Goal: Transaction & Acquisition: Obtain resource

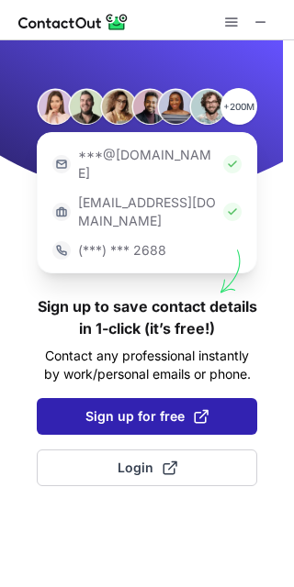
click at [116, 407] on span "Sign up for free" at bounding box center [146, 416] width 123 height 18
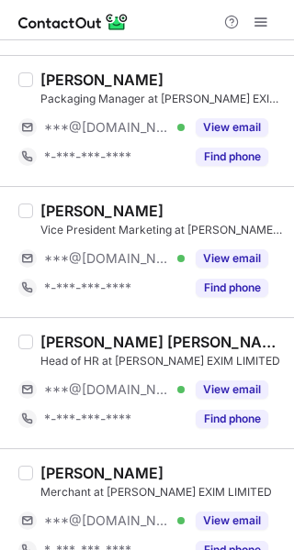
scroll to position [734, 0]
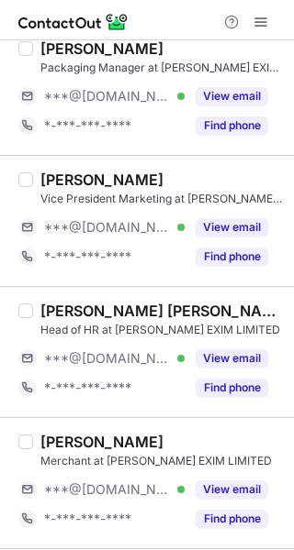
click at [71, 182] on div "Dipankar Dutta" at bounding box center [101, 180] width 123 height 18
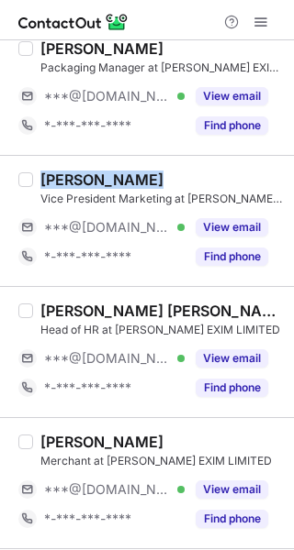
click at [71, 182] on div "Dipankar Dutta" at bounding box center [101, 180] width 123 height 18
copy div "Dipankar Dutta"
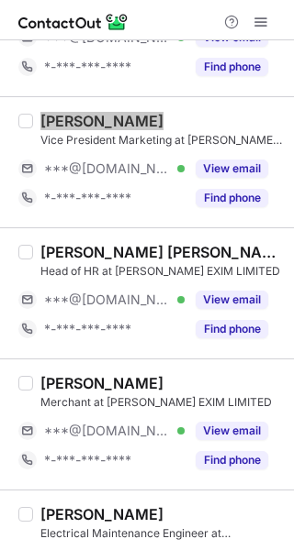
scroll to position [675, 0]
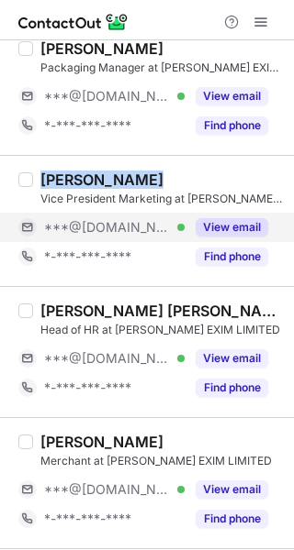
click at [233, 237] on div "View email" at bounding box center [225, 227] width 83 height 29
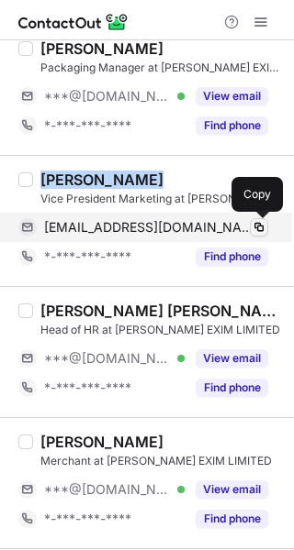
click at [252, 224] on span at bounding box center [258, 227] width 15 height 15
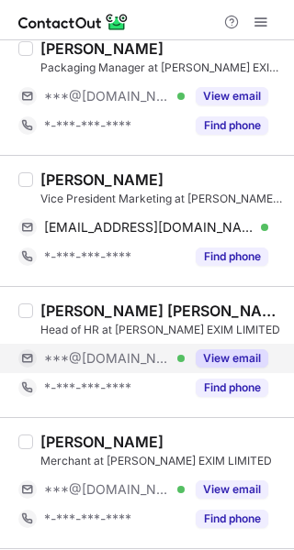
click at [238, 345] on div "View email" at bounding box center [225, 358] width 83 height 29
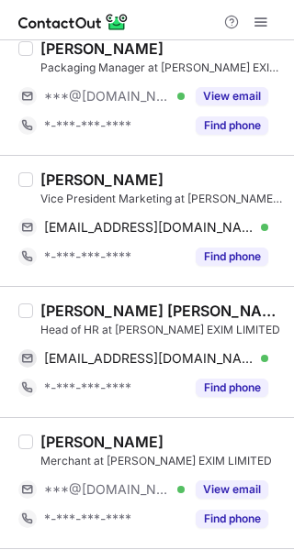
click at [69, 311] on div "Saukin Singh Rawat" at bounding box center [161, 311] width 242 height 18
click at [69, 310] on div "Saukin Singh Rawat" at bounding box center [161, 311] width 242 height 18
click at [68, 310] on div "Saukin Singh Rawat" at bounding box center [161, 311] width 242 height 18
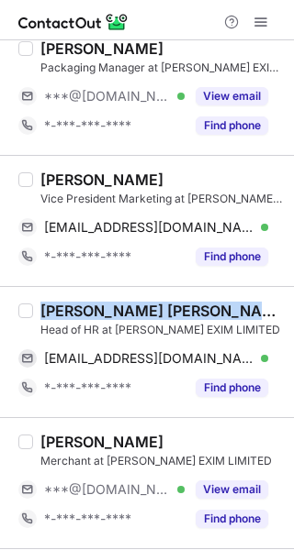
click at [67, 310] on div "Saukin Singh Rawat" at bounding box center [161, 311] width 242 height 18
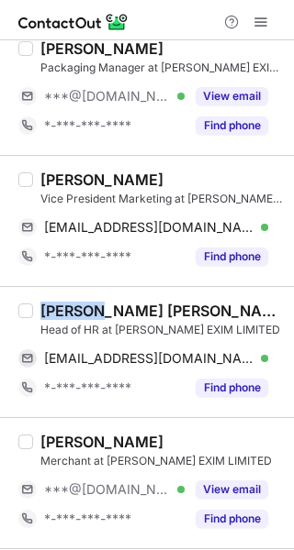
click at [67, 310] on div "Saukin Singh Rawat" at bounding box center [161, 311] width 242 height 18
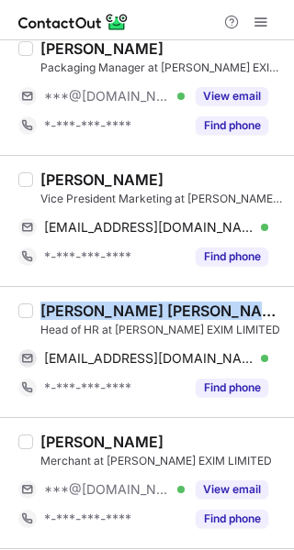
click at [67, 310] on div "Saukin Singh Rawat" at bounding box center [161, 311] width 242 height 18
click at [64, 310] on div "Saukin Singh Rawat" at bounding box center [161, 311] width 242 height 18
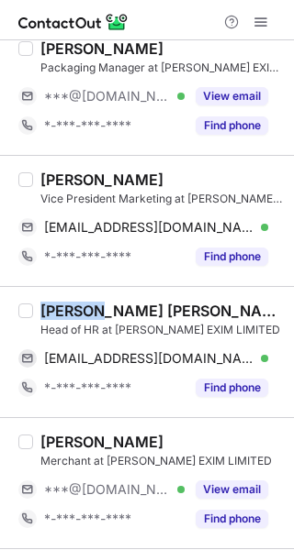
click at [64, 310] on div "Saukin Singh Rawat" at bounding box center [161, 311] width 242 height 18
copy div "Saukin"
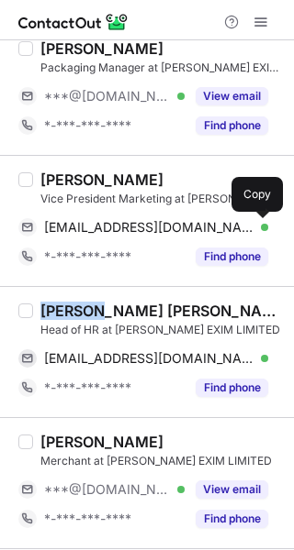
drag, startPoint x: 259, startPoint y: 221, endPoint x: 288, endPoint y: 210, distance: 31.4
click at [259, 221] on span at bounding box center [258, 227] width 15 height 15
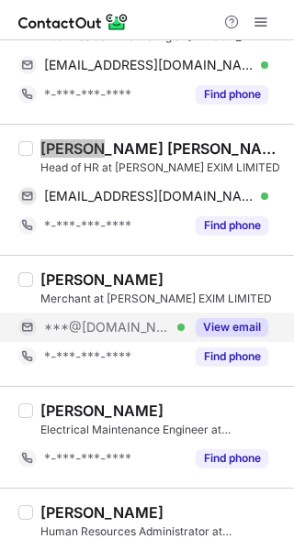
scroll to position [859, 0]
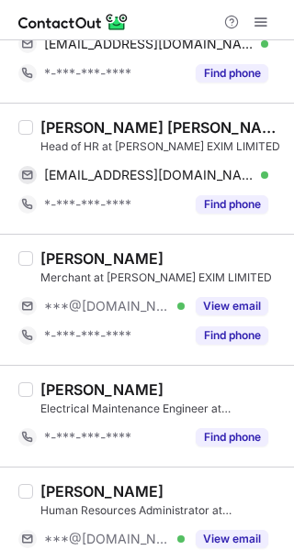
click at [75, 257] on div "Priyanka Sharma" at bounding box center [101, 259] width 123 height 18
click at [75, 255] on div "Priyanka Sharma" at bounding box center [101, 259] width 123 height 18
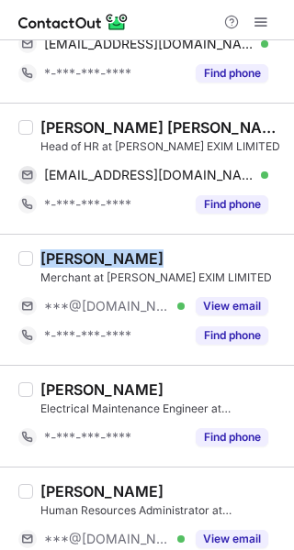
click at [75, 255] on div "Priyanka Sharma" at bounding box center [101, 259] width 123 height 18
copy div "Priyanka Sharma"
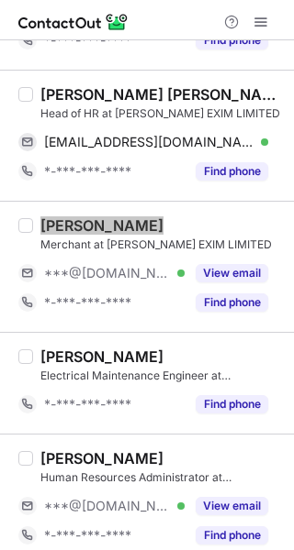
scroll to position [906, 0]
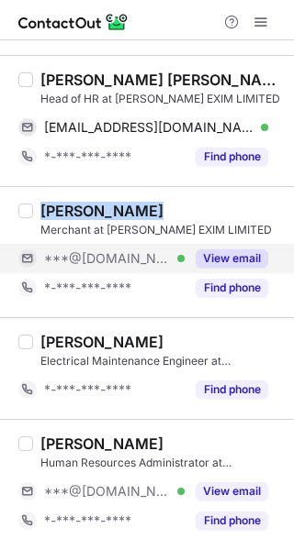
click at [232, 249] on div "View email" at bounding box center [225, 258] width 83 height 29
click at [184, 249] on div "***@gmail.com Verified" at bounding box center [101, 258] width 166 height 29
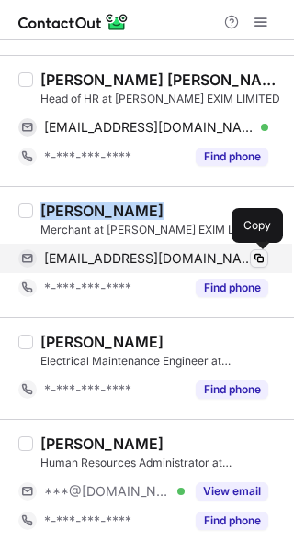
click at [257, 258] on span at bounding box center [258, 258] width 15 height 15
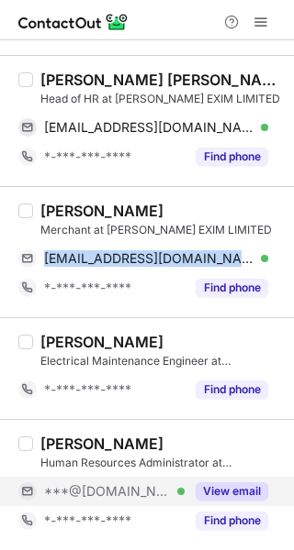
click at [257, 485] on button "View email" at bounding box center [231, 492] width 72 height 18
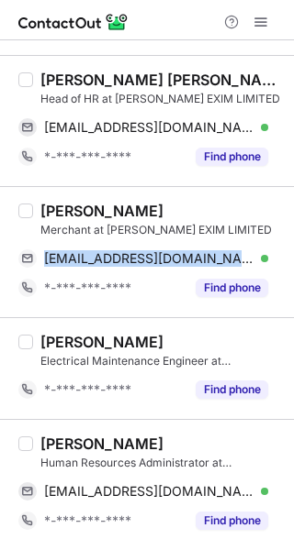
click at [67, 438] on div "Akash Singh chauhan" at bounding box center [101, 444] width 123 height 18
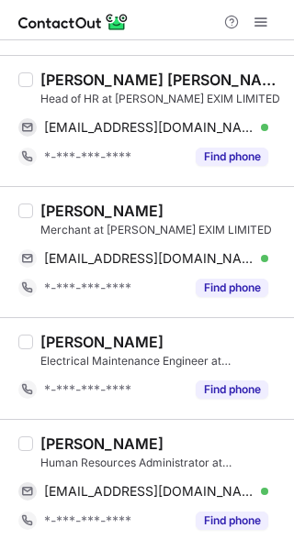
click at [67, 438] on div "Akash Singh chauhan" at bounding box center [101, 444] width 123 height 18
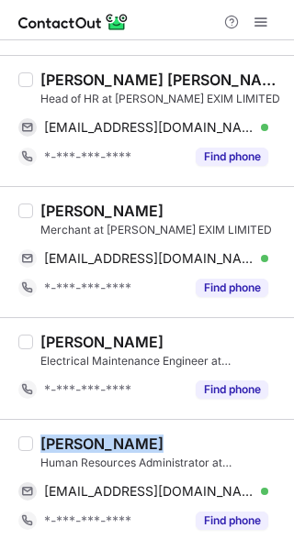
click at [67, 438] on div "Akash Singh chauhan" at bounding box center [101, 444] width 123 height 18
click at [66, 436] on div "Akash Singh chauhan" at bounding box center [101, 444] width 123 height 18
click at [65, 436] on div "Akash Singh chauhan" at bounding box center [101, 444] width 123 height 18
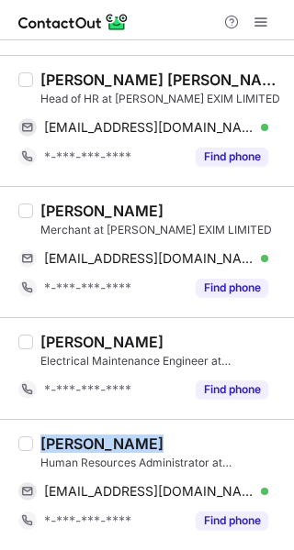
click at [62, 435] on div "Akash Singh chauhan" at bounding box center [101, 444] width 123 height 18
click at [50, 440] on div "Akash Singh chauhan" at bounding box center [101, 444] width 123 height 18
click at [51, 440] on div "Akash Singh chauhan" at bounding box center [101, 444] width 123 height 18
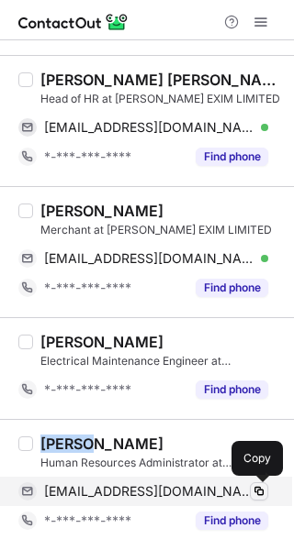
click at [251, 494] on span at bounding box center [258, 491] width 15 height 15
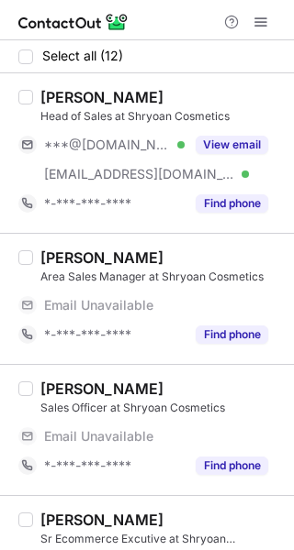
click at [60, 95] on div "[PERSON_NAME]" at bounding box center [101, 97] width 123 height 18
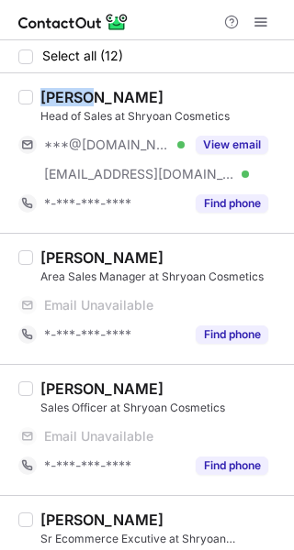
click at [60, 95] on div "[PERSON_NAME]" at bounding box center [101, 97] width 123 height 18
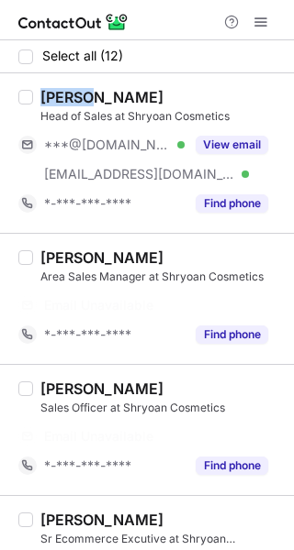
copy div "Vinay"
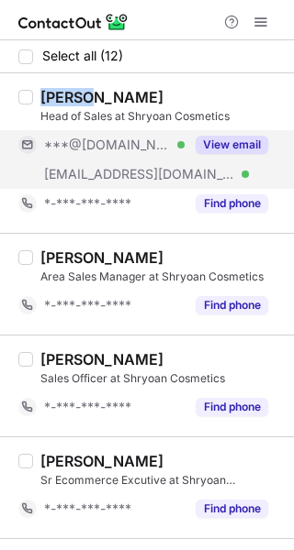
click at [250, 151] on button "View email" at bounding box center [231, 145] width 72 height 18
click at [184, 151] on div "***@[DOMAIN_NAME] Verified" at bounding box center [114, 145] width 140 height 17
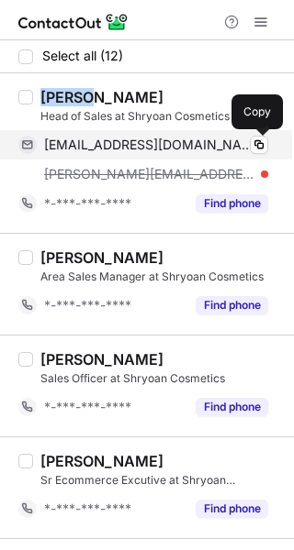
click at [254, 145] on span at bounding box center [258, 145] width 15 height 15
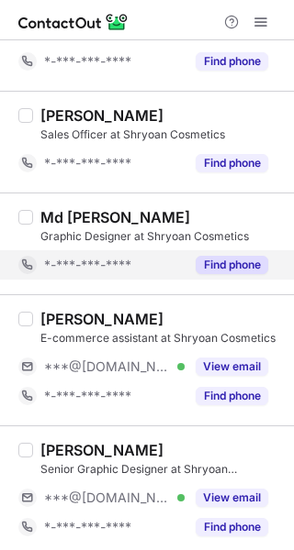
scroll to position [550, 0]
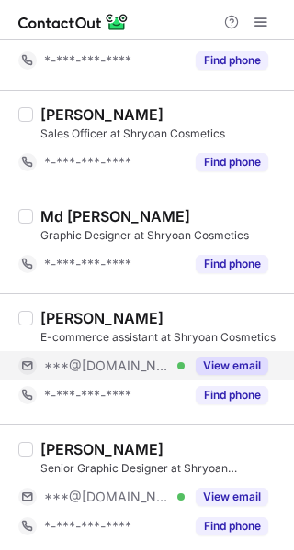
click at [208, 361] on button "View email" at bounding box center [231, 366] width 72 height 18
click at [184, 361] on div "***@[DOMAIN_NAME] Verified" at bounding box center [114, 366] width 140 height 17
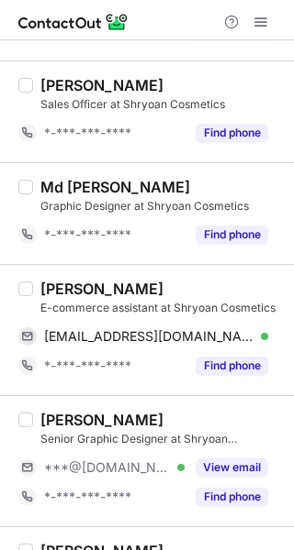
scroll to position [521, 0]
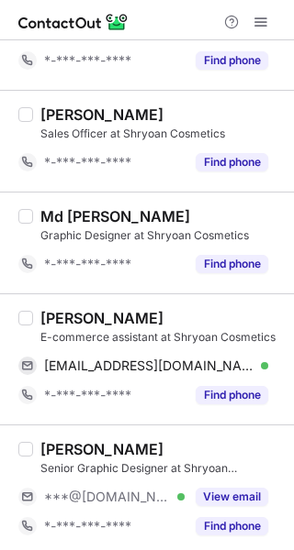
click at [57, 314] on div "[PERSON_NAME]" at bounding box center [101, 318] width 123 height 18
click at [57, 314] on div "Ishika Gupta" at bounding box center [101, 318] width 123 height 18
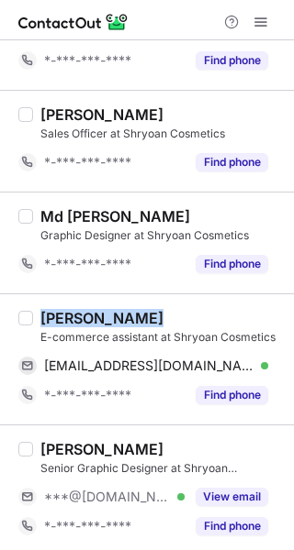
click at [57, 314] on div "Ishika Gupta" at bounding box center [101, 318] width 123 height 18
copy div "Ishika Gupta"
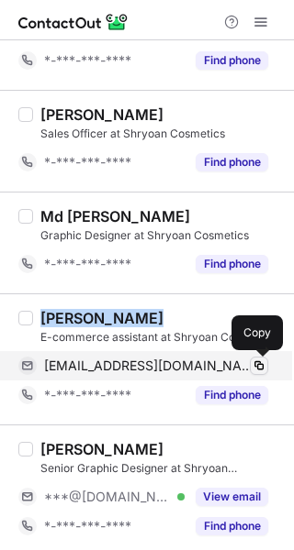
click at [255, 361] on span at bounding box center [258, 366] width 15 height 15
click at [253, 361] on span at bounding box center [258, 366] width 15 height 15
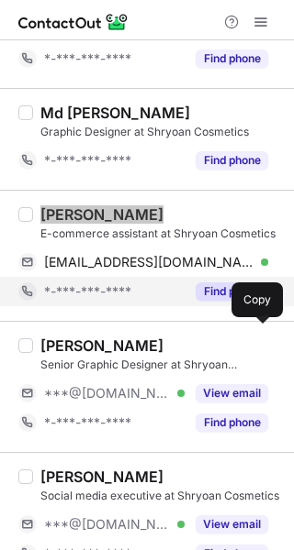
scroll to position [796, 0]
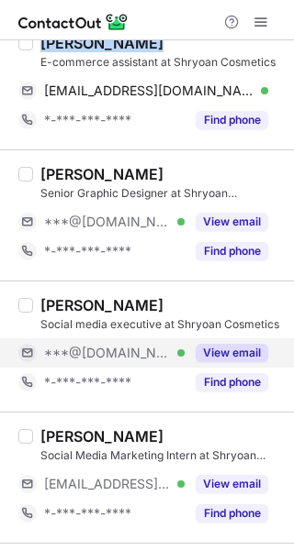
click at [222, 355] on button "View email" at bounding box center [231, 353] width 72 height 18
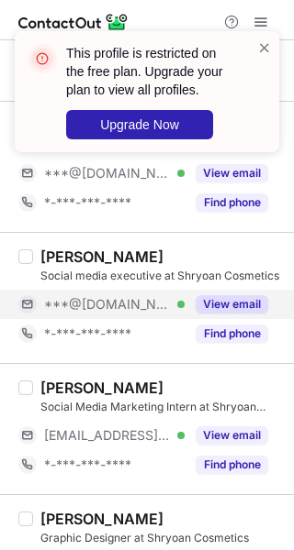
scroll to position [920, 0]
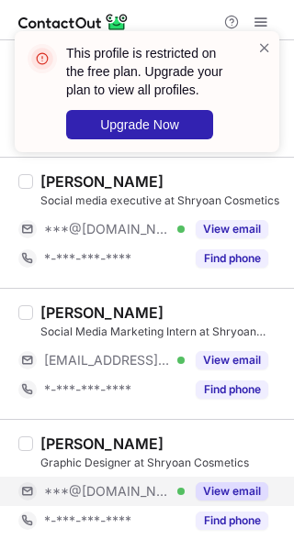
click at [261, 487] on button "View email" at bounding box center [231, 492] width 72 height 18
click at [253, 42] on div "This profile is restricted on the free plan. Upgrade your plan to view all prof…" at bounding box center [139, 92] width 235 height 106
click at [271, 43] on span at bounding box center [264, 48] width 15 height 18
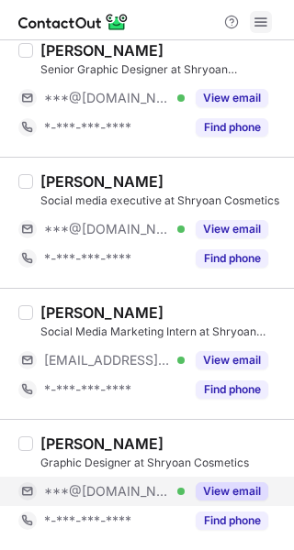
click at [261, 15] on span at bounding box center [260, 22] width 15 height 15
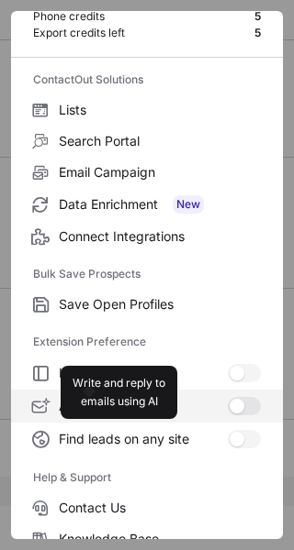
scroll to position [214, 0]
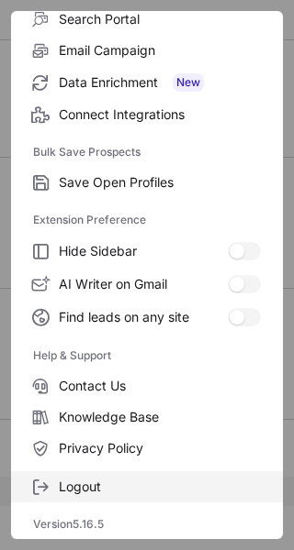
click at [93, 481] on span "Logout" at bounding box center [160, 487] width 202 height 17
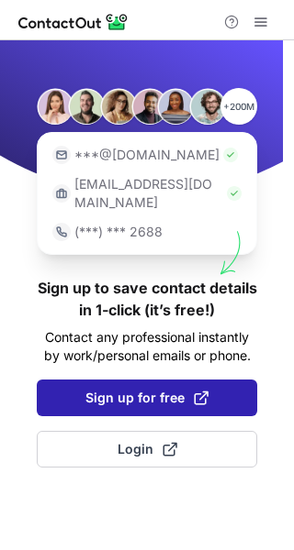
click at [155, 389] on span "Sign up for free" at bounding box center [146, 398] width 123 height 18
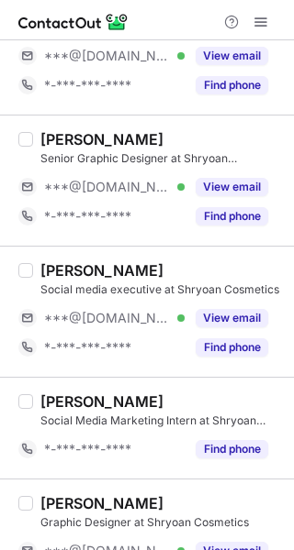
scroll to position [828, 0]
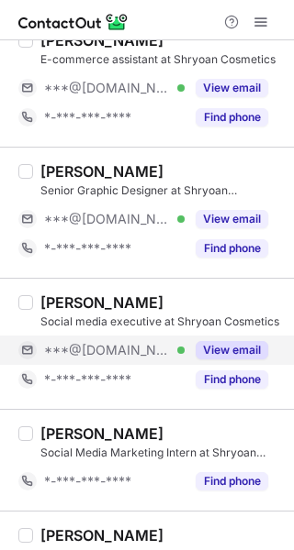
click at [238, 350] on button "View email" at bounding box center [231, 350] width 72 height 18
click at [184, 350] on div "***@[DOMAIN_NAME] Verified" at bounding box center [114, 350] width 140 height 17
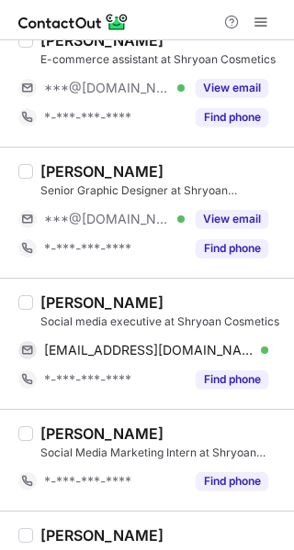
click at [71, 303] on div "[PERSON_NAME]" at bounding box center [101, 303] width 123 height 18
click at [71, 303] on div "Haiyanshi Mehta" at bounding box center [101, 303] width 123 height 18
copy div "Haiyanshi"
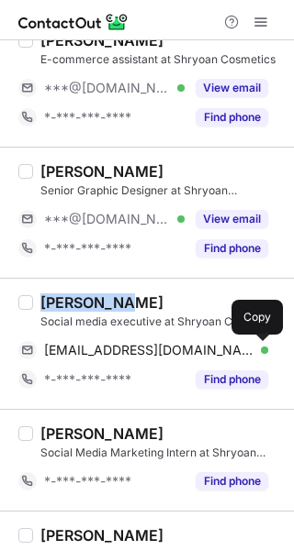
drag, startPoint x: 253, startPoint y: 342, endPoint x: 290, endPoint y: 339, distance: 36.8
click at [253, 342] on button at bounding box center [259, 350] width 18 height 18
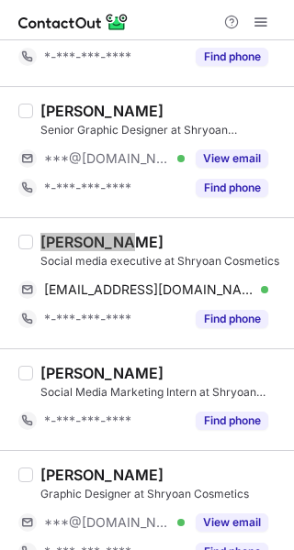
scroll to position [920, 0]
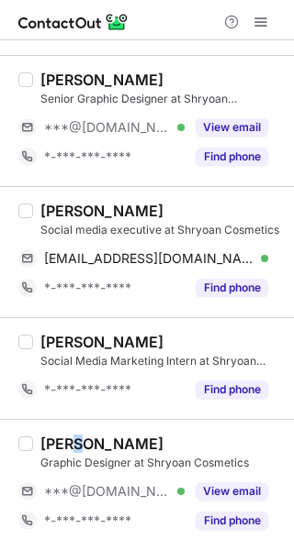
click at [80, 442] on div "Sanchita Kumar" at bounding box center [101, 444] width 123 height 18
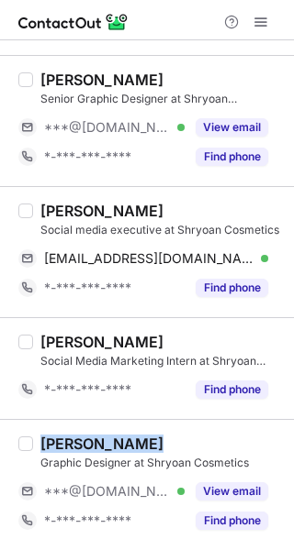
click at [80, 442] on div "Sanchita Kumar" at bounding box center [101, 444] width 123 height 18
copy div "Sanchita Kumar"
click at [79, 445] on div "Sanchita Kumar" at bounding box center [101, 444] width 123 height 18
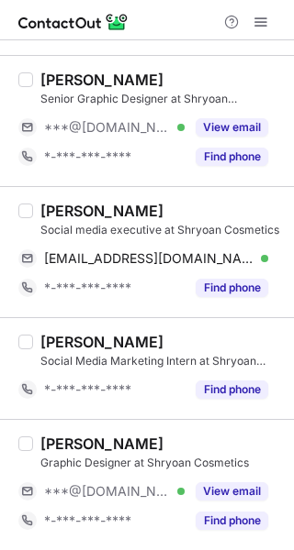
click at [79, 445] on div "Sanchita Kumar" at bounding box center [101, 444] width 123 height 18
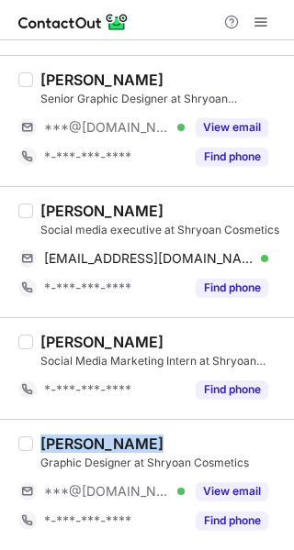
click at [79, 445] on div "Sanchita Kumar" at bounding box center [101, 444] width 123 height 18
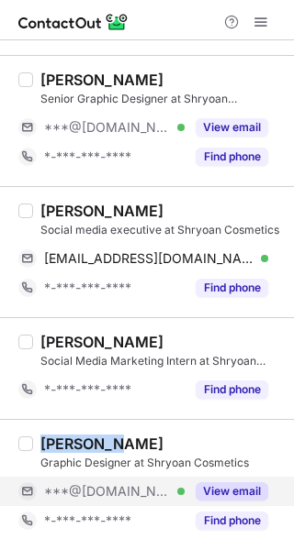
click at [229, 485] on button "View email" at bounding box center [231, 492] width 72 height 18
click at [184, 485] on div "***@gmail.com Verified" at bounding box center [114, 492] width 140 height 17
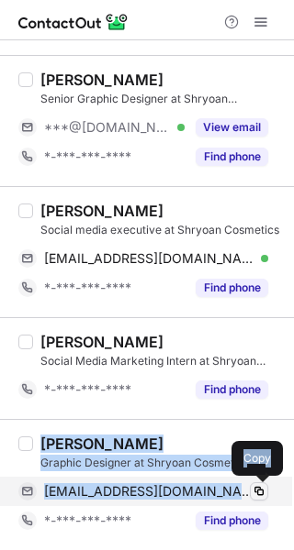
click at [263, 486] on span at bounding box center [258, 491] width 15 height 15
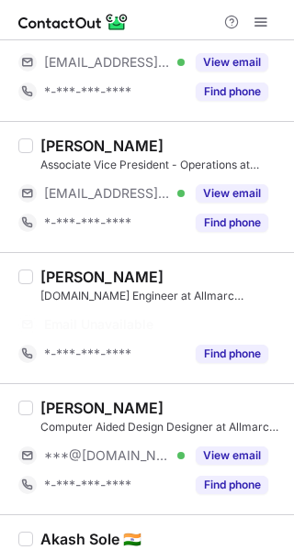
scroll to position [275, 0]
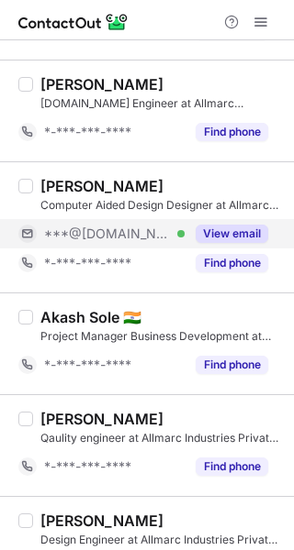
click at [219, 232] on button "View email" at bounding box center [231, 234] width 72 height 18
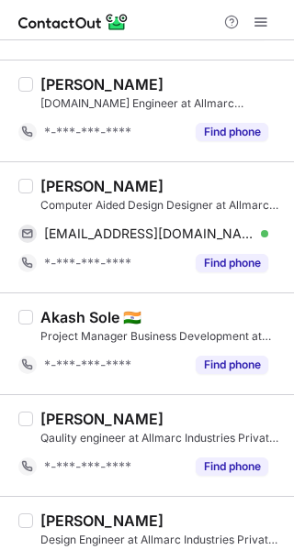
click at [80, 183] on div "[PERSON_NAME]" at bounding box center [101, 186] width 123 height 18
copy div "Lovnesh"
click at [150, 184] on div "[PERSON_NAME]" at bounding box center [101, 186] width 123 height 18
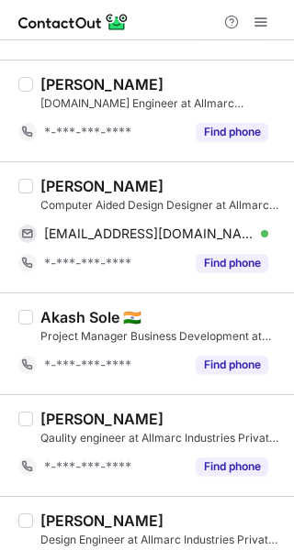
copy div "[PERSON_NAME]"
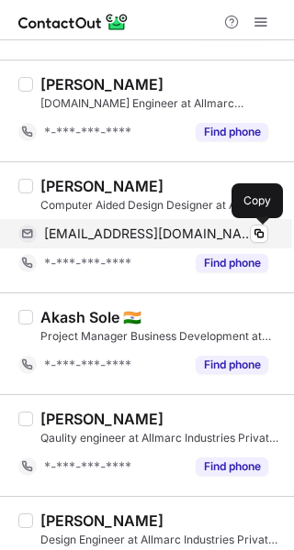
drag, startPoint x: 258, startPoint y: 230, endPoint x: 272, endPoint y: 230, distance: 14.7
click at [258, 230] on span at bounding box center [258, 234] width 15 height 15
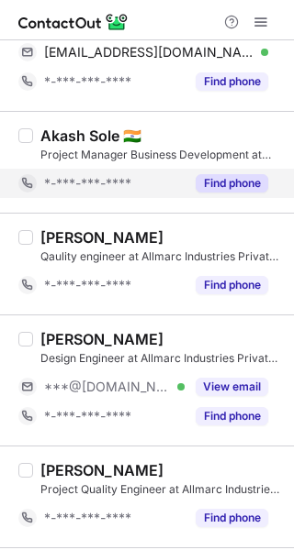
scroll to position [459, 0]
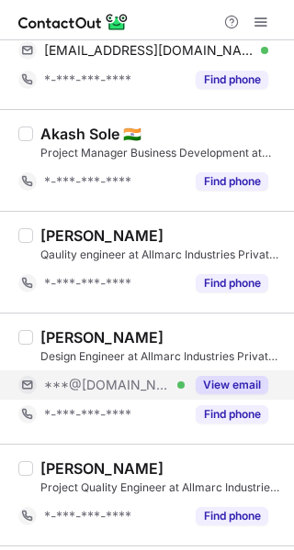
click at [235, 379] on button "View email" at bounding box center [231, 385] width 72 height 18
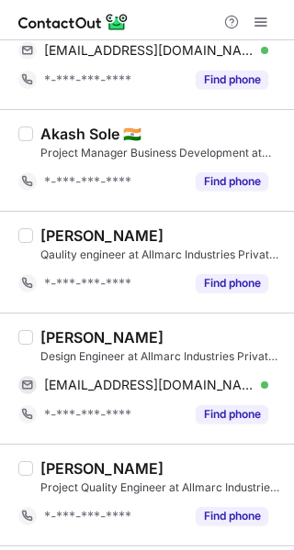
click at [82, 335] on div "Abhishek Yadav" at bounding box center [101, 337] width 123 height 18
copy div "Abhishek"
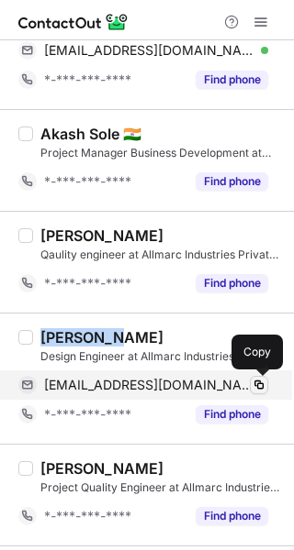
click at [263, 377] on button at bounding box center [259, 385] width 18 height 18
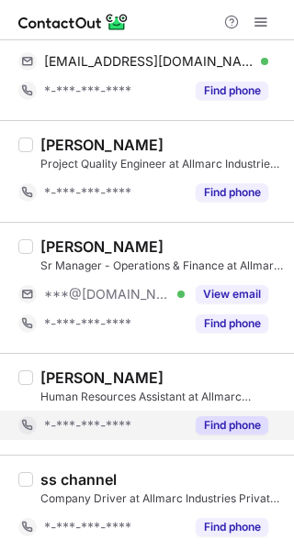
scroll to position [789, 0]
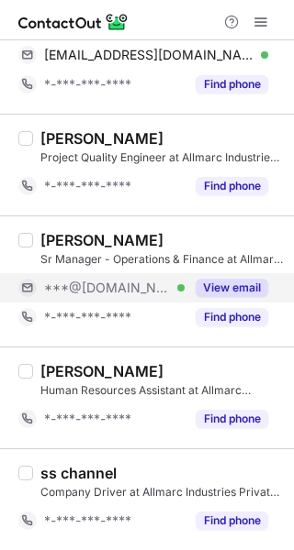
click at [251, 286] on button "View email" at bounding box center [231, 288] width 72 height 18
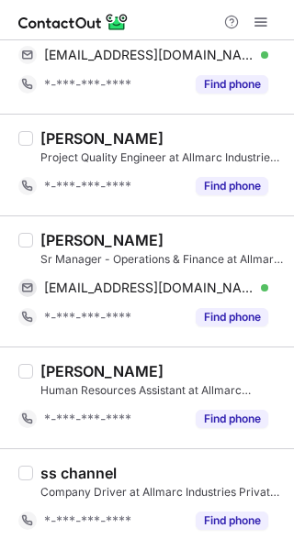
click at [53, 243] on div "Dhaval Gohil" at bounding box center [101, 240] width 123 height 18
copy div "Dhaval"
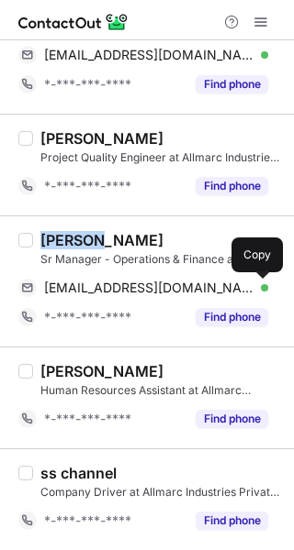
drag, startPoint x: 260, startPoint y: 283, endPoint x: 287, endPoint y: 298, distance: 31.2
click at [260, 283] on span at bounding box center [258, 288] width 15 height 15
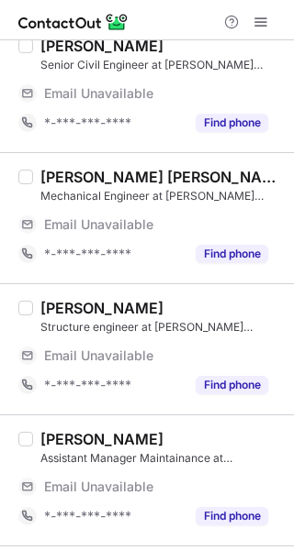
scroll to position [117, 0]
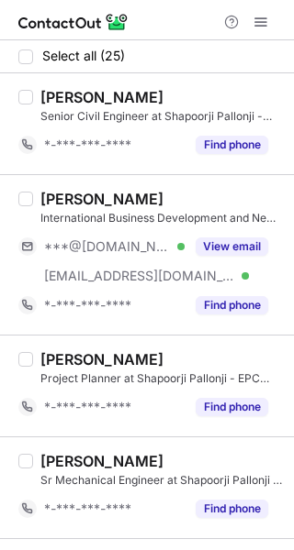
click at [61, 194] on div "Santosh Pujari" at bounding box center [101, 199] width 123 height 18
copy div "Santosh"
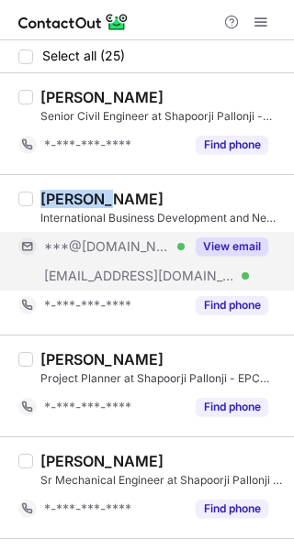
click at [232, 249] on button "View email" at bounding box center [231, 247] width 72 height 18
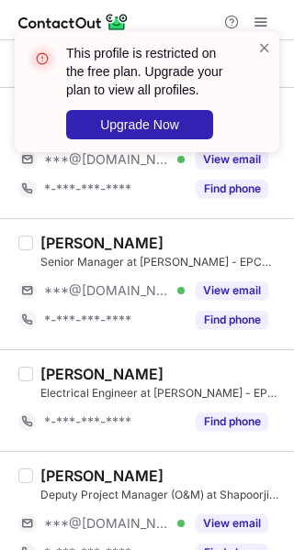
scroll to position [459, 0]
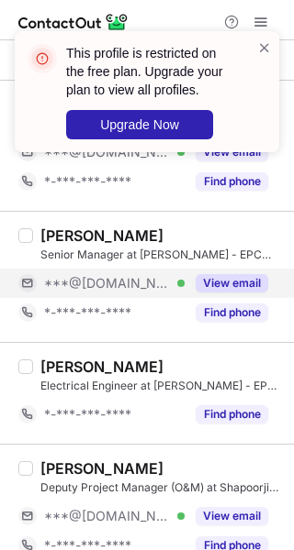
click at [236, 272] on div "View email" at bounding box center [225, 283] width 83 height 29
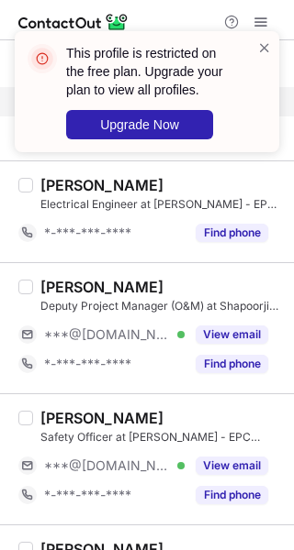
scroll to position [642, 0]
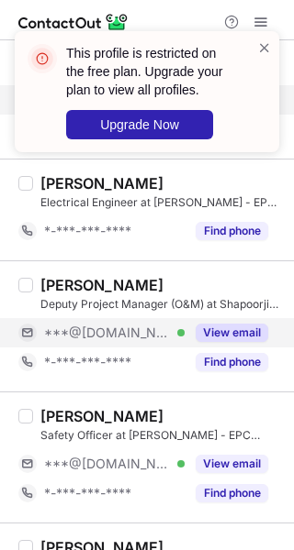
click at [205, 326] on button "View email" at bounding box center [231, 333] width 72 height 18
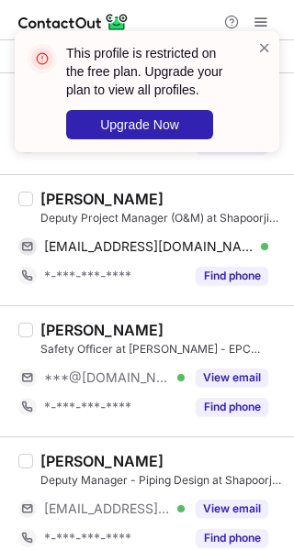
scroll to position [826, 0]
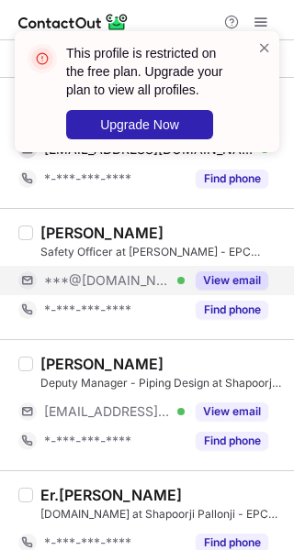
click at [245, 266] on div "View email" at bounding box center [225, 280] width 83 height 29
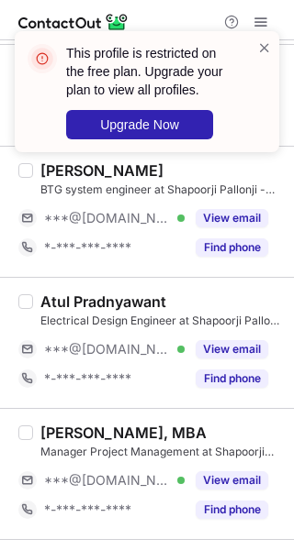
scroll to position [1284, 0]
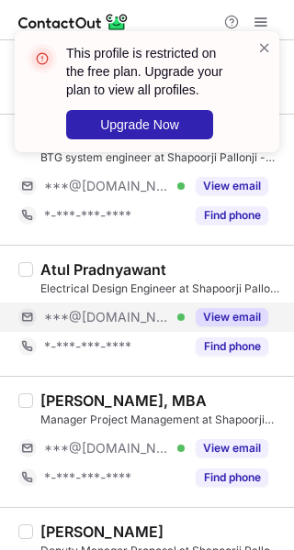
click at [213, 314] on button "View email" at bounding box center [231, 317] width 72 height 18
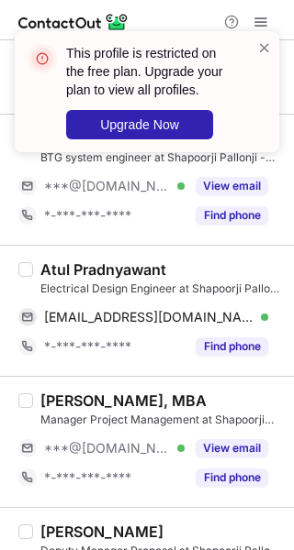
click at [52, 263] on div "Atul Pradnyawant" at bounding box center [103, 270] width 126 height 18
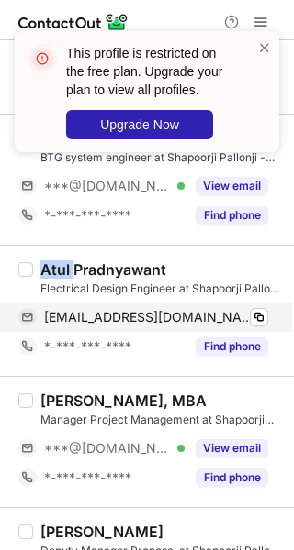
copy div "Atul"
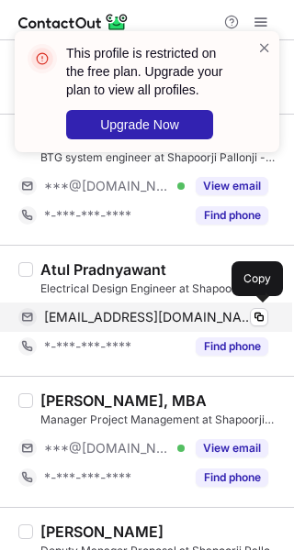
click at [256, 306] on div "pradnyawant98@gmail.com Verified Copy" at bounding box center [143, 317] width 250 height 29
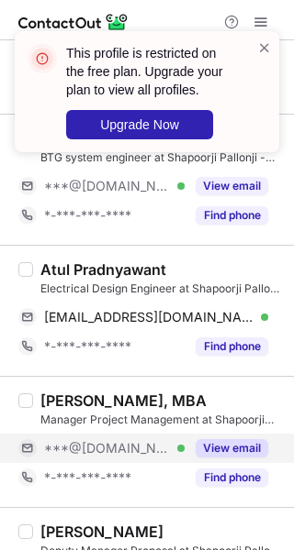
click at [227, 444] on button "View email" at bounding box center [231, 448] width 72 height 18
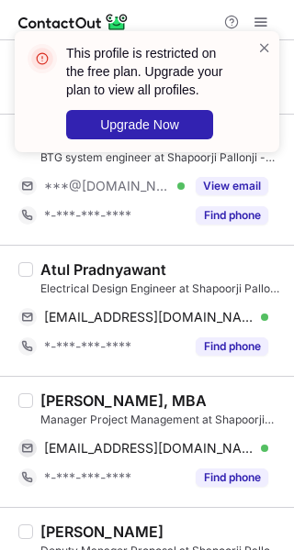
click at [54, 396] on div "Atul Dimri, MBA" at bounding box center [123, 401] width 166 height 18
copy div "Atul"
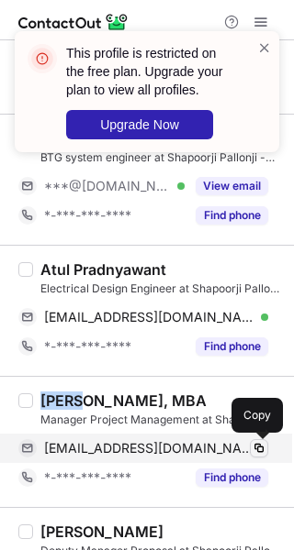
click at [261, 451] on span at bounding box center [258, 448] width 15 height 15
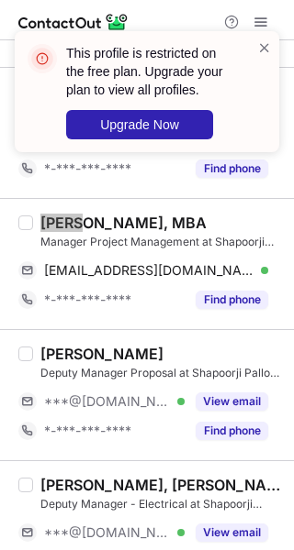
scroll to position [1468, 0]
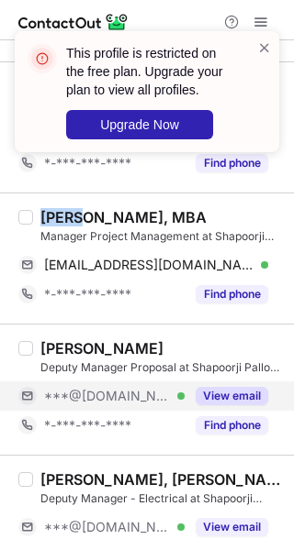
click at [217, 388] on button "View email" at bounding box center [231, 396] width 72 height 18
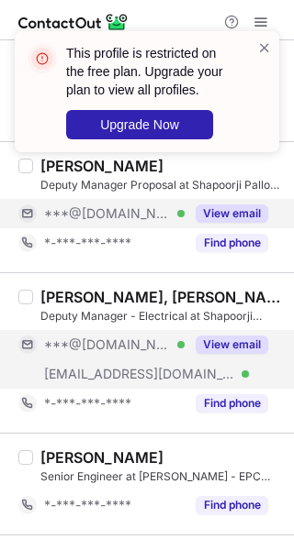
scroll to position [1651, 0]
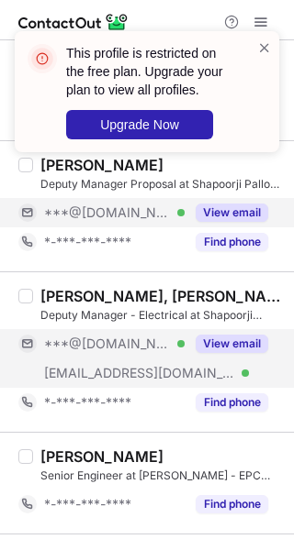
click at [210, 350] on button "View email" at bounding box center [231, 344] width 72 height 18
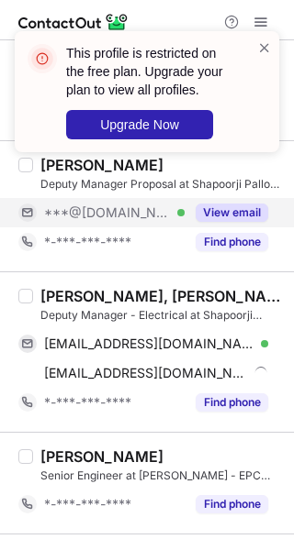
click at [53, 294] on div "Atul Anand, AMIE, C.Eng(India)" at bounding box center [161, 296] width 242 height 18
click at [54, 294] on div "Atul Anand, AMIE, C.Eng(India)" at bounding box center [161, 296] width 242 height 18
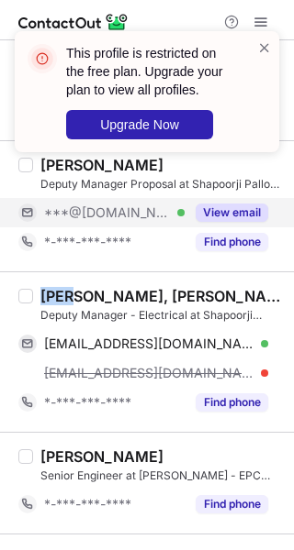
copy div "Atul"
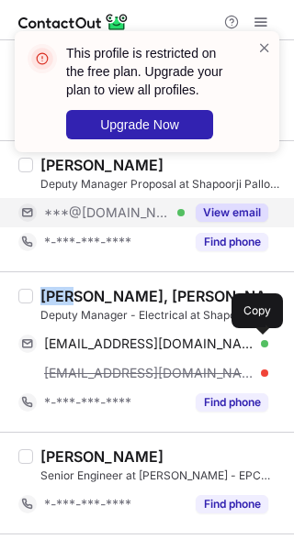
drag, startPoint x: 255, startPoint y: 342, endPoint x: 287, endPoint y: 344, distance: 32.2
click at [255, 342] on span at bounding box center [258, 344] width 15 height 15
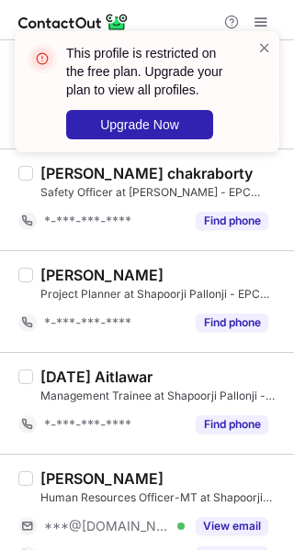
scroll to position [2356, 0]
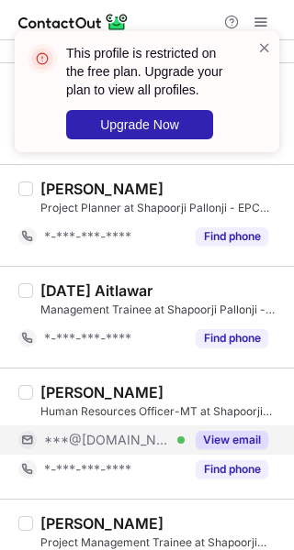
click at [231, 439] on button "View email" at bounding box center [231, 440] width 72 height 18
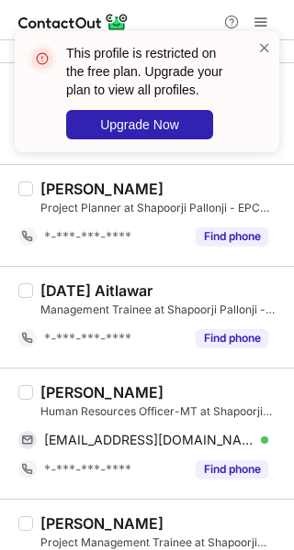
click at [62, 393] on div "Mamta Kumari" at bounding box center [101, 393] width 123 height 18
copy div "Mamta"
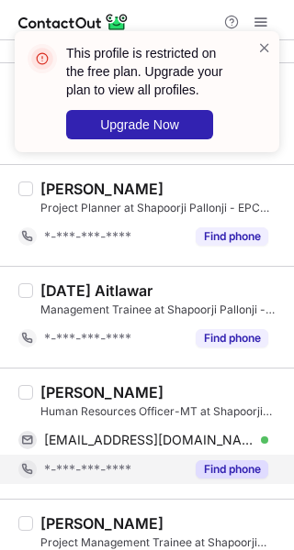
click at [260, 455] on div "Mamta Kumari Human Resources Officer-MT at Shapoorji Pallonji - EPC (Engineerin…" at bounding box center [158, 434] width 250 height 101
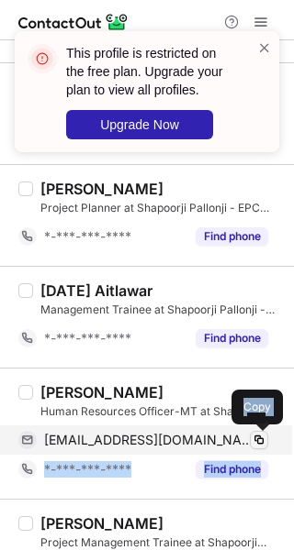
click at [267, 444] on button at bounding box center [259, 440] width 18 height 18
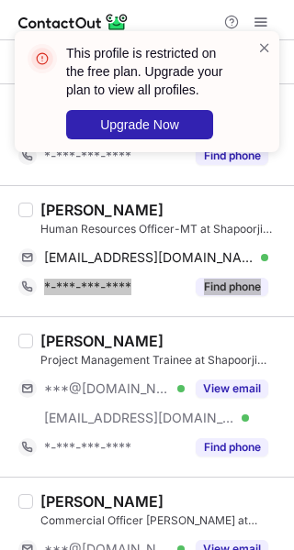
scroll to position [2540, 0]
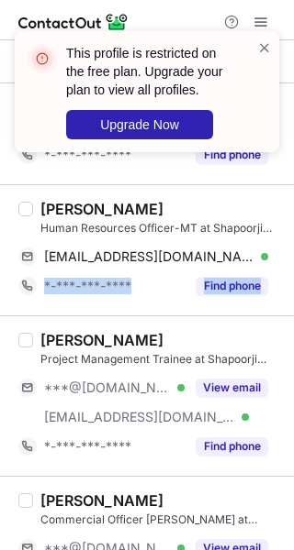
drag, startPoint x: 238, startPoint y: 375, endPoint x: 209, endPoint y: 368, distance: 29.4
click at [238, 375] on div "View email" at bounding box center [225, 387] width 83 height 29
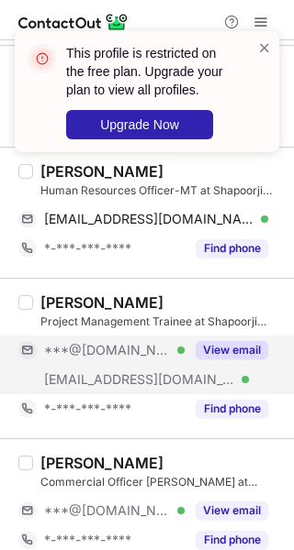
scroll to position [2596, 0]
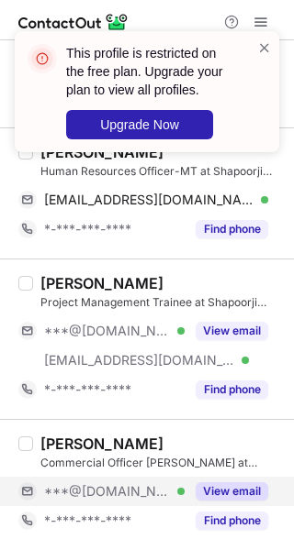
click at [240, 489] on button "View email" at bounding box center [231, 492] width 72 height 18
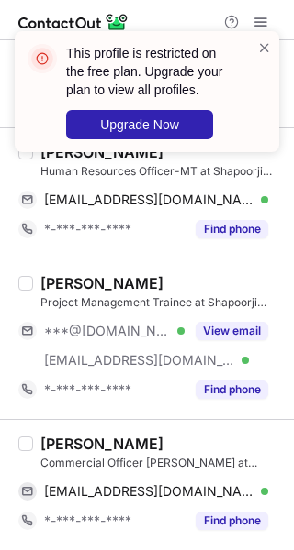
click at [73, 443] on div "Vanshika Mathur" at bounding box center [101, 444] width 123 height 18
copy div "Vanshika"
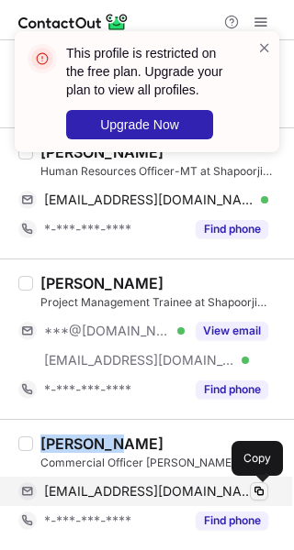
click at [261, 484] on div "vanshu0301@gmail.com Verified Copy" at bounding box center [143, 491] width 250 height 29
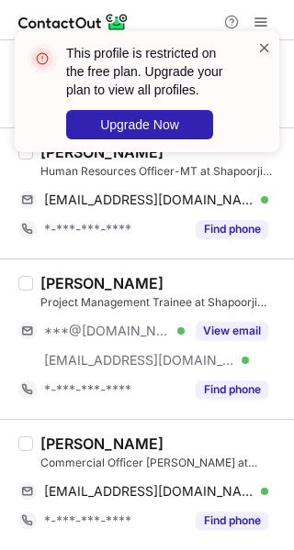
click at [265, 46] on span at bounding box center [264, 48] width 15 height 18
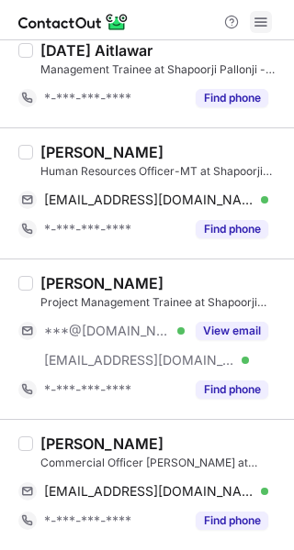
click at [254, 28] on span at bounding box center [260, 22] width 15 height 15
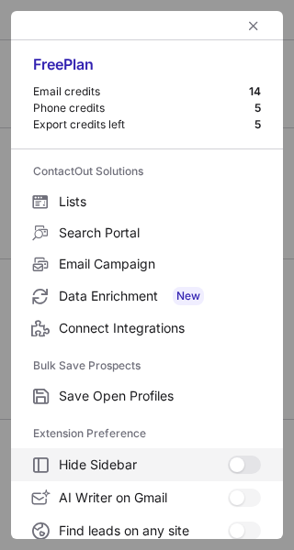
scroll to position [214, 0]
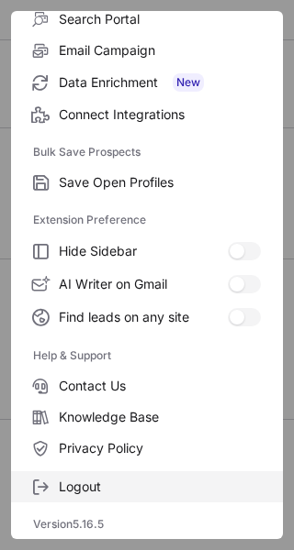
click at [141, 478] on label "Logout" at bounding box center [147, 487] width 272 height 31
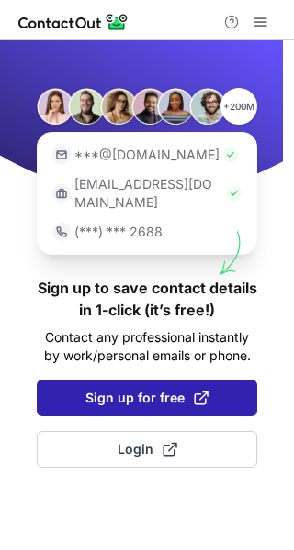
click at [98, 389] on span "Sign up for free" at bounding box center [146, 398] width 123 height 18
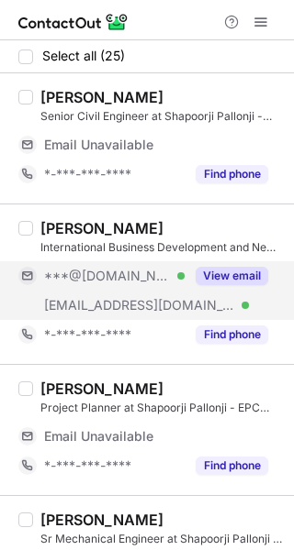
click at [244, 267] on button "View email" at bounding box center [231, 276] width 72 height 18
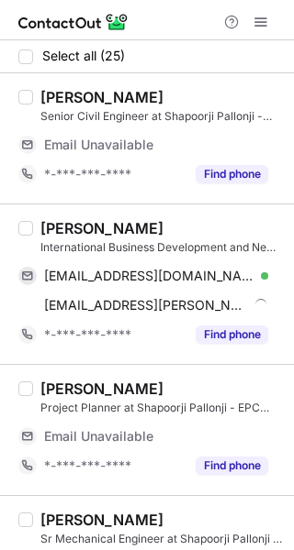
click at [68, 229] on div "Santosh Pujari" at bounding box center [101, 228] width 123 height 18
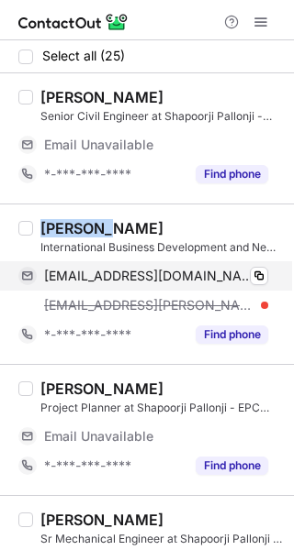
copy div "Santosh"
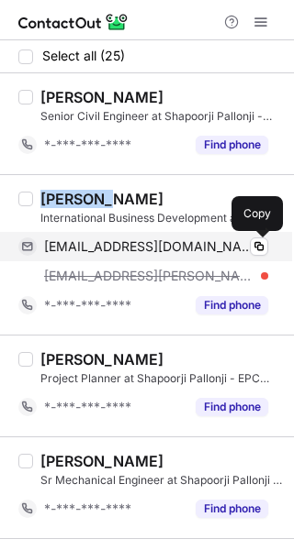
drag, startPoint x: 265, startPoint y: 239, endPoint x: 274, endPoint y: 238, distance: 9.2
click at [265, 239] on button at bounding box center [259, 247] width 18 height 18
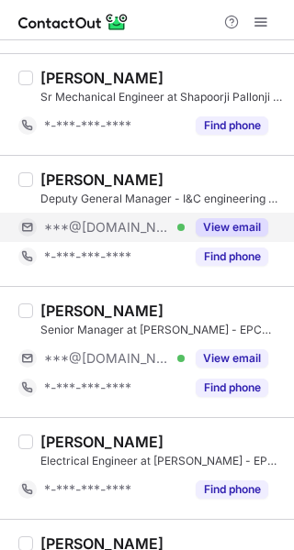
scroll to position [367, 0]
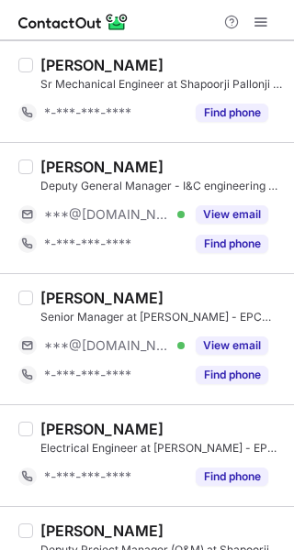
drag, startPoint x: 220, startPoint y: 341, endPoint x: 285, endPoint y: 339, distance: 65.2
click at [220, 341] on button "View email" at bounding box center [231, 346] width 72 height 18
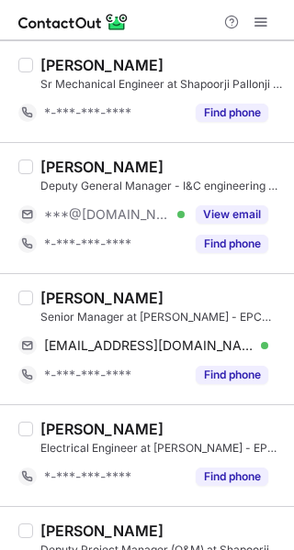
click at [68, 304] on div "Suman Banerjee" at bounding box center [101, 298] width 123 height 18
copy div "Suman"
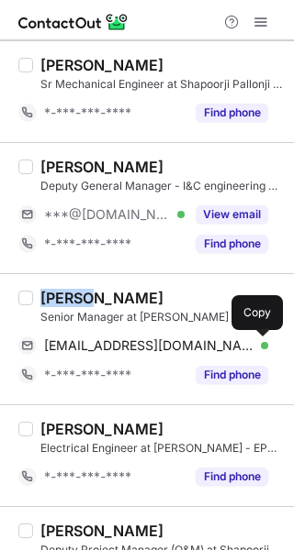
drag, startPoint x: 256, startPoint y: 343, endPoint x: 288, endPoint y: 347, distance: 32.3
click at [256, 343] on span at bounding box center [258, 346] width 15 height 15
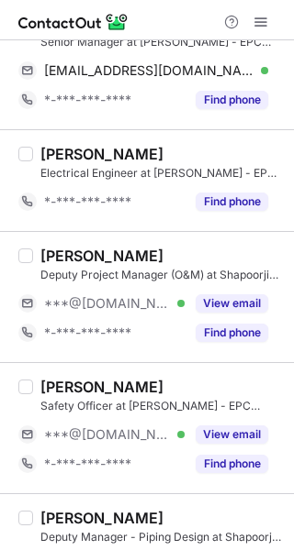
scroll to position [734, 0]
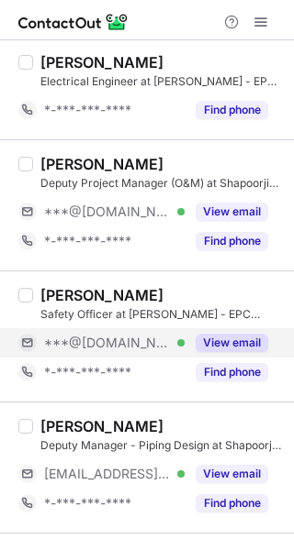
click at [234, 340] on button "View email" at bounding box center [231, 343] width 72 height 18
click at [70, 291] on div "Radhesyam Swain" at bounding box center [101, 295] width 123 height 18
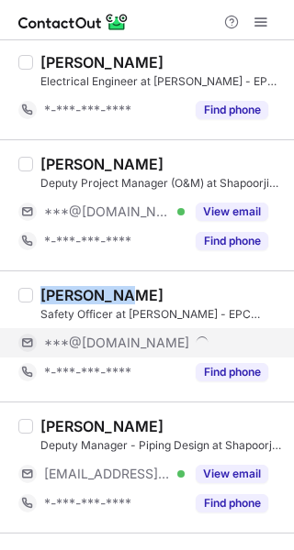
click at [70, 291] on div "Radhesyam Swain" at bounding box center [101, 295] width 123 height 18
copy div "Radhesyam"
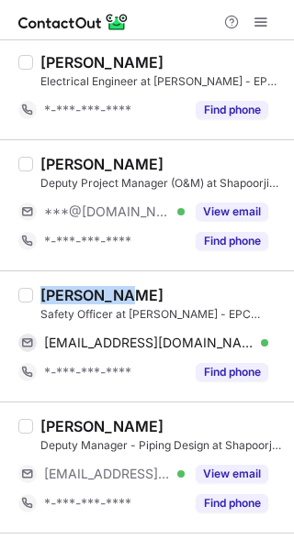
copy div "Radhesyam"
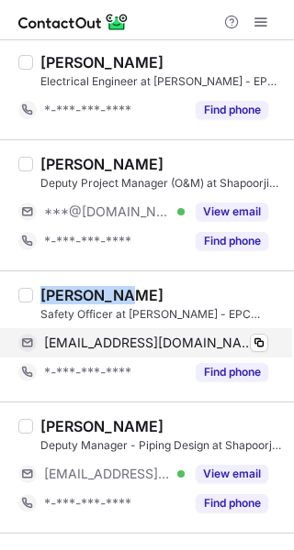
click at [264, 333] on div "uttams740@gmail.com Verified Copy" at bounding box center [143, 342] width 250 height 29
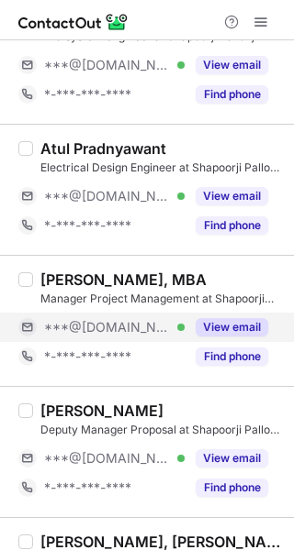
scroll to position [1468, 0]
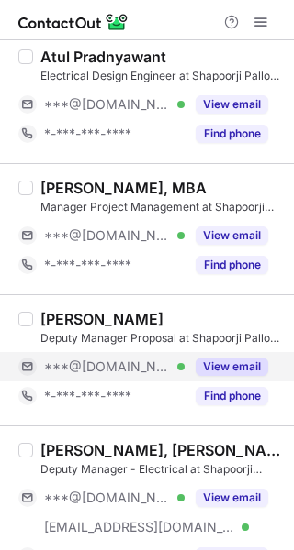
click at [234, 360] on button "View email" at bounding box center [231, 367] width 72 height 18
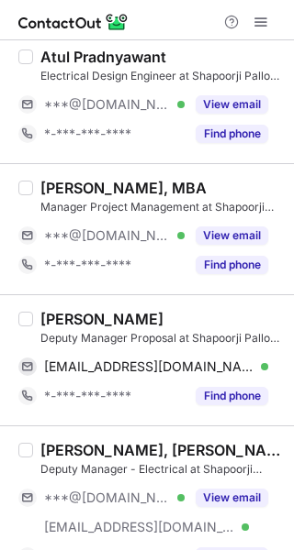
click at [88, 317] on div "Shashikant Gaikwad" at bounding box center [101, 319] width 123 height 18
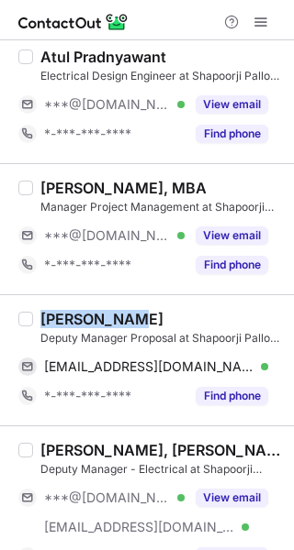
click at [88, 317] on div "Shashikant Gaikwad" at bounding box center [101, 319] width 123 height 18
copy div "Shashikant"
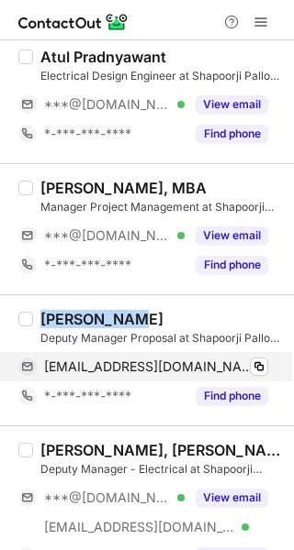
click at [252, 357] on div "gaykwadsp@gmail.com Verified Copy" at bounding box center [143, 366] width 250 height 29
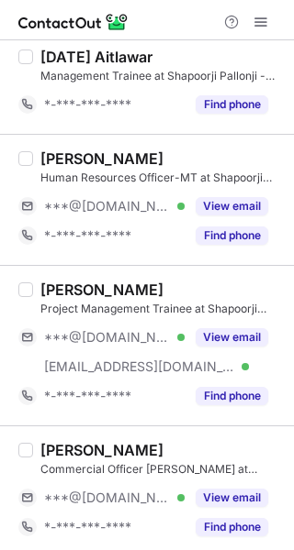
scroll to position [2596, 0]
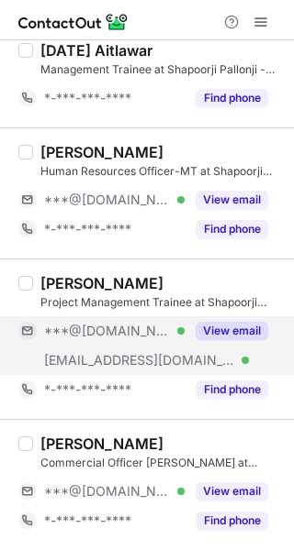
click at [237, 327] on button "View email" at bounding box center [231, 331] width 72 height 18
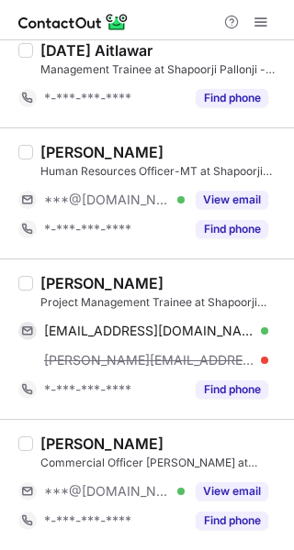
click at [73, 283] on div "Apurva Tidke" at bounding box center [101, 283] width 123 height 18
copy div "Apurva"
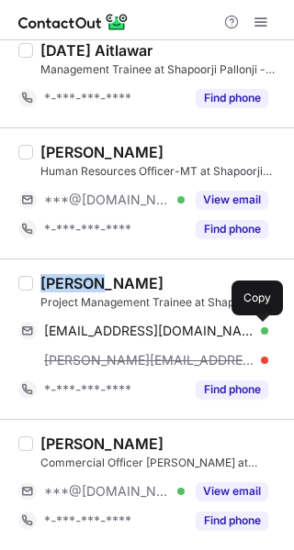
drag, startPoint x: 265, startPoint y: 330, endPoint x: 288, endPoint y: 337, distance: 23.8
click at [264, 329] on span at bounding box center [258, 331] width 15 height 15
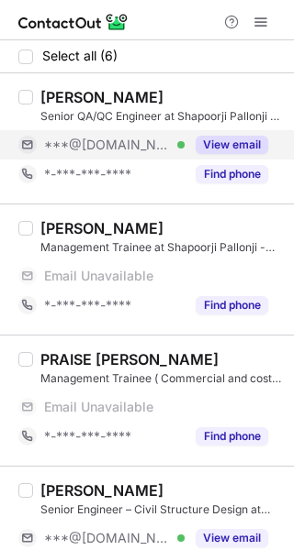
click at [215, 139] on button "View email" at bounding box center [231, 145] width 72 height 18
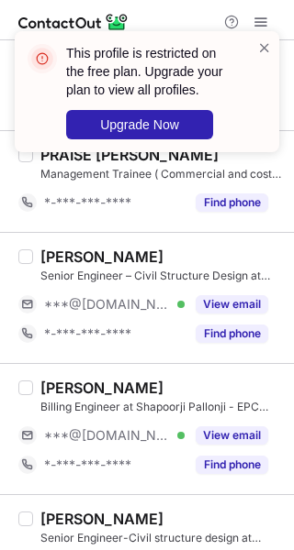
scroll to position [183, 0]
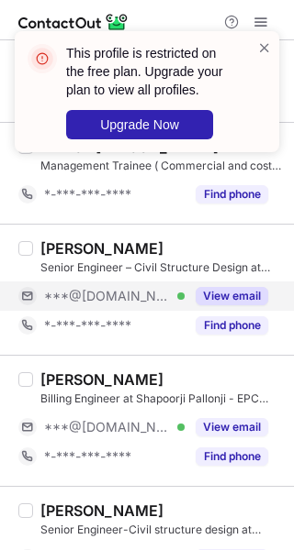
click at [224, 290] on button "View email" at bounding box center [231, 296] width 72 height 18
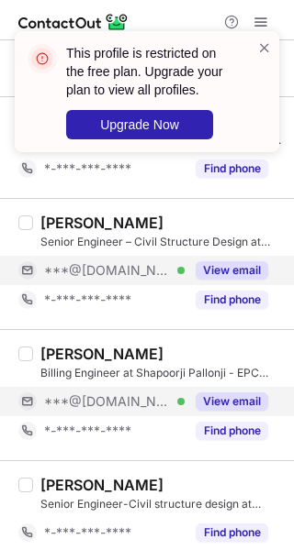
scroll to position [221, 0]
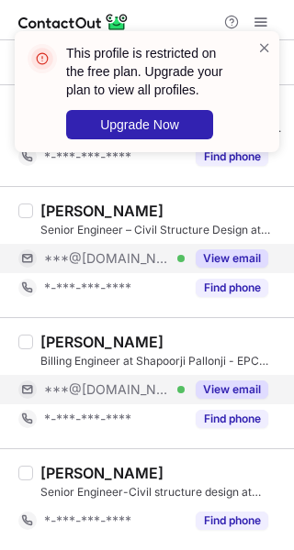
click at [217, 379] on div "View email" at bounding box center [225, 389] width 83 height 29
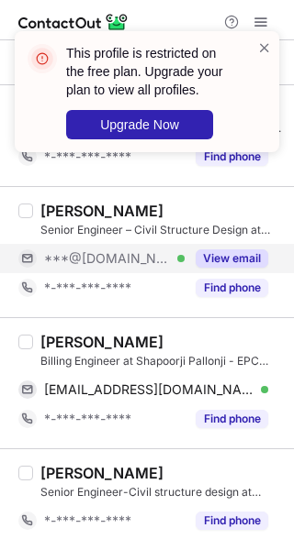
click at [55, 341] on div "Deep Mukherjee" at bounding box center [101, 342] width 123 height 18
copy div "Deep"
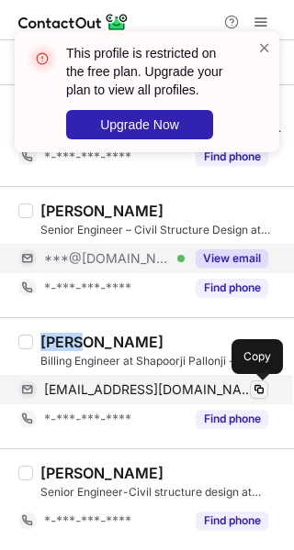
click at [259, 390] on span at bounding box center [258, 390] width 15 height 15
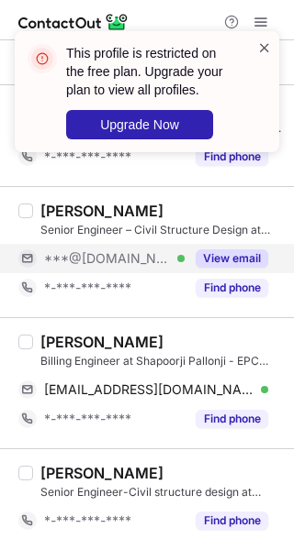
click at [268, 53] on span at bounding box center [264, 48] width 15 height 18
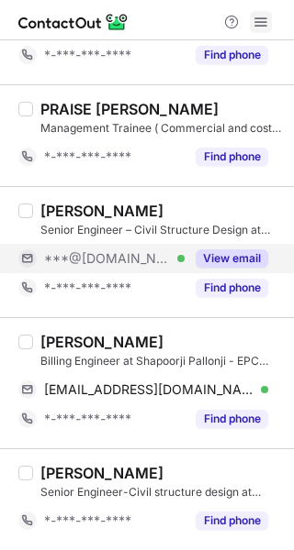
click at [261, 24] on span at bounding box center [260, 22] width 15 height 15
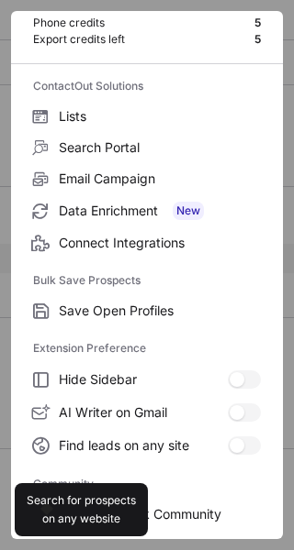
scroll to position [282, 0]
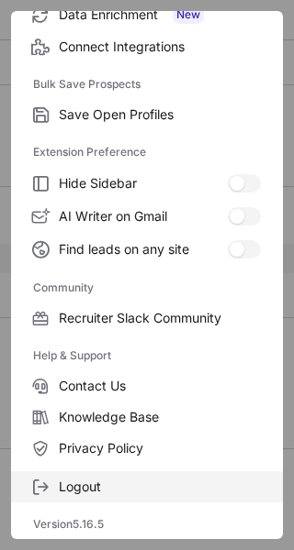
click at [110, 478] on label "Logout" at bounding box center [147, 487] width 272 height 31
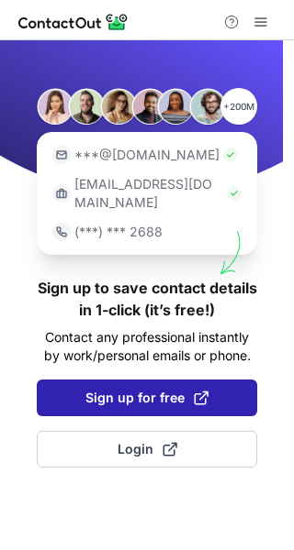
click at [121, 389] on span "Sign up for free" at bounding box center [146, 398] width 123 height 18
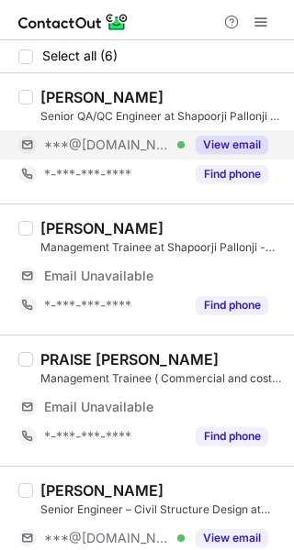
click at [216, 141] on button "View email" at bounding box center [231, 145] width 72 height 18
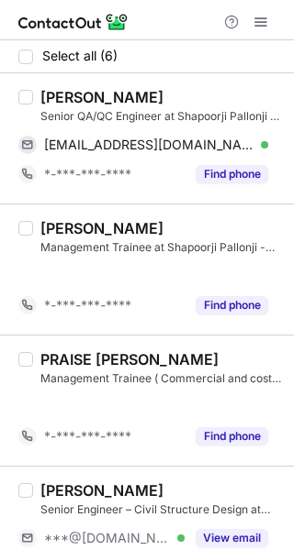
click at [77, 98] on div "Shashank Kumar" at bounding box center [101, 97] width 123 height 18
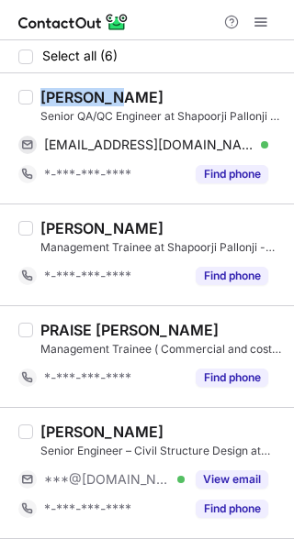
click at [77, 98] on div "Shashank Kumar" at bounding box center [101, 97] width 123 height 18
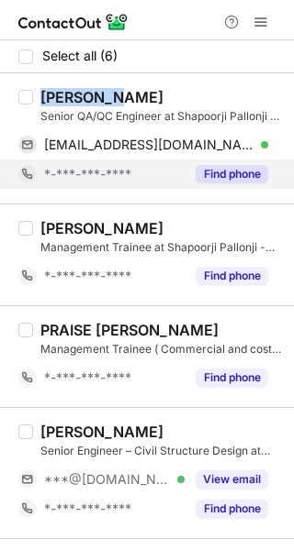
copy div "Shashank"
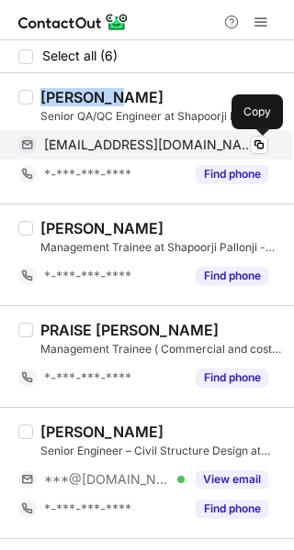
drag, startPoint x: 260, startPoint y: 146, endPoint x: 277, endPoint y: 156, distance: 20.1
click at [260, 146] on span at bounding box center [258, 145] width 15 height 15
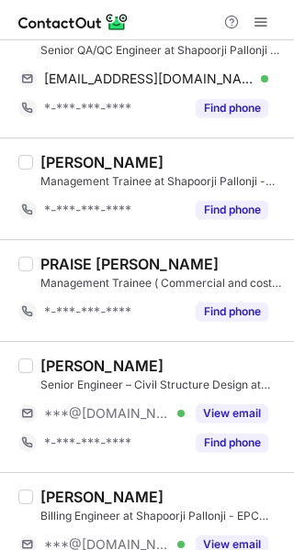
scroll to position [183, 0]
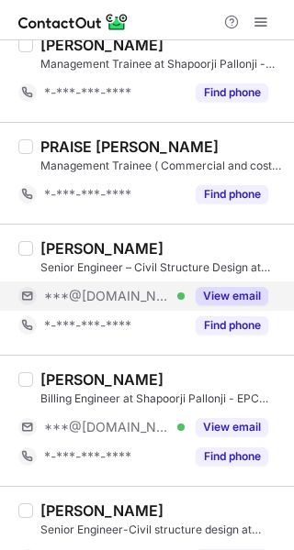
click at [259, 296] on button "View email" at bounding box center [231, 296] width 72 height 18
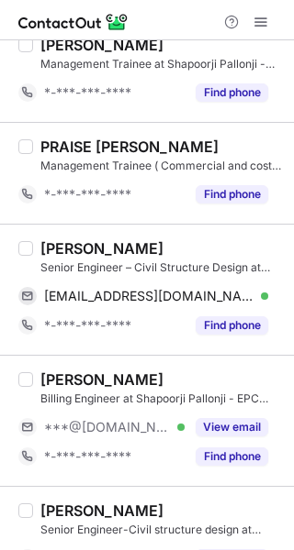
click at [67, 253] on div "Vivek Patel" at bounding box center [101, 248] width 123 height 18
copy div "Vivek"
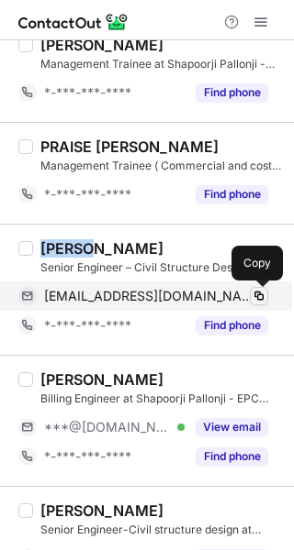
click at [255, 300] on span at bounding box center [258, 296] width 15 height 15
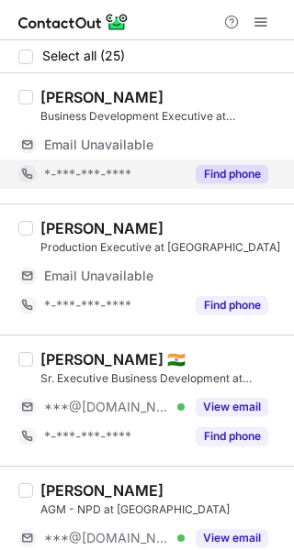
scroll to position [92, 0]
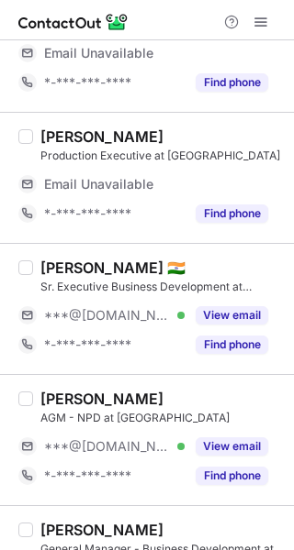
click at [83, 268] on div "[PERSON_NAME] 🇮🇳" at bounding box center [112, 268] width 145 height 18
copy div "Akshay"
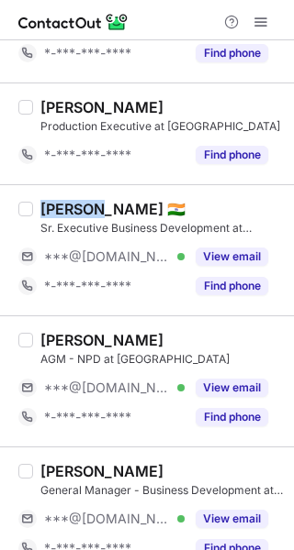
click at [70, 214] on div "[PERSON_NAME] 🇮🇳" at bounding box center [112, 209] width 145 height 18
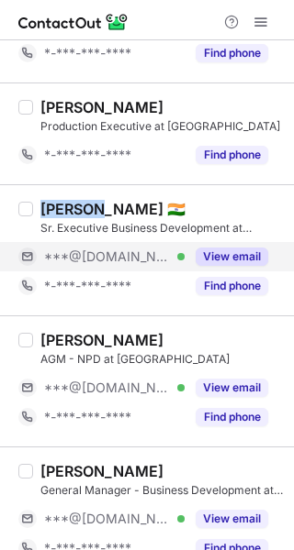
click at [238, 250] on button "View email" at bounding box center [231, 257] width 72 height 18
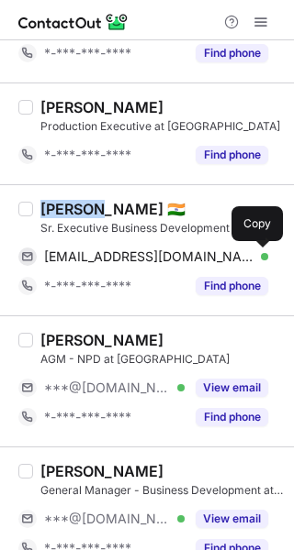
click at [254, 251] on span at bounding box center [258, 257] width 15 height 15
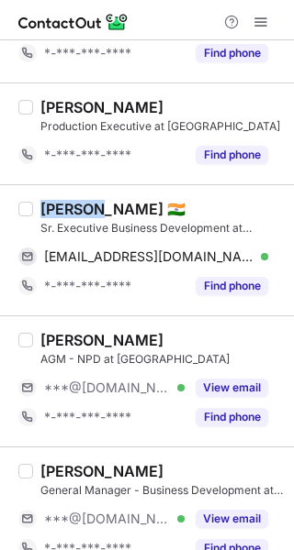
click at [61, 341] on div "[PERSON_NAME]" at bounding box center [101, 340] width 123 height 18
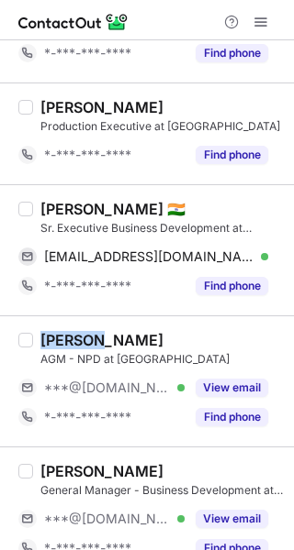
click at [61, 341] on div "Rutuja Thorat" at bounding box center [101, 340] width 123 height 18
copy div "Rutuja"
drag, startPoint x: 241, startPoint y: 379, endPoint x: 237, endPoint y: 311, distance: 68.0
click at [241, 379] on button "View email" at bounding box center [231, 388] width 72 height 18
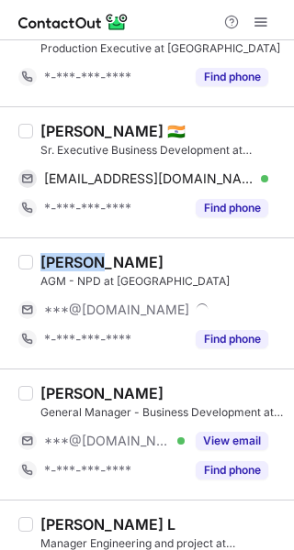
scroll to position [275, 0]
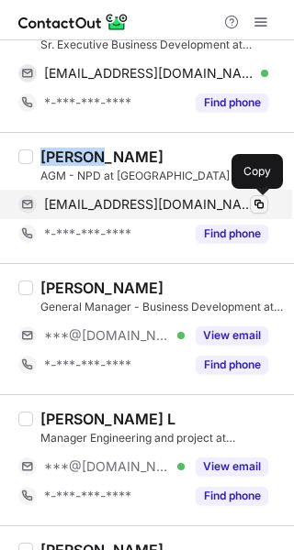
click at [257, 199] on span at bounding box center [258, 204] width 15 height 15
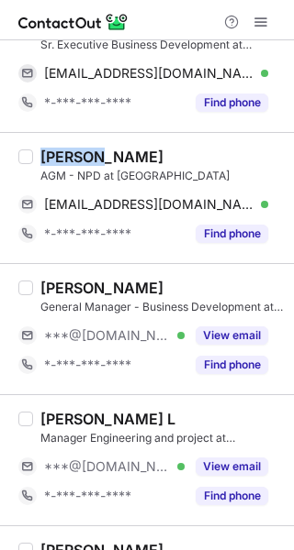
click at [72, 284] on div "Umesh Lokhande" at bounding box center [101, 288] width 123 height 18
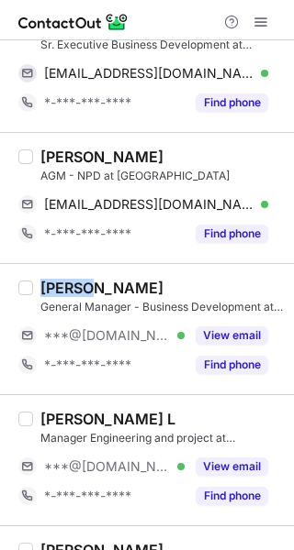
click at [72, 284] on div "Umesh Lokhande" at bounding box center [101, 288] width 123 height 18
copy div "Umesh"
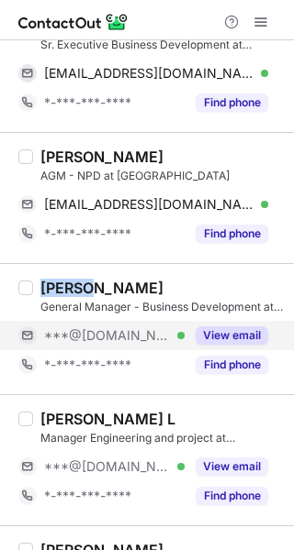
click at [255, 335] on button "View email" at bounding box center [231, 336] width 72 height 18
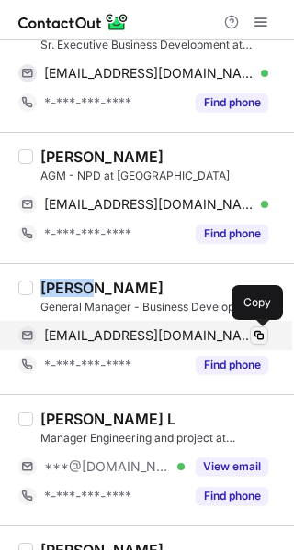
click at [264, 327] on button at bounding box center [259, 336] width 18 height 18
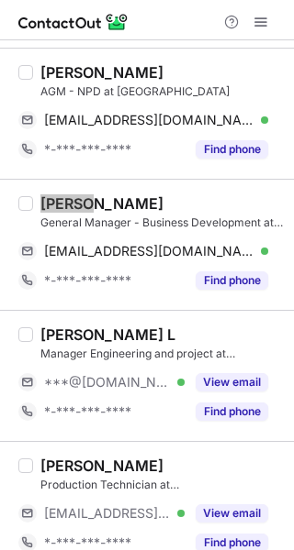
scroll to position [459, 0]
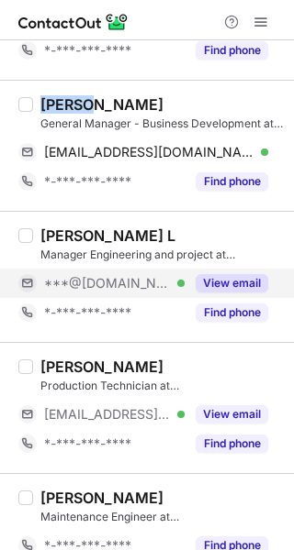
click at [223, 278] on button "View email" at bounding box center [231, 283] width 72 height 18
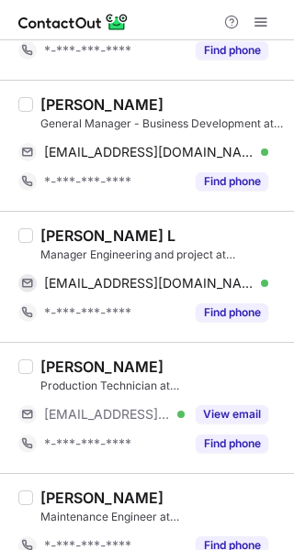
click at [88, 236] on div "Godwin L" at bounding box center [107, 236] width 135 height 18
copy div "Godwin"
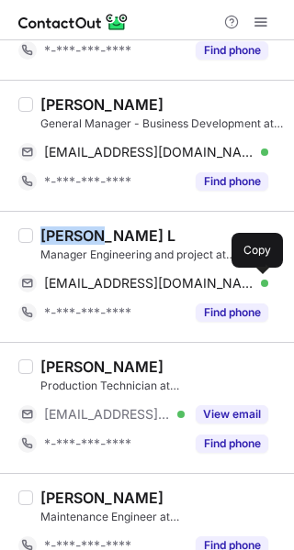
drag, startPoint x: 261, startPoint y: 287, endPoint x: 290, endPoint y: 292, distance: 29.7
click at [261, 287] on span at bounding box center [258, 283] width 15 height 15
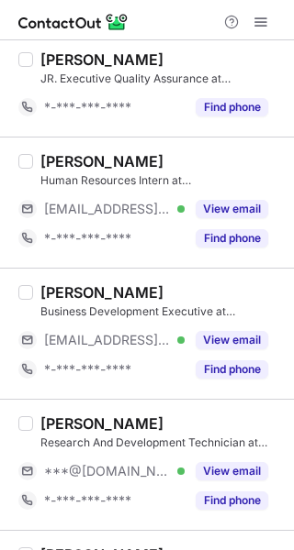
scroll to position [1193, 0]
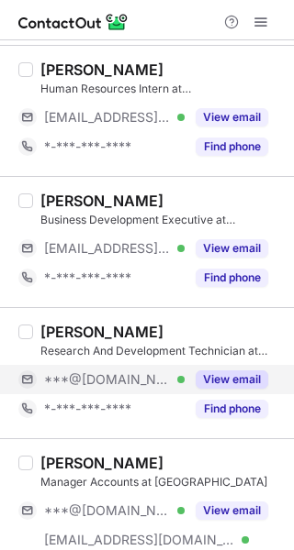
click at [237, 367] on div "View email" at bounding box center [225, 379] width 83 height 29
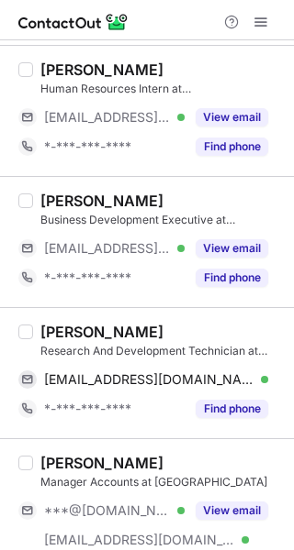
click at [84, 333] on div "Shrikant Bibave" at bounding box center [101, 332] width 123 height 18
copy div "Shrikant"
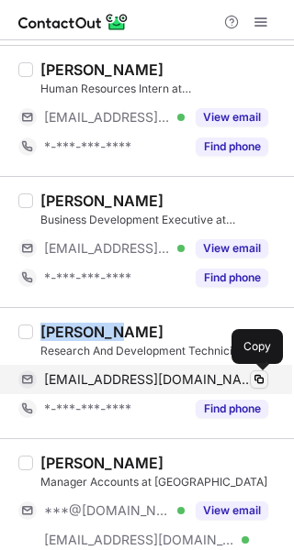
click at [255, 380] on span at bounding box center [258, 379] width 15 height 15
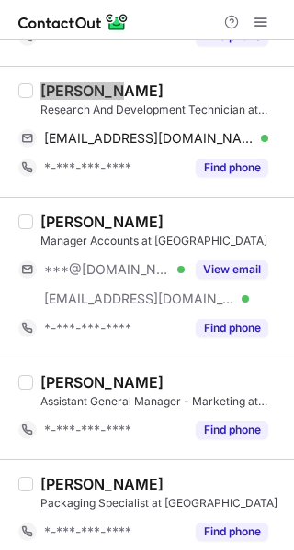
scroll to position [1468, 0]
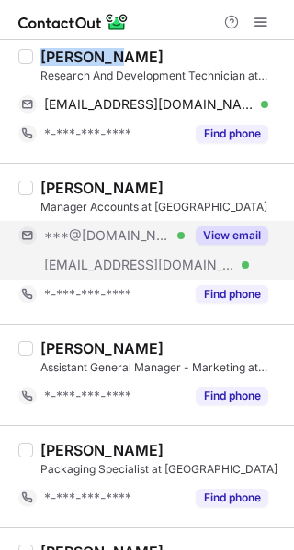
click at [256, 237] on button "View email" at bounding box center [231, 236] width 72 height 18
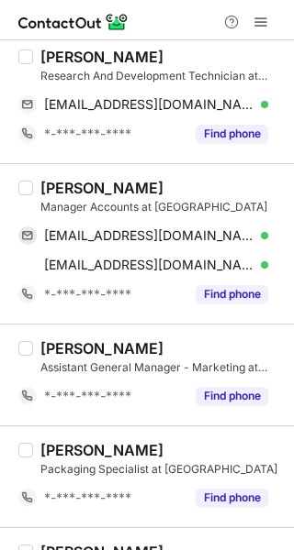
click at [52, 190] on div "Vishal Patel" at bounding box center [101, 188] width 123 height 18
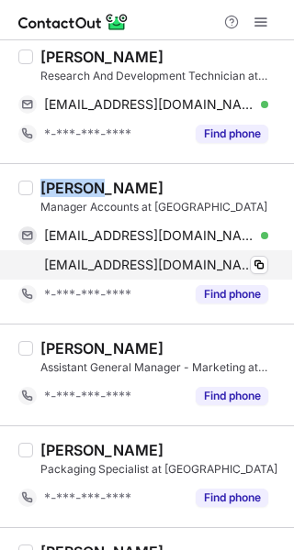
copy div "Vishal"
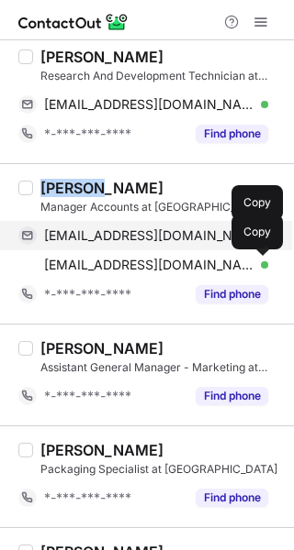
click at [262, 228] on span at bounding box center [258, 235] width 15 height 15
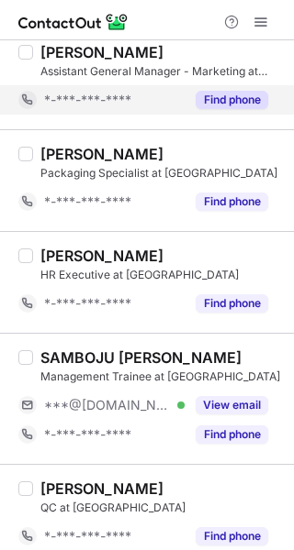
scroll to position [1835, 0]
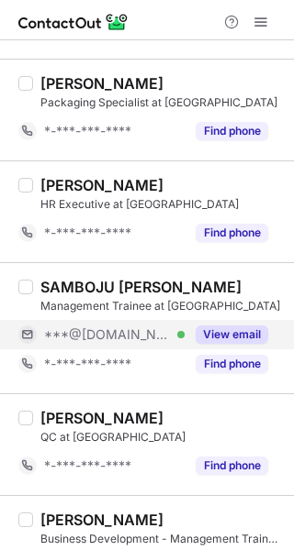
click at [226, 346] on div "View email" at bounding box center [225, 334] width 83 height 29
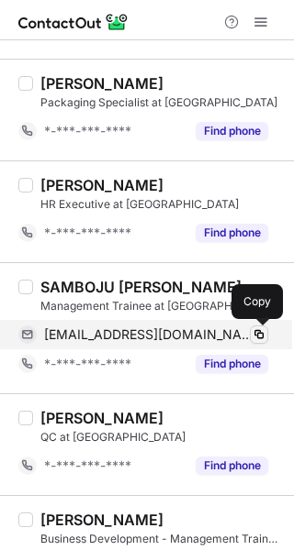
click at [252, 336] on span at bounding box center [258, 335] width 15 height 15
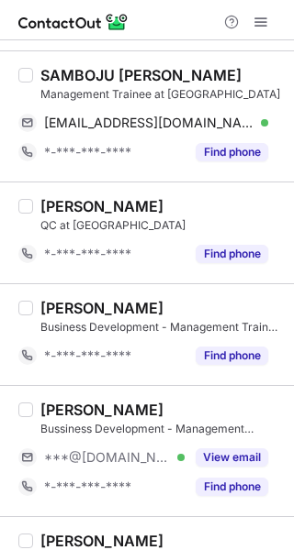
scroll to position [2110, 0]
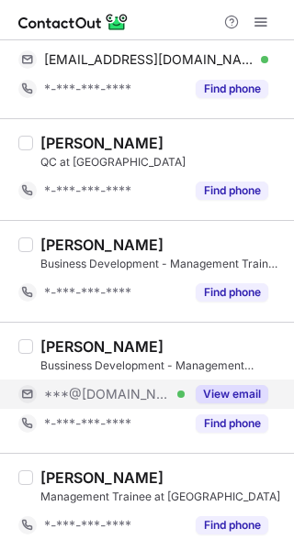
click at [234, 388] on button "View email" at bounding box center [231, 394] width 72 height 18
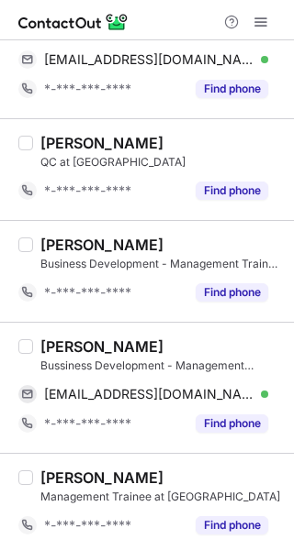
click at [74, 341] on div "Mayuresh Dumbre" at bounding box center [101, 347] width 123 height 18
copy div "Mayuresh"
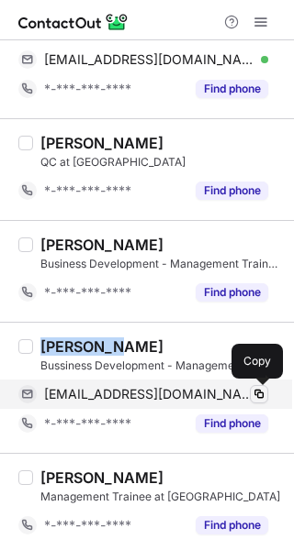
click at [258, 395] on span at bounding box center [258, 394] width 15 height 15
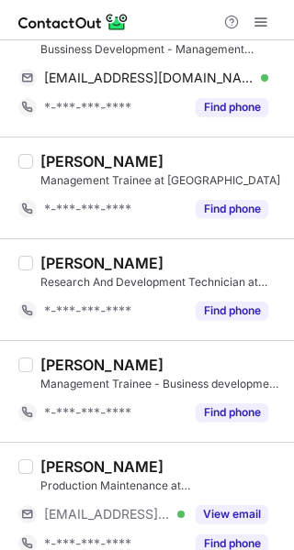
scroll to position [2450, 0]
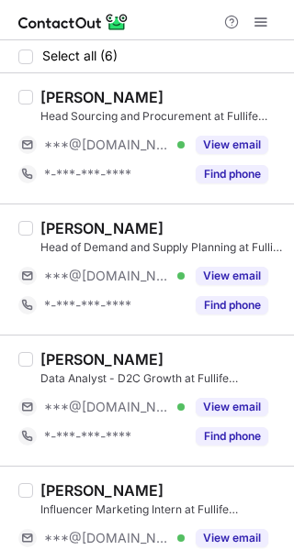
click at [72, 100] on div "[PERSON_NAME]" at bounding box center [101, 97] width 123 height 18
copy div "[PERSON_NAME]"
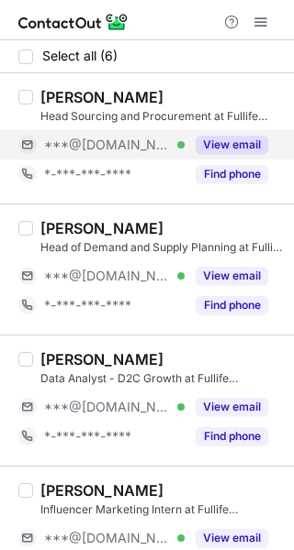
click at [240, 132] on div "View email" at bounding box center [225, 144] width 83 height 29
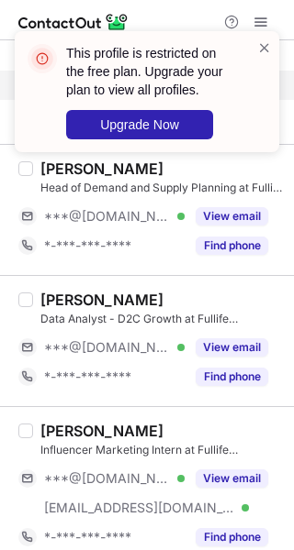
scroll to position [92, 0]
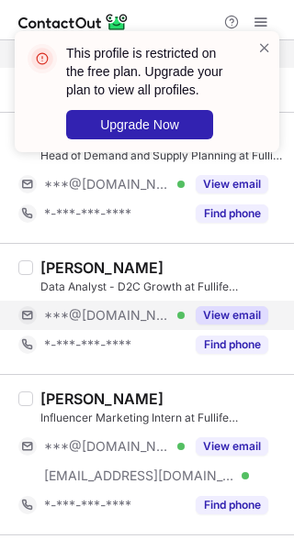
click at [245, 307] on button "View email" at bounding box center [231, 315] width 72 height 18
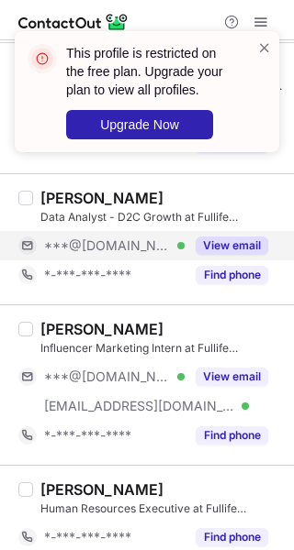
scroll to position [275, 0]
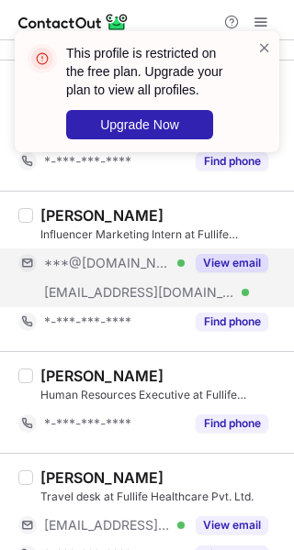
click at [206, 272] on div "View email" at bounding box center [225, 263] width 83 height 29
click at [184, 272] on div "***@[DOMAIN_NAME] Verified" at bounding box center [101, 263] width 166 height 29
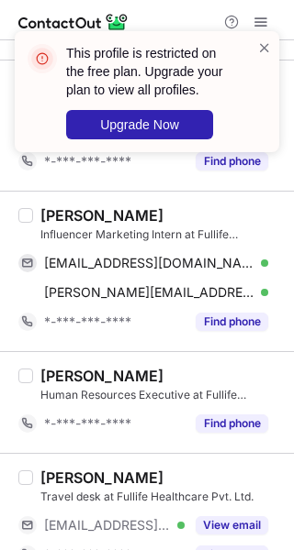
click at [69, 214] on div "[PERSON_NAME]" at bounding box center [101, 215] width 123 height 18
click at [71, 208] on div "[PERSON_NAME]" at bounding box center [101, 215] width 123 height 18
click at [82, 211] on div "[PERSON_NAME]" at bounding box center [101, 215] width 123 height 18
copy div "[PERSON_NAME]"
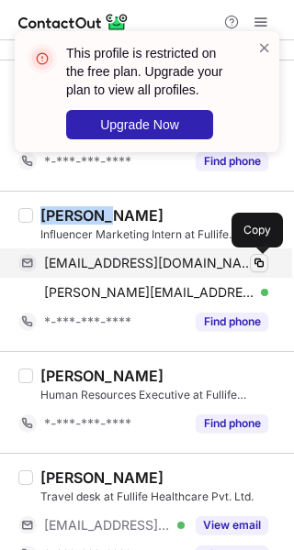
click at [253, 254] on button at bounding box center [259, 263] width 18 height 18
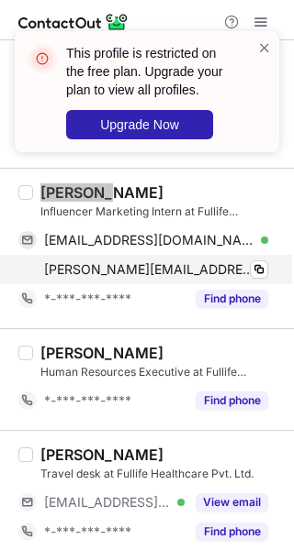
scroll to position [309, 0]
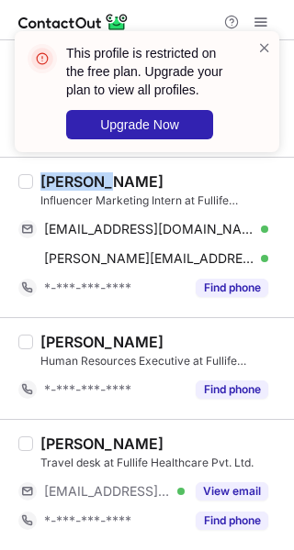
click at [259, 59] on div at bounding box center [264, 92] width 15 height 106
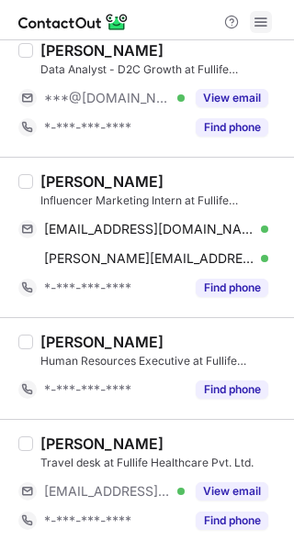
click at [254, 25] on span at bounding box center [260, 22] width 15 height 15
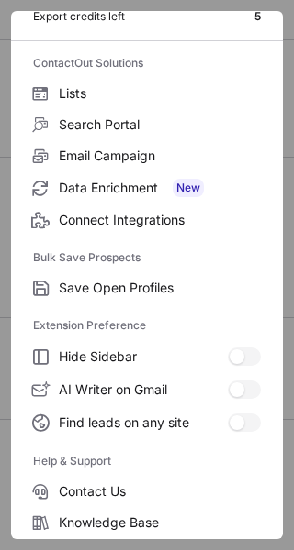
scroll to position [214, 0]
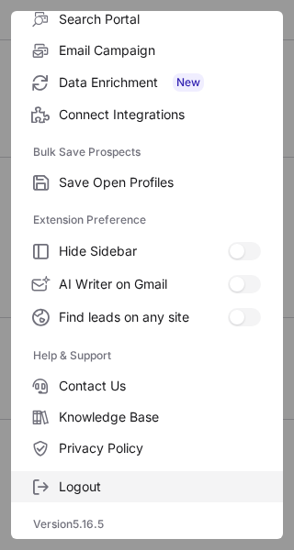
click at [134, 473] on label "Logout" at bounding box center [147, 487] width 272 height 31
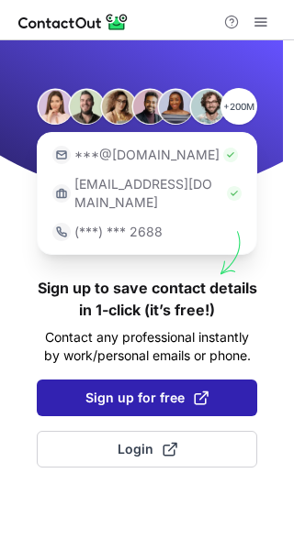
click at [135, 391] on button "Sign up for free" at bounding box center [147, 398] width 220 height 37
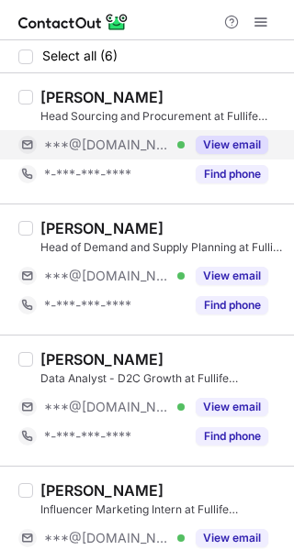
click at [239, 135] on div "View email" at bounding box center [225, 144] width 83 height 29
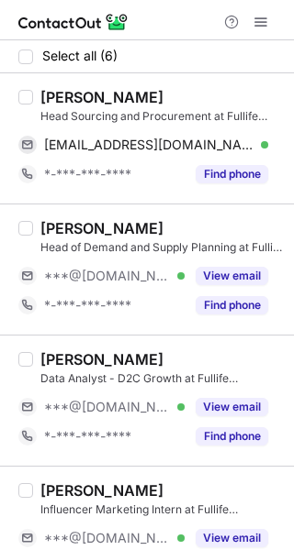
click at [65, 96] on div "[PERSON_NAME]" at bounding box center [101, 97] width 123 height 18
click at [64, 96] on div "[PERSON_NAME]" at bounding box center [101, 97] width 123 height 18
copy div "[PERSON_NAME]"
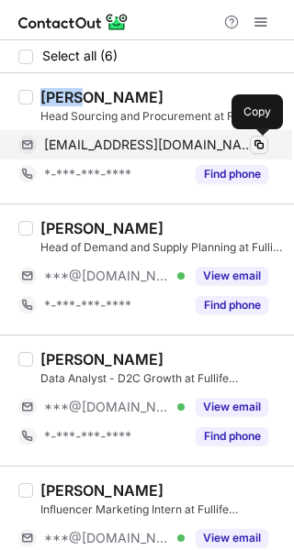
click at [262, 145] on span at bounding box center [258, 145] width 15 height 15
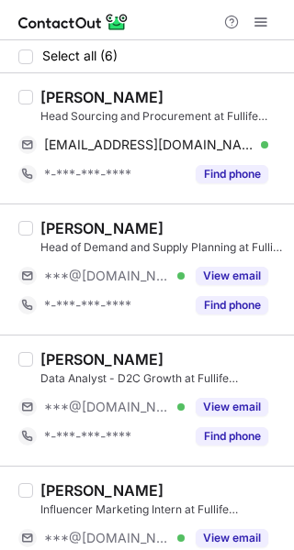
click at [68, 223] on div "[PERSON_NAME]" at bounding box center [101, 228] width 123 height 18
click at [54, 362] on div "[PERSON_NAME]" at bounding box center [101, 359] width 123 height 18
copy div "Abhishek"
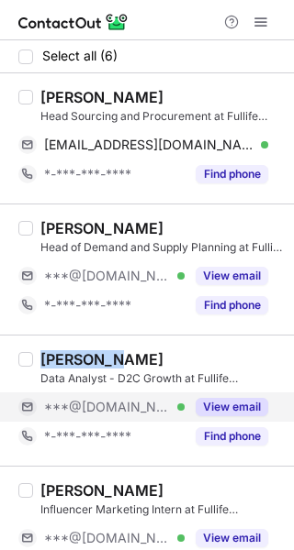
click at [258, 399] on button "View email" at bounding box center [231, 407] width 72 height 18
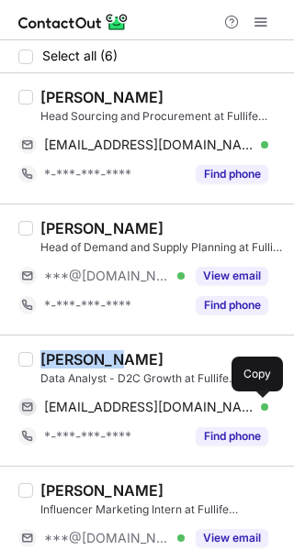
click at [259, 405] on span at bounding box center [258, 407] width 15 height 15
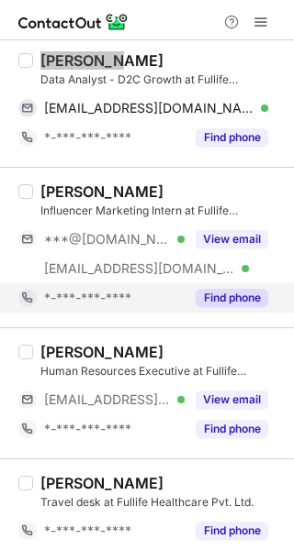
scroll to position [309, 0]
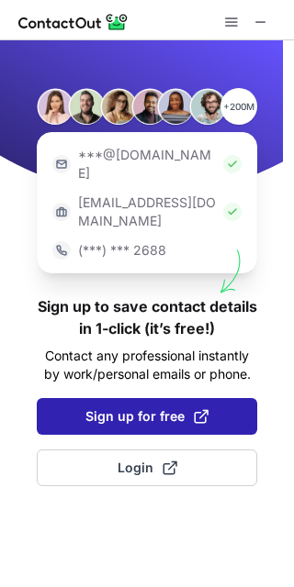
click at [163, 407] on span "Sign up for free" at bounding box center [146, 416] width 123 height 18
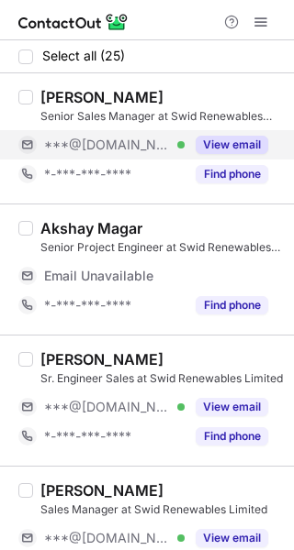
click at [249, 143] on button "View email" at bounding box center [231, 145] width 72 height 18
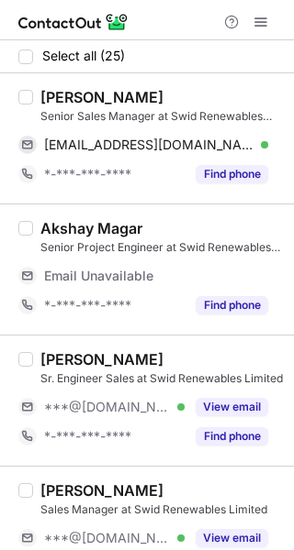
click at [73, 92] on div "[PERSON_NAME]" at bounding box center [101, 97] width 123 height 18
click at [73, 93] on div "[PERSON_NAME]" at bounding box center [101, 97] width 123 height 18
copy div "Amirali"
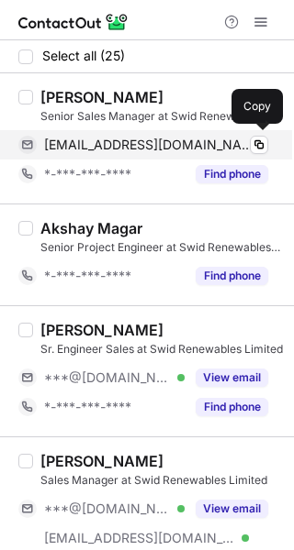
click at [255, 134] on div "amirkudsi@gmail.com Verified Copy" at bounding box center [143, 144] width 250 height 29
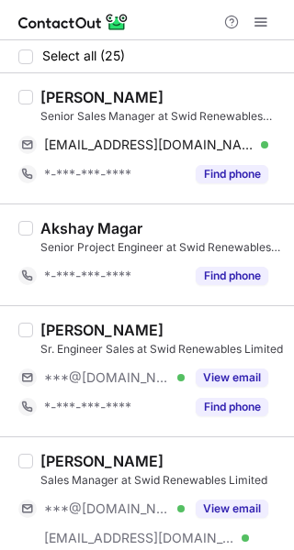
click at [255, 363] on div "View email" at bounding box center [225, 377] width 83 height 29
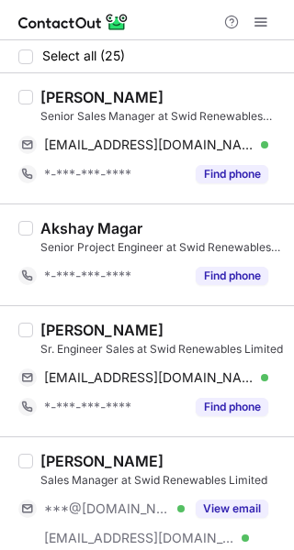
click at [51, 336] on div "[PERSON_NAME]" at bounding box center [101, 330] width 123 height 18
copy div "Alok"
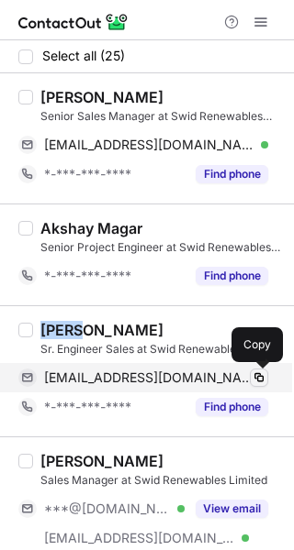
click at [263, 376] on span at bounding box center [258, 378] width 15 height 15
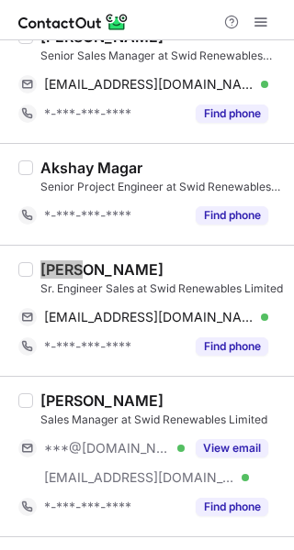
scroll to position [92, 0]
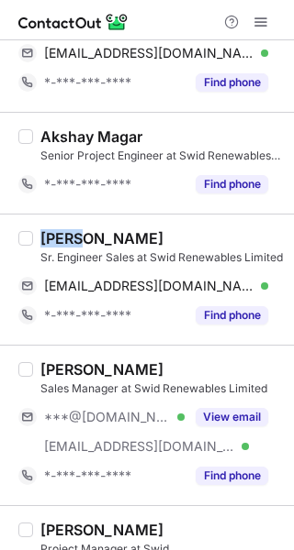
click at [49, 373] on div "[PERSON_NAME]" at bounding box center [101, 370] width 123 height 18
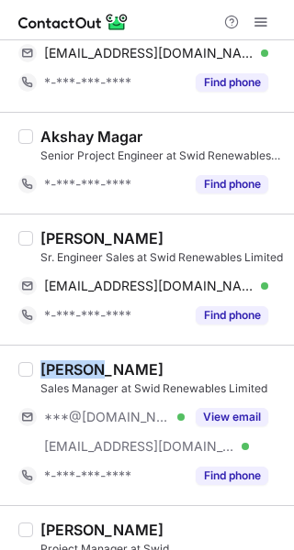
click at [49, 373] on div "[PERSON_NAME]" at bounding box center [101, 370] width 123 height 18
copy div "Rupesh"
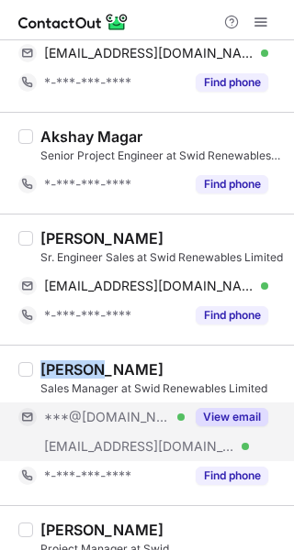
click at [242, 424] on button "View email" at bounding box center [231, 417] width 72 height 18
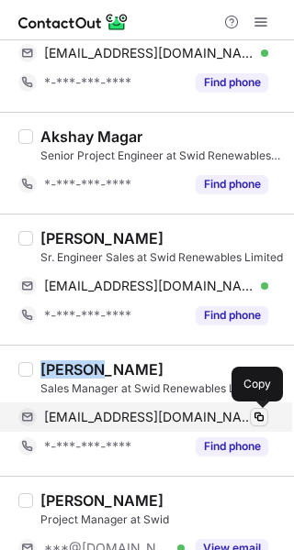
click at [254, 415] on span at bounding box center [258, 417] width 15 height 15
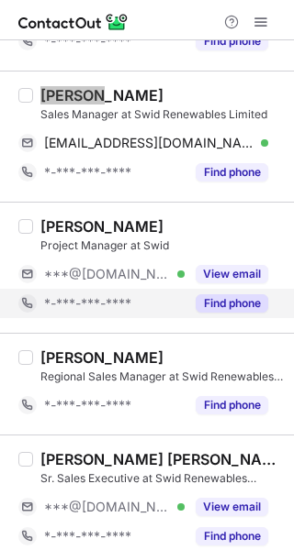
scroll to position [367, 0]
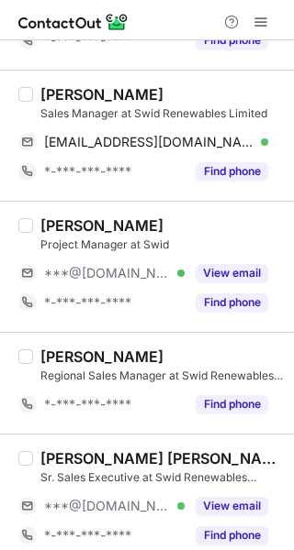
click at [78, 220] on div "Akshay Susar" at bounding box center [101, 226] width 123 height 18
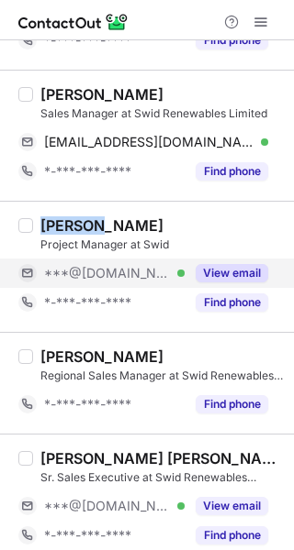
copy div "Akshay"
click at [242, 272] on button "View email" at bounding box center [231, 273] width 72 height 18
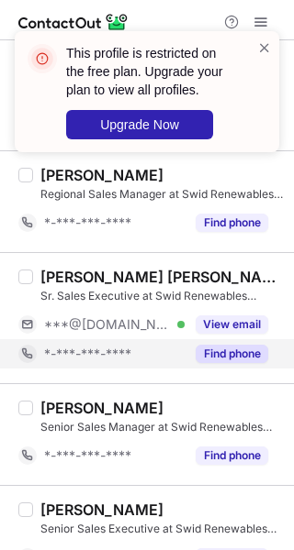
scroll to position [550, 0]
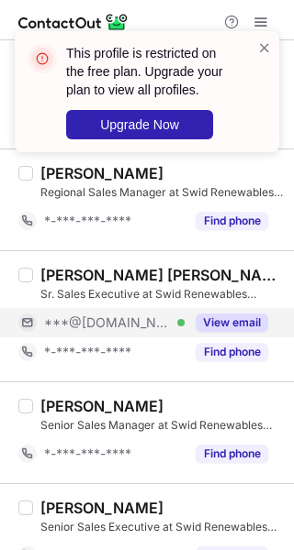
click at [219, 331] on button "View email" at bounding box center [231, 323] width 72 height 18
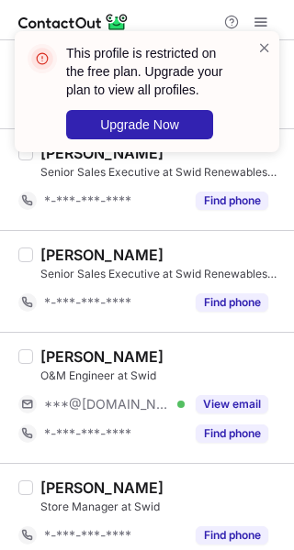
scroll to position [917, 0]
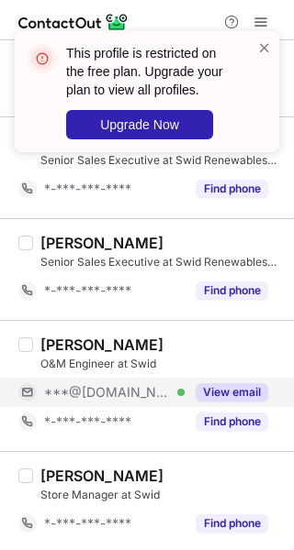
click at [243, 393] on button "View email" at bounding box center [231, 393] width 72 height 18
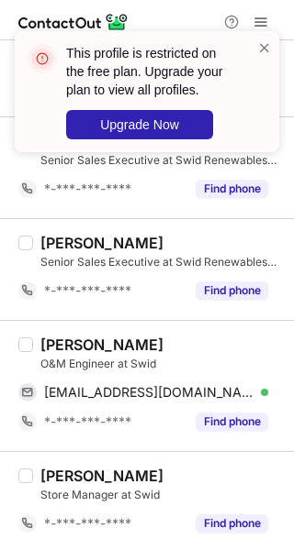
click at [69, 336] on div "Avadhut Jagtap" at bounding box center [101, 345] width 123 height 18
click at [69, 335] on div "Avadhut Jagtap O&M Engineer at Swid 2020avadhutjagtap@gmail.com Verified Copy *…" at bounding box center [147, 385] width 294 height 131
copy div "Avadhut"
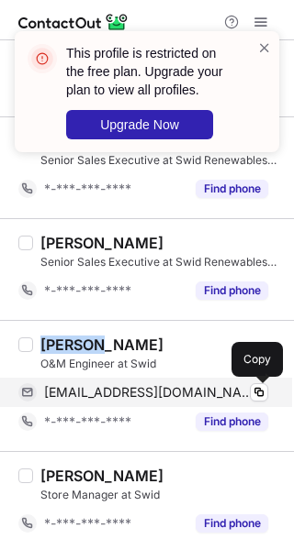
drag, startPoint x: 259, startPoint y: 395, endPoint x: 273, endPoint y: 395, distance: 14.7
click at [259, 395] on span at bounding box center [258, 392] width 15 height 15
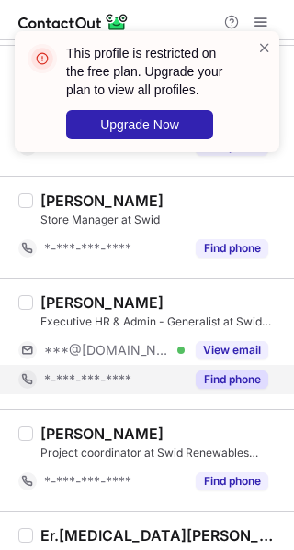
scroll to position [1284, 0]
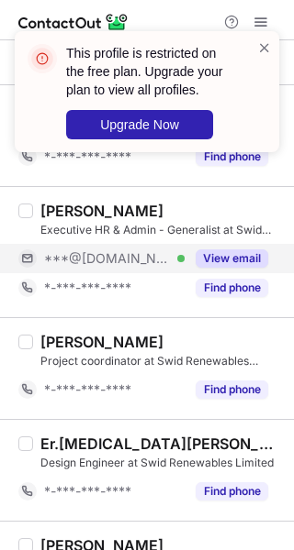
click at [228, 260] on button "View email" at bounding box center [231, 259] width 72 height 18
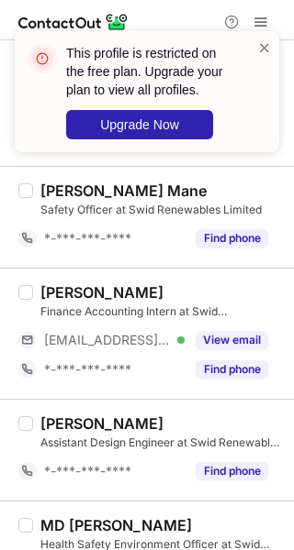
scroll to position [2391, 0]
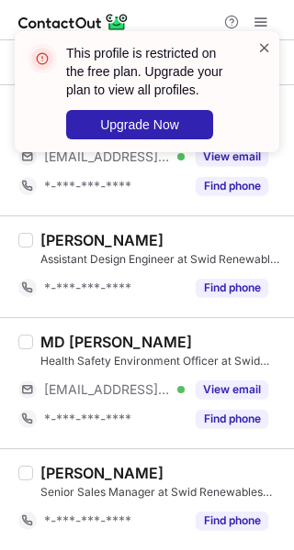
click at [266, 48] on span at bounding box center [264, 48] width 15 height 18
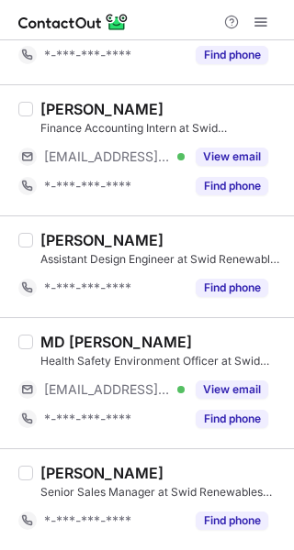
click at [261, 24] on span at bounding box center [260, 22] width 15 height 15
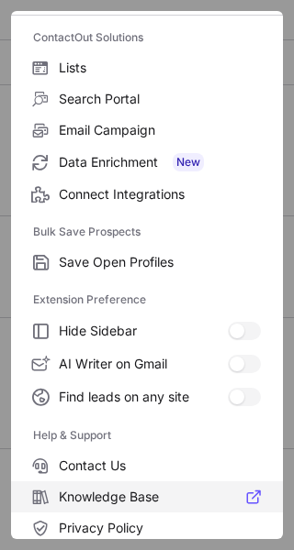
scroll to position [214, 0]
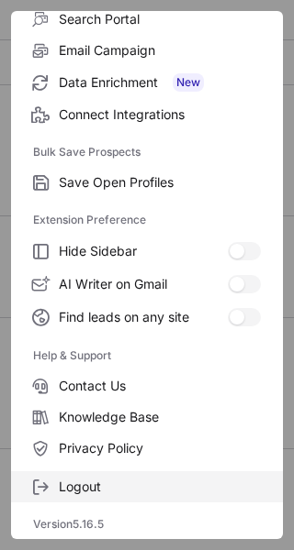
click at [167, 492] on span "Logout" at bounding box center [160, 487] width 202 height 17
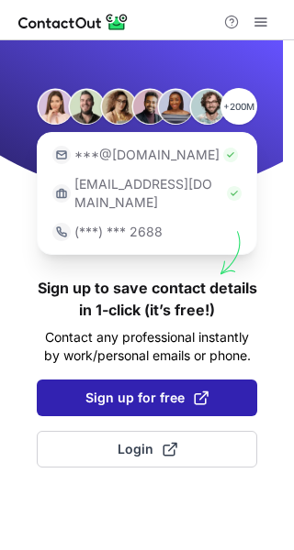
click at [127, 389] on span "Sign up for free" at bounding box center [146, 398] width 123 height 18
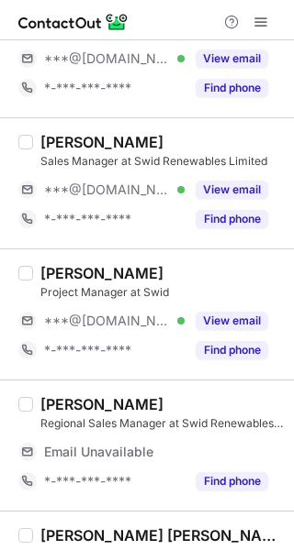
scroll to position [367, 0]
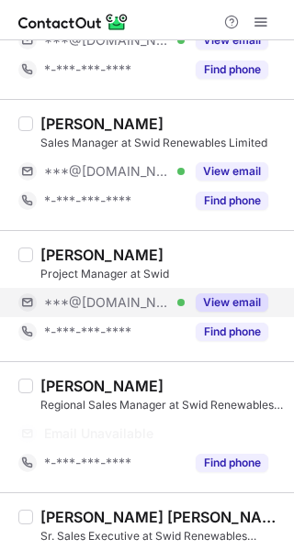
click at [215, 309] on button "View email" at bounding box center [231, 303] width 72 height 18
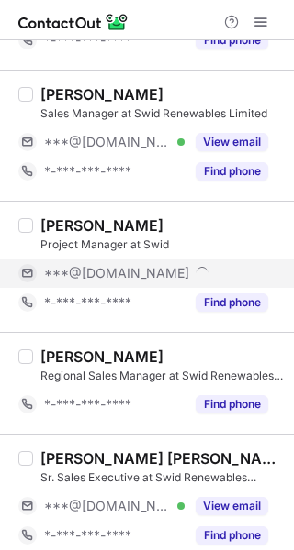
scroll to position [338, 0]
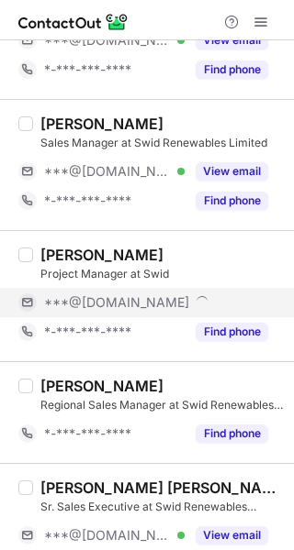
click at [73, 257] on div "[PERSON_NAME]" at bounding box center [101, 255] width 123 height 18
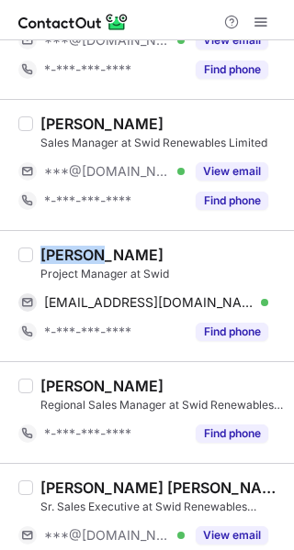
click at [73, 257] on div "[PERSON_NAME]" at bounding box center [101, 255] width 123 height 18
copy div "Akshay"
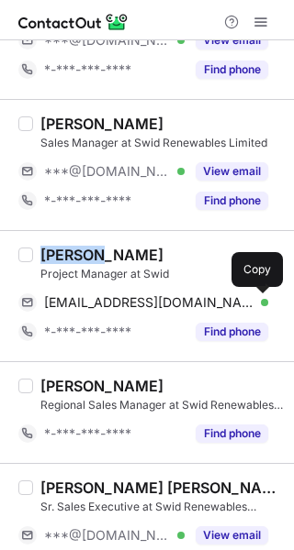
drag, startPoint x: 260, startPoint y: 305, endPoint x: 291, endPoint y: 303, distance: 31.2
click at [260, 305] on span at bounding box center [258, 302] width 15 height 15
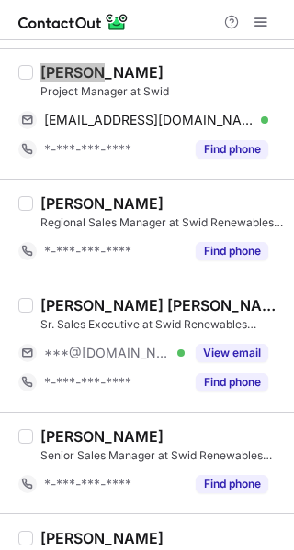
scroll to position [521, 0]
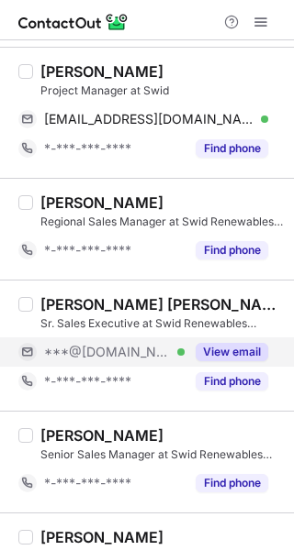
click at [246, 340] on div "View email" at bounding box center [225, 352] width 83 height 29
click at [95, 306] on div "[PERSON_NAME] [PERSON_NAME]" at bounding box center [161, 304] width 242 height 18
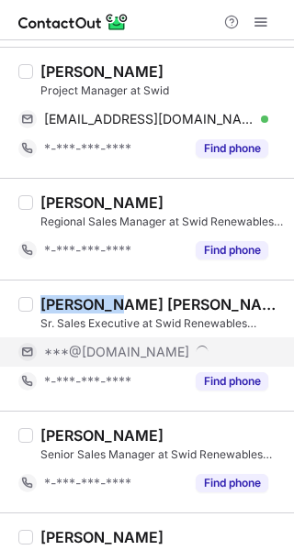
click at [95, 306] on div "[PERSON_NAME] [PERSON_NAME]" at bounding box center [161, 304] width 242 height 18
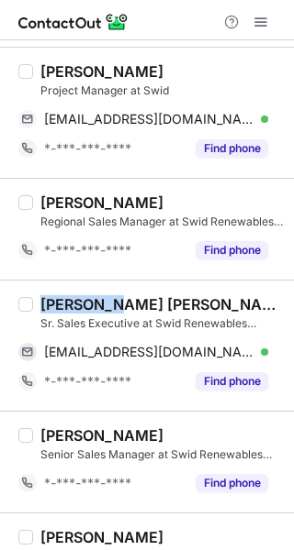
copy div "[PERSON_NAME]"
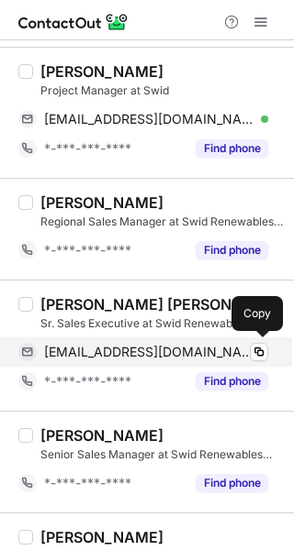
click at [254, 361] on div "[EMAIL_ADDRESS][DOMAIN_NAME] Verified Copy" at bounding box center [143, 352] width 250 height 29
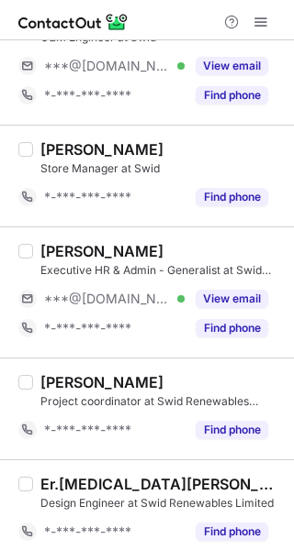
scroll to position [1255, 0]
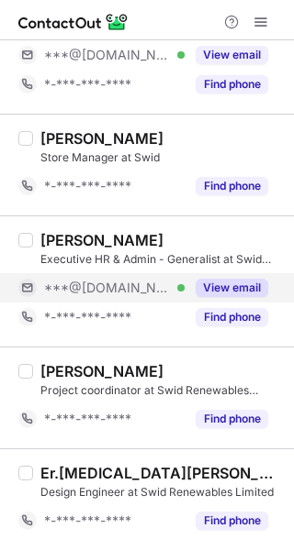
click at [225, 291] on button "View email" at bounding box center [231, 288] width 72 height 18
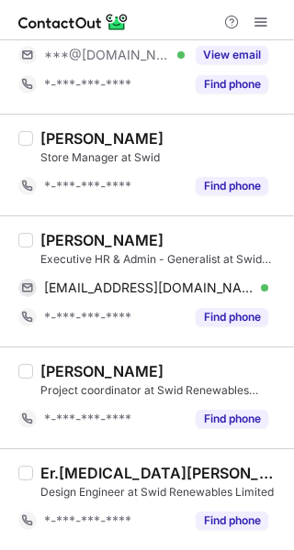
click at [84, 247] on div "[PERSON_NAME]" at bounding box center [101, 240] width 123 height 18
copy div "[PERSON_NAME]"
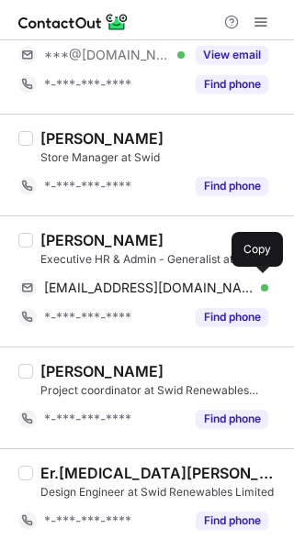
drag, startPoint x: 260, startPoint y: 277, endPoint x: 285, endPoint y: 283, distance: 26.3
click at [261, 280] on div "[EMAIL_ADDRESS][DOMAIN_NAME] Verified Copy" at bounding box center [143, 287] width 250 height 29
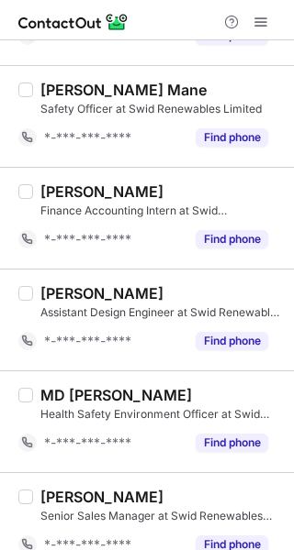
scroll to position [2332, 0]
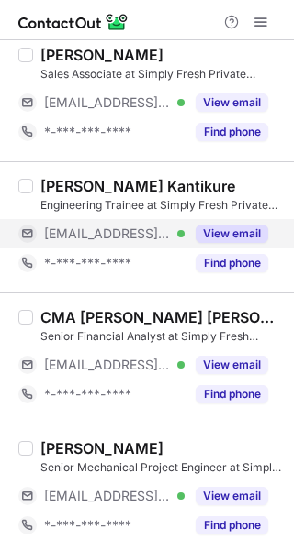
scroll to position [309, 0]
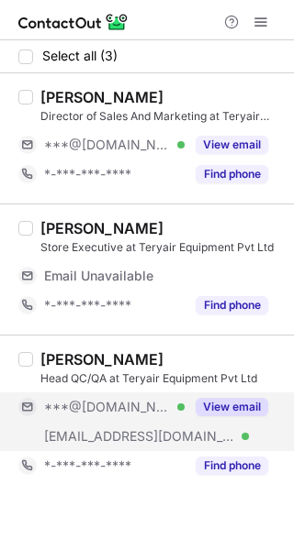
click at [263, 401] on button "View email" at bounding box center [231, 407] width 72 height 18
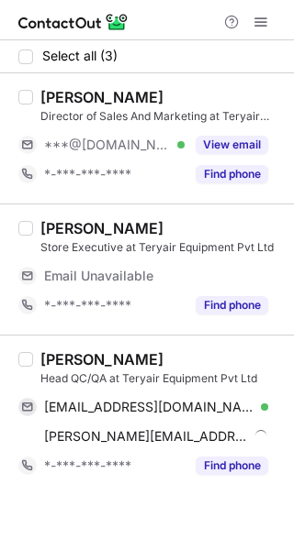
click at [61, 352] on div "[PERSON_NAME]" at bounding box center [101, 359] width 123 height 18
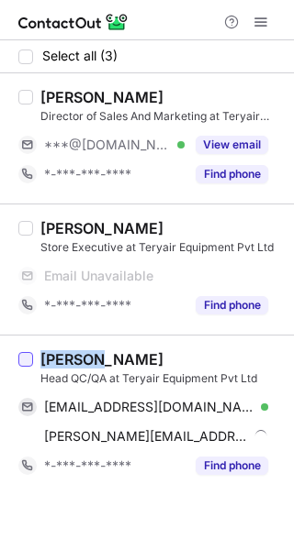
copy div "[PERSON_NAME]"
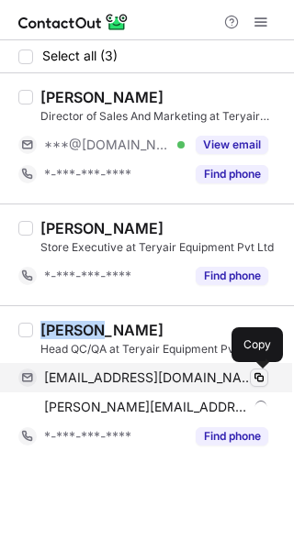
click at [254, 376] on span at bounding box center [258, 378] width 15 height 15
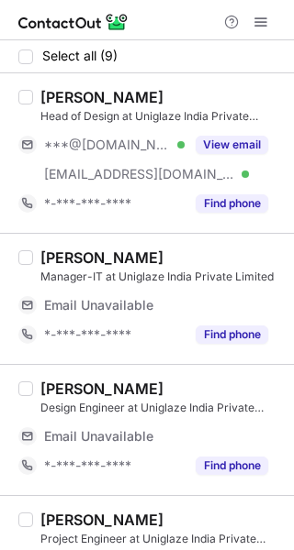
click at [60, 105] on div "[PERSON_NAME]" at bounding box center [101, 97] width 123 height 18
copy div "[PERSON_NAME]"
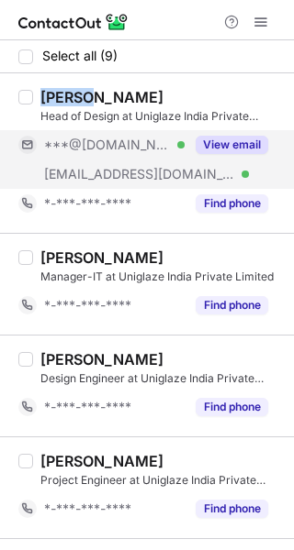
click at [249, 151] on button "View email" at bounding box center [231, 145] width 72 height 18
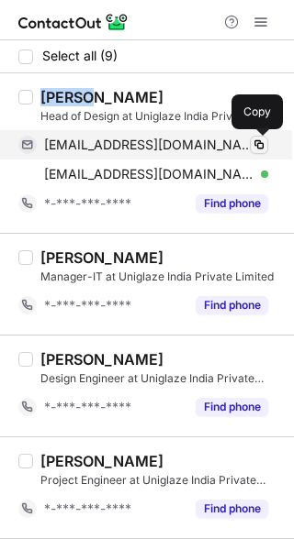
drag, startPoint x: 255, startPoint y: 140, endPoint x: 285, endPoint y: 150, distance: 31.6
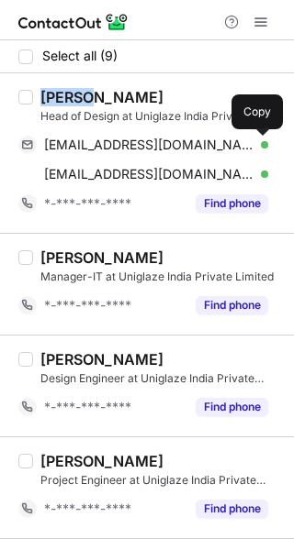
click at [255, 141] on span at bounding box center [258, 145] width 15 height 15
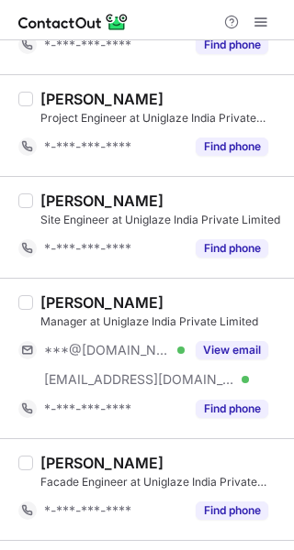
scroll to position [367, 0]
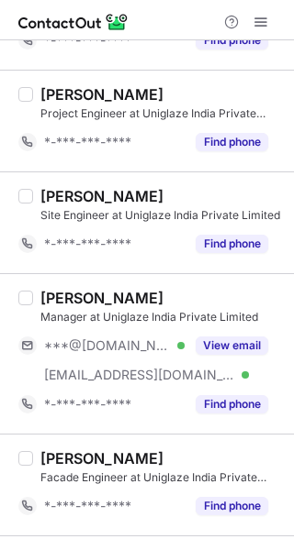
click at [76, 297] on div "Shivaraj Ankada" at bounding box center [101, 298] width 123 height 18
click at [76, 297] on div "[PERSON_NAME]" at bounding box center [101, 298] width 123 height 18
copy div "Shivaraj"
click at [235, 328] on div "Shivaraj Ankada Manager at Uniglaze India Private Limited ***@gmail.com Verifie…" at bounding box center [158, 354] width 250 height 130
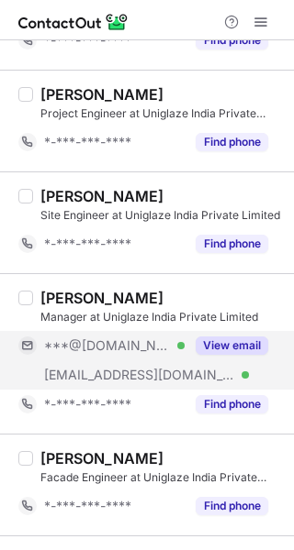
click at [252, 344] on button "View email" at bounding box center [231, 346] width 72 height 18
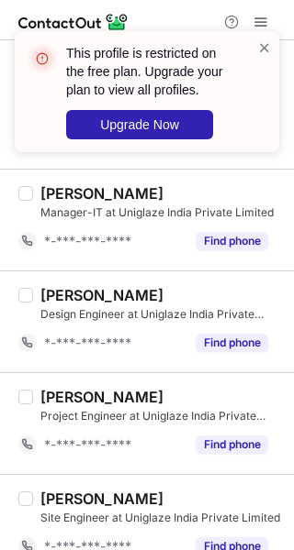
scroll to position [0, 0]
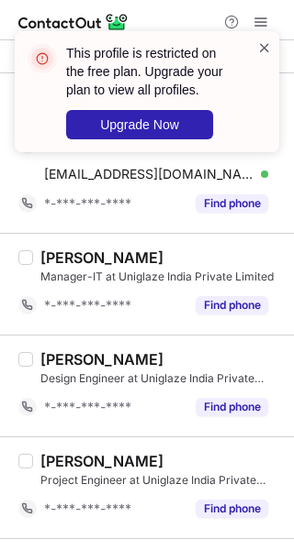
click at [264, 41] on span at bounding box center [264, 48] width 15 height 18
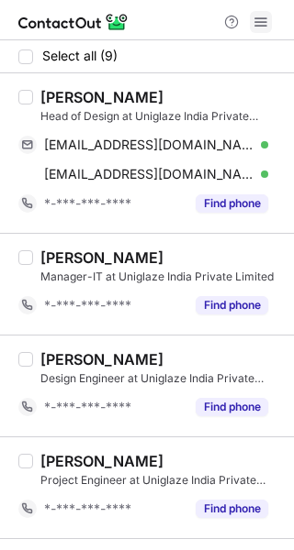
click at [260, 25] on span at bounding box center [260, 22] width 15 height 15
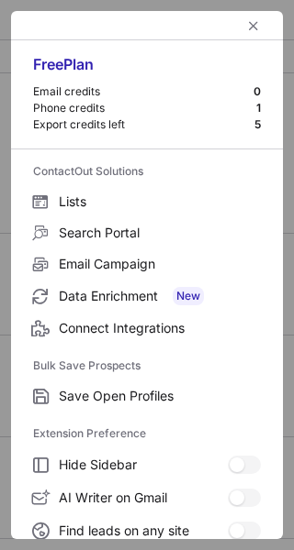
scroll to position [214, 0]
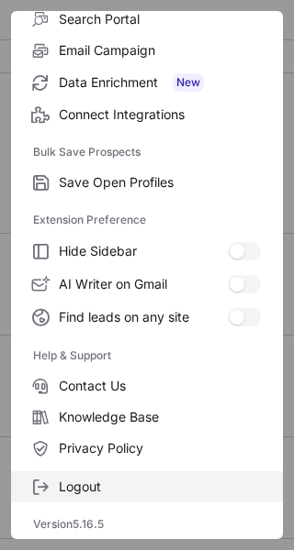
click at [138, 489] on span "Logout" at bounding box center [160, 487] width 202 height 17
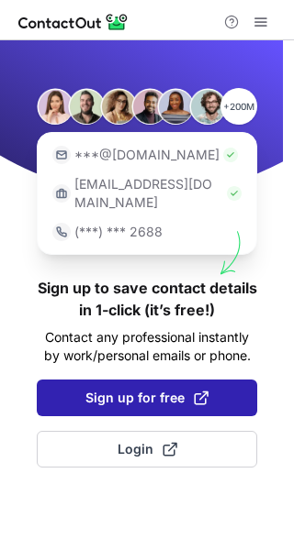
click at [111, 389] on span "Sign up for free" at bounding box center [146, 398] width 123 height 18
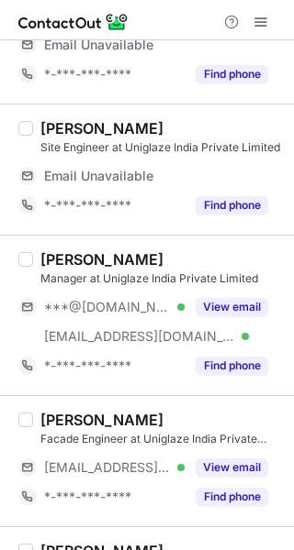
scroll to position [550, 0]
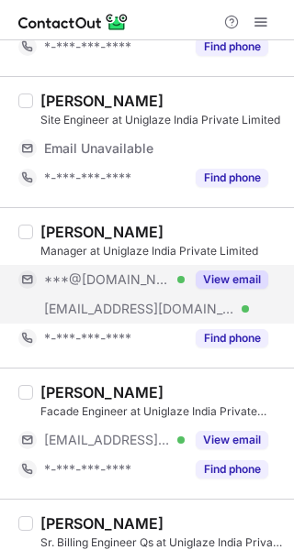
click at [233, 277] on button "View email" at bounding box center [231, 280] width 72 height 18
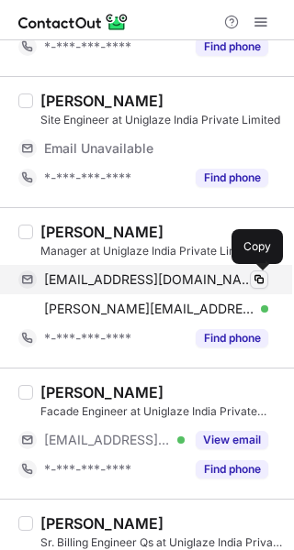
click at [266, 283] on button at bounding box center [259, 280] width 18 height 18
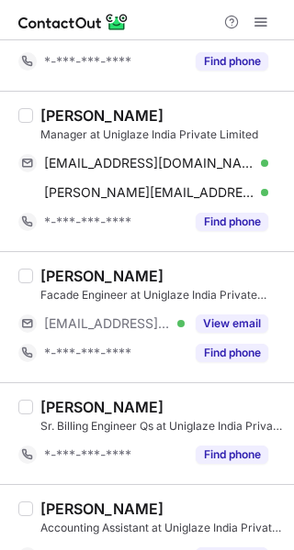
scroll to position [615, 0]
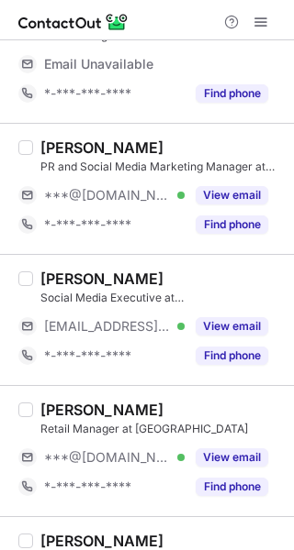
scroll to position [642, 0]
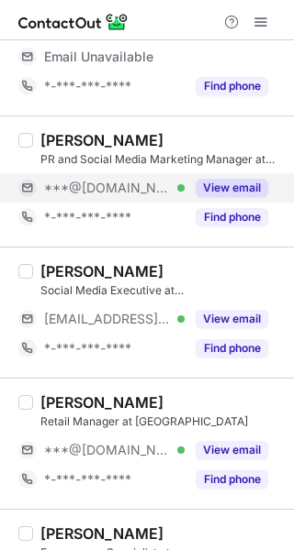
drag, startPoint x: 235, startPoint y: 194, endPoint x: 164, endPoint y: 174, distance: 73.2
click at [235, 195] on button "View email" at bounding box center [231, 188] width 72 height 18
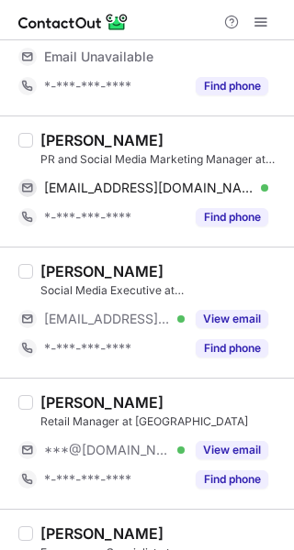
click at [55, 136] on div "[PERSON_NAME]" at bounding box center [101, 140] width 123 height 18
click at [55, 135] on div "[PERSON_NAME]" at bounding box center [101, 140] width 123 height 18
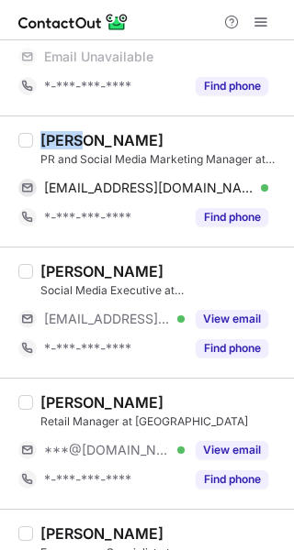
copy div "Nitya"
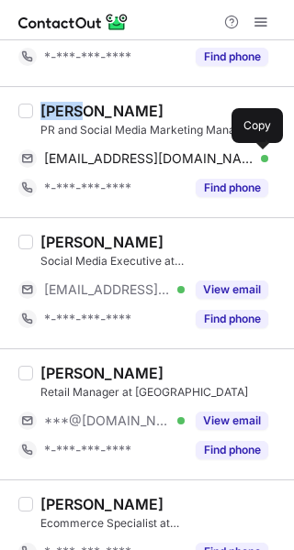
drag, startPoint x: 262, startPoint y: 158, endPoint x: 286, endPoint y: 161, distance: 24.1
click at [262, 158] on span at bounding box center [258, 158] width 15 height 15
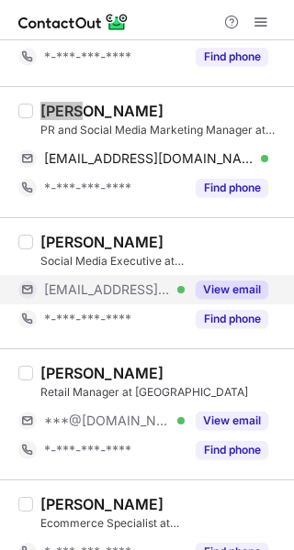
scroll to position [615, 0]
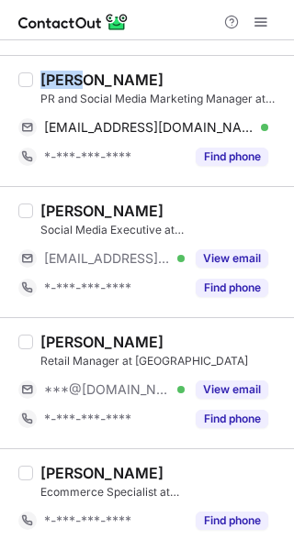
click at [50, 341] on div "[PERSON_NAME]" at bounding box center [101, 342] width 123 height 18
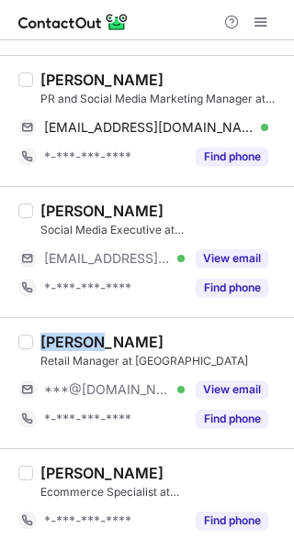
click at [50, 341] on div "[PERSON_NAME]" at bounding box center [101, 342] width 123 height 18
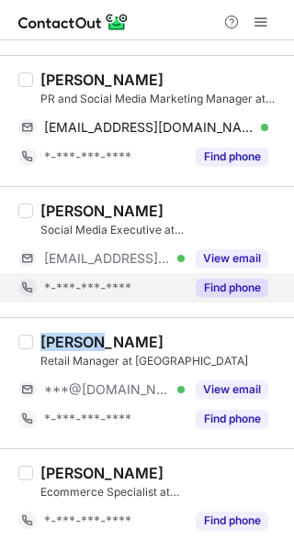
copy div "[PERSON_NAME]"
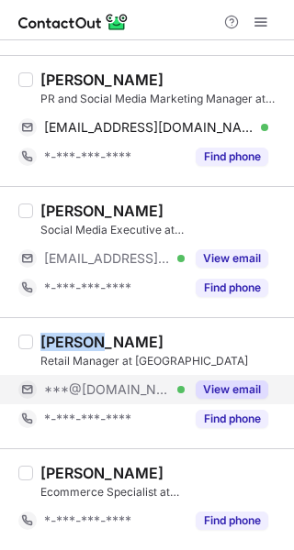
click at [259, 382] on button "View email" at bounding box center [231, 390] width 72 height 18
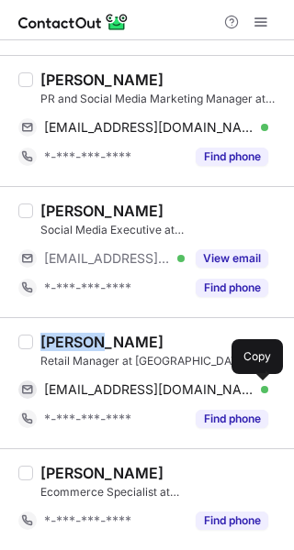
click at [259, 382] on button at bounding box center [259, 390] width 18 height 18
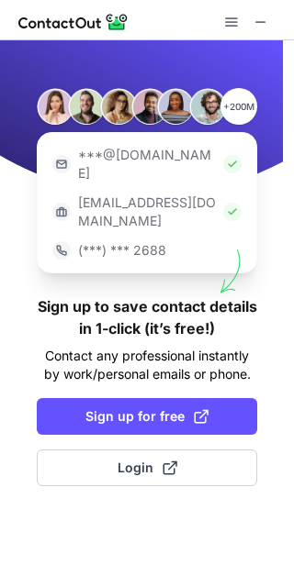
click at [140, 360] on div "+200M ***@gmail.com ***@company.com (***) *** 2688 Sign up to save contact deta…" at bounding box center [147, 313] width 294 height 547
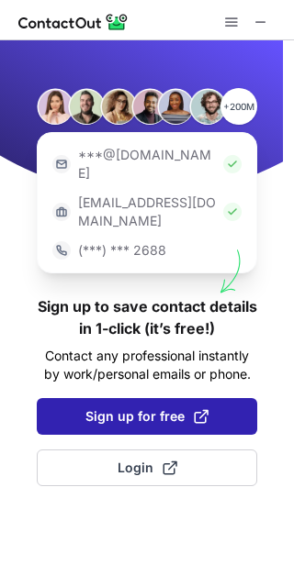
click at [149, 407] on span "Sign up for free" at bounding box center [146, 416] width 123 height 18
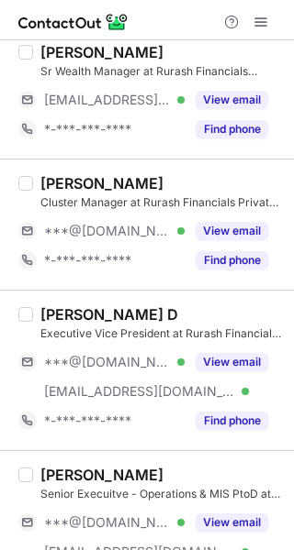
scroll to position [183, 0]
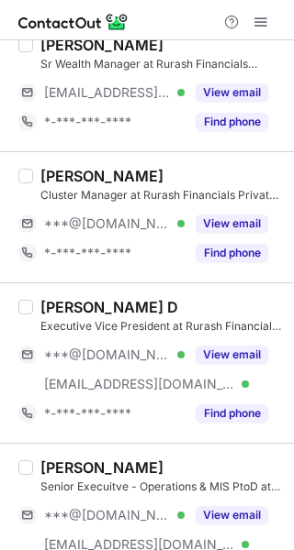
click at [60, 172] on div "[PERSON_NAME]" at bounding box center [101, 176] width 123 height 18
click at [59, 172] on div "[PERSON_NAME]" at bounding box center [101, 176] width 123 height 18
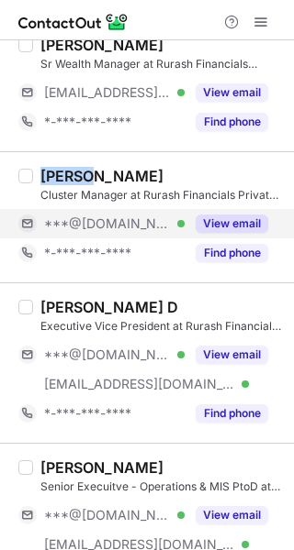
copy div "Kiran"
click at [201, 231] on button "View email" at bounding box center [231, 224] width 72 height 18
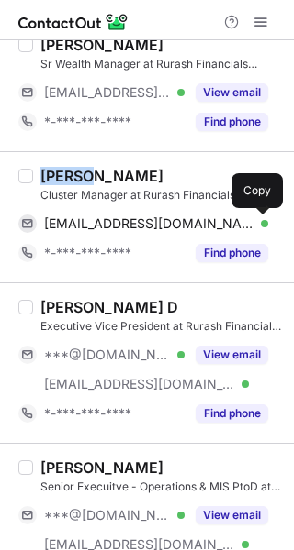
click at [256, 227] on span at bounding box center [258, 224] width 15 height 15
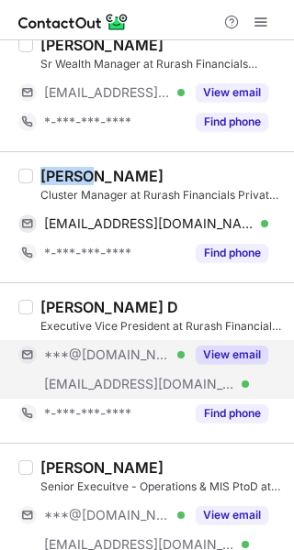
click at [206, 355] on button "View email" at bounding box center [231, 355] width 72 height 18
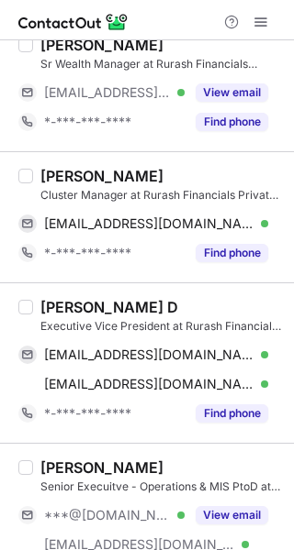
click at [61, 307] on div "Shiva Kumar D" at bounding box center [109, 307] width 138 height 18
copy div "Shiva"
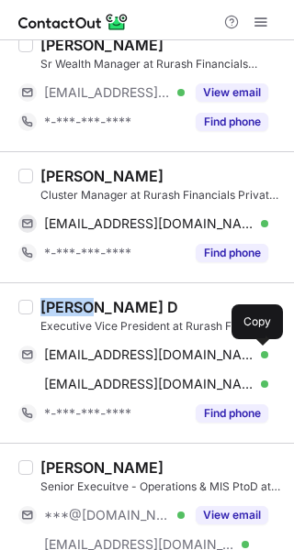
drag, startPoint x: 260, startPoint y: 351, endPoint x: 288, endPoint y: 332, distance: 34.4
click at [260, 351] on span at bounding box center [258, 355] width 15 height 15
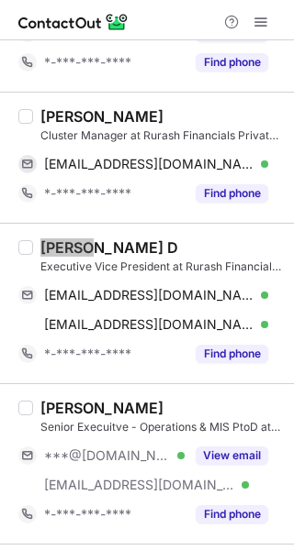
scroll to position [275, 0]
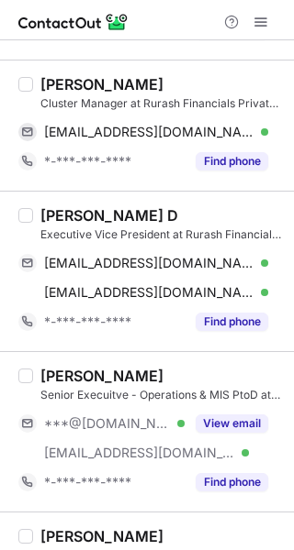
click at [79, 375] on div "Pratiksha Pawar" at bounding box center [101, 376] width 123 height 18
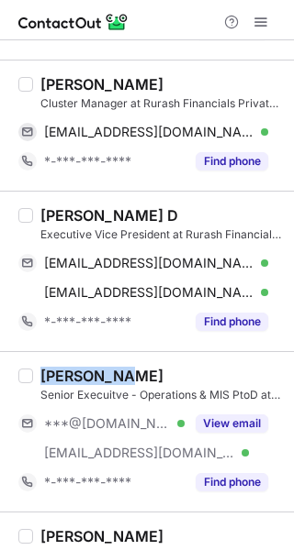
click at [79, 375] on div "Pratiksha Pawar" at bounding box center [101, 376] width 123 height 18
copy div "Pratiksha"
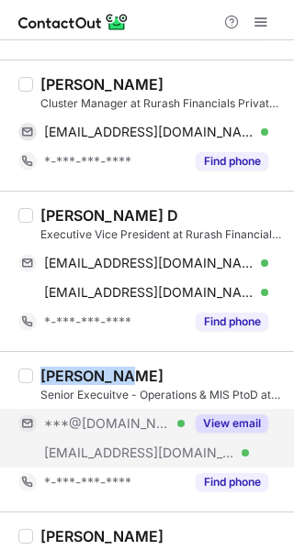
click at [214, 424] on button "View email" at bounding box center [231, 424] width 72 height 18
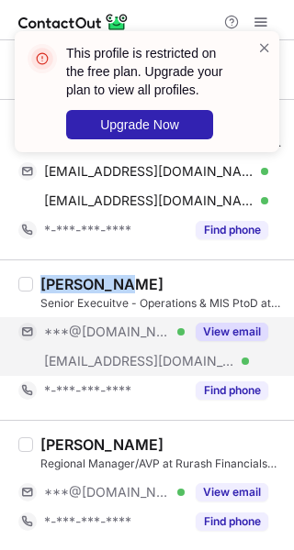
scroll to position [459, 0]
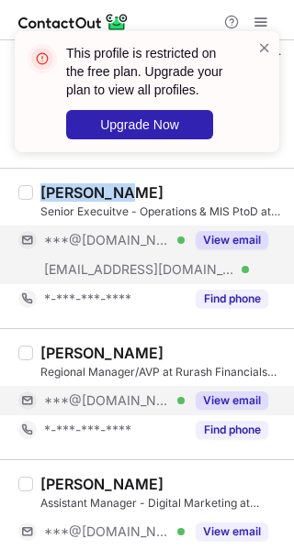
click at [239, 395] on button "View email" at bounding box center [231, 401] width 72 height 18
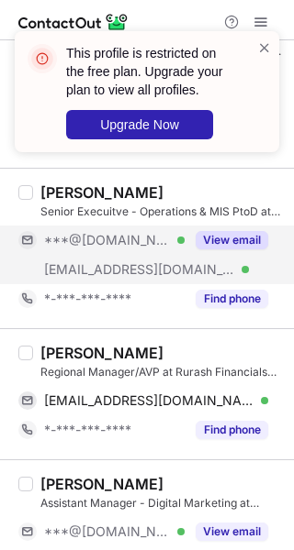
click at [73, 353] on div "Akanksha Bansode" at bounding box center [101, 353] width 123 height 18
click at [73, 352] on div "Akanksha Bansode" at bounding box center [101, 353] width 123 height 18
copy div "Akanksha"
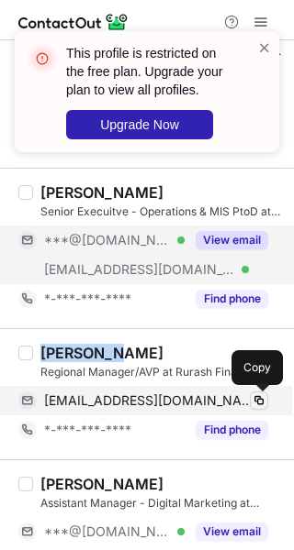
click at [261, 403] on span at bounding box center [258, 401] width 15 height 15
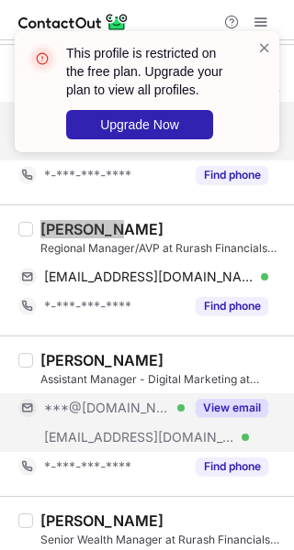
scroll to position [550, 0]
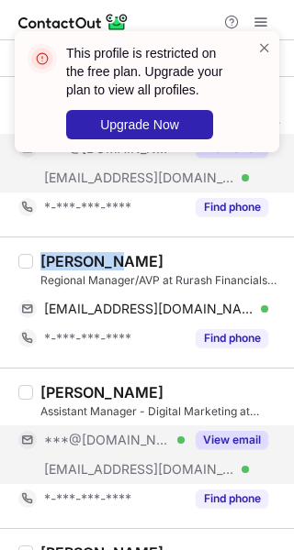
click at [217, 448] on button "View email" at bounding box center [231, 440] width 72 height 18
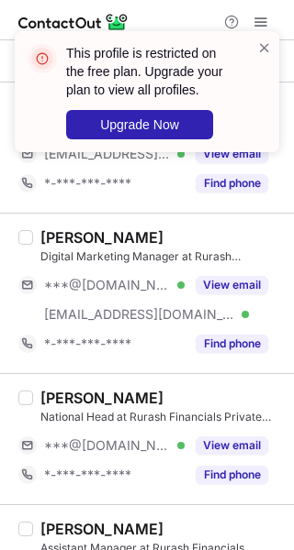
scroll to position [1101, 0]
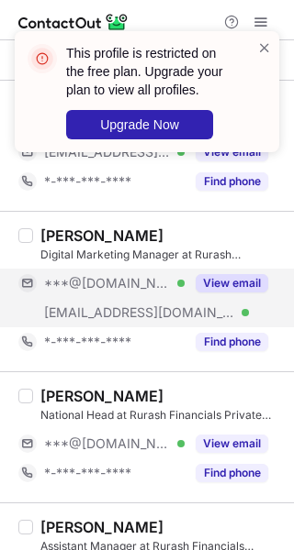
click at [260, 284] on button "View email" at bounding box center [231, 283] width 72 height 18
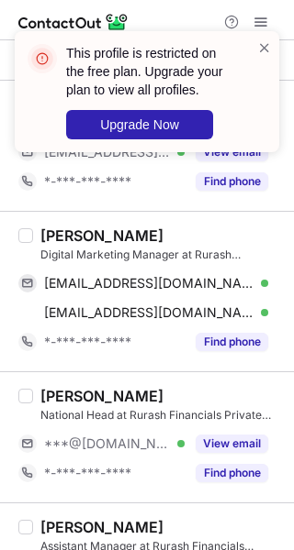
click at [61, 234] on div "Ashish Kotwalkar" at bounding box center [101, 236] width 123 height 18
copy div "Ashish"
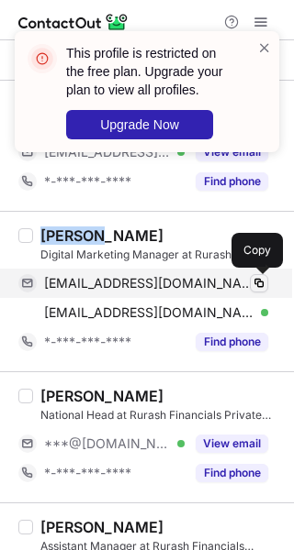
click at [260, 283] on span at bounding box center [258, 283] width 15 height 15
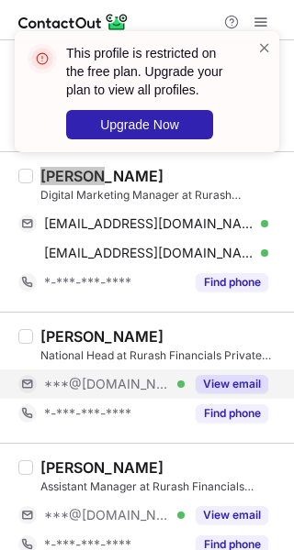
scroll to position [1193, 0]
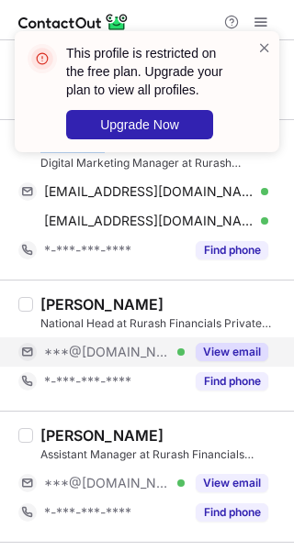
click at [215, 349] on button "View email" at bounding box center [231, 352] width 72 height 18
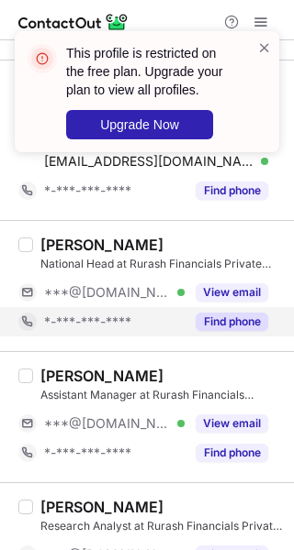
scroll to position [1284, 0]
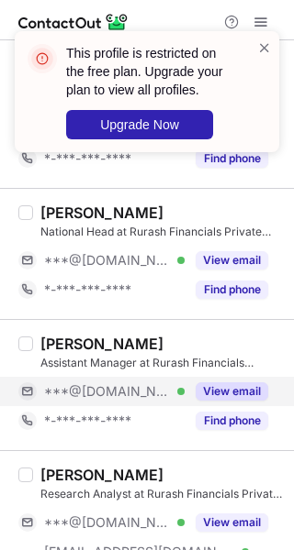
click at [242, 384] on button "View email" at bounding box center [231, 392] width 72 height 18
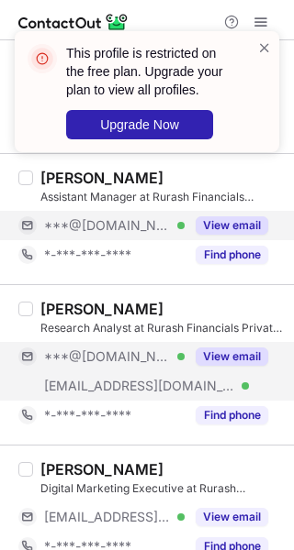
scroll to position [1468, 0]
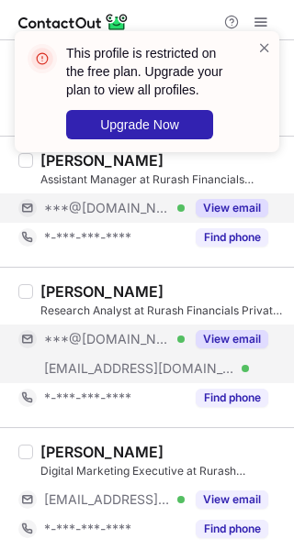
click at [206, 340] on button "View email" at bounding box center [231, 339] width 72 height 18
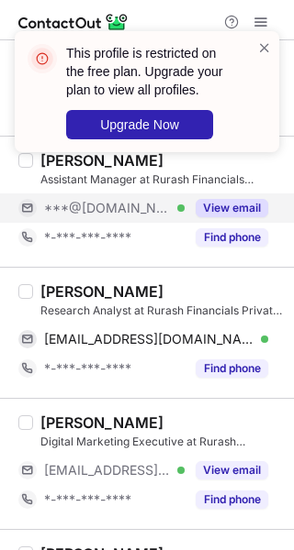
click at [60, 293] on div "Tina Patel" at bounding box center [101, 292] width 123 height 18
copy div "Tina"
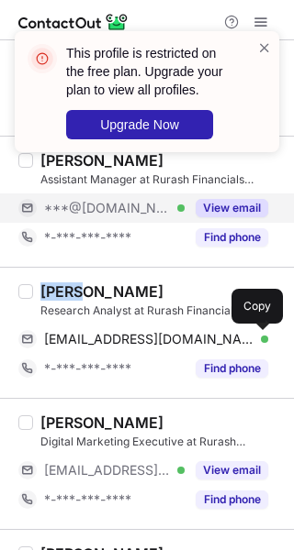
drag, startPoint x: 263, startPoint y: 339, endPoint x: 283, endPoint y: 346, distance: 21.5
click at [263, 339] on span at bounding box center [258, 339] width 15 height 15
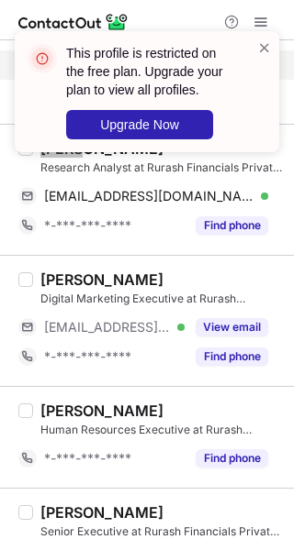
scroll to position [1651, 0]
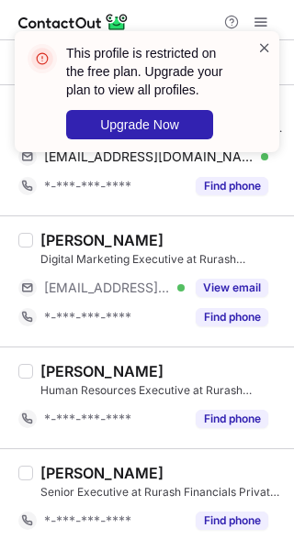
click at [261, 42] on span at bounding box center [264, 48] width 15 height 18
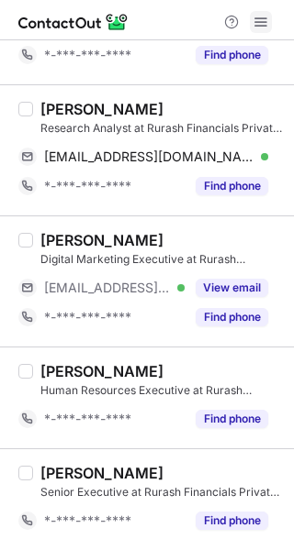
click at [262, 20] on span at bounding box center [260, 22] width 15 height 15
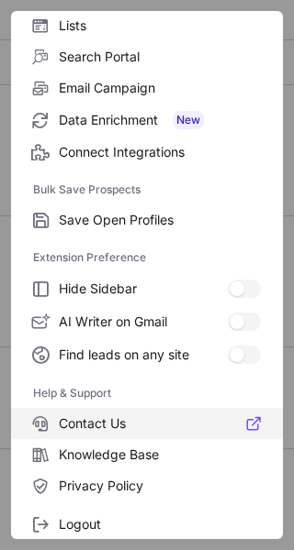
scroll to position [214, 0]
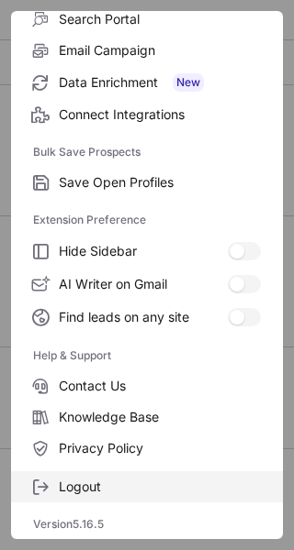
click at [97, 482] on span "Logout" at bounding box center [160, 487] width 202 height 17
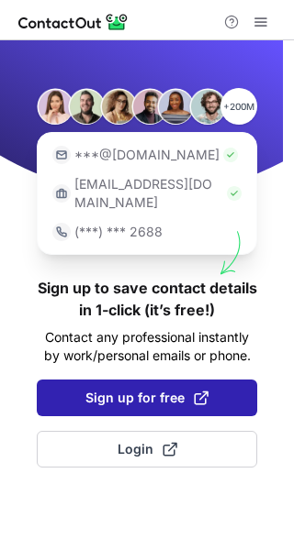
click at [173, 389] on span "Sign up for free" at bounding box center [146, 398] width 123 height 18
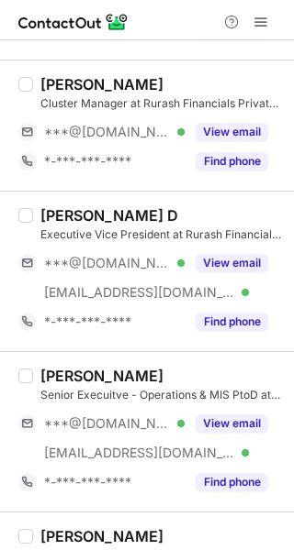
scroll to position [367, 0]
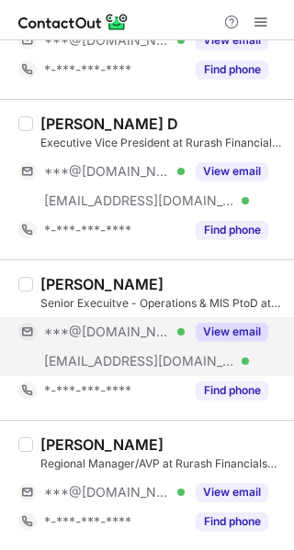
click at [255, 324] on button "View email" at bounding box center [231, 332] width 72 height 18
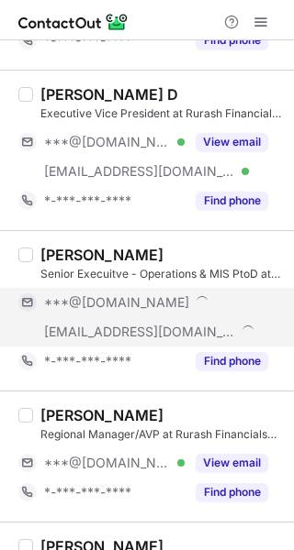
scroll to position [338, 0]
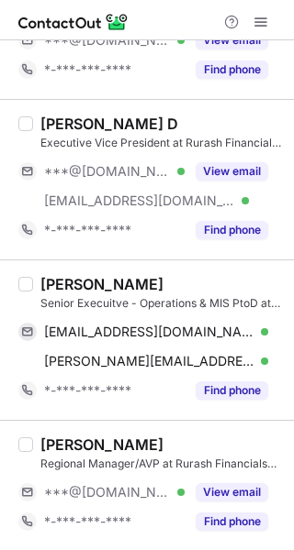
click at [72, 283] on div "[PERSON_NAME]" at bounding box center [101, 284] width 123 height 18
copy div "[PERSON_NAME]"
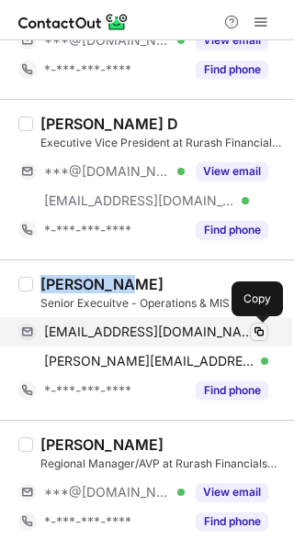
click at [263, 334] on span at bounding box center [258, 332] width 15 height 15
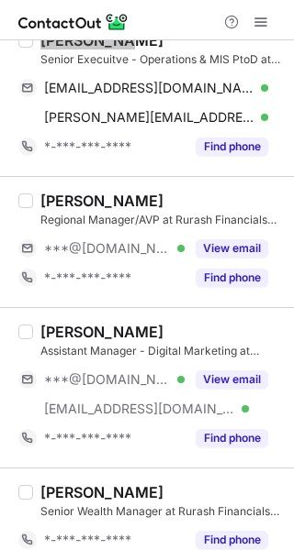
scroll to position [613, 0]
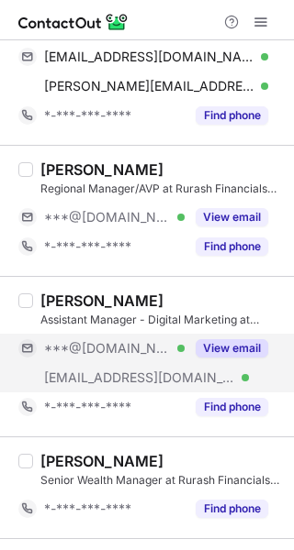
click at [250, 341] on button "View email" at bounding box center [231, 348] width 72 height 18
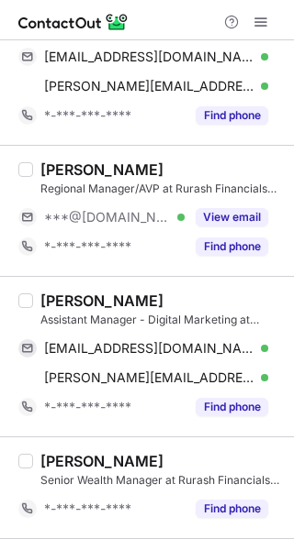
click at [59, 299] on div "[PERSON_NAME]" at bounding box center [101, 301] width 123 height 18
copy div "[PERSON_NAME]"
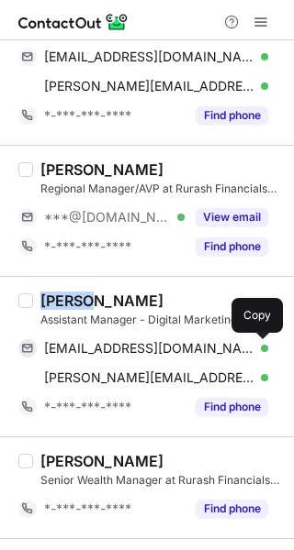
click at [260, 354] on span at bounding box center [258, 348] width 15 height 15
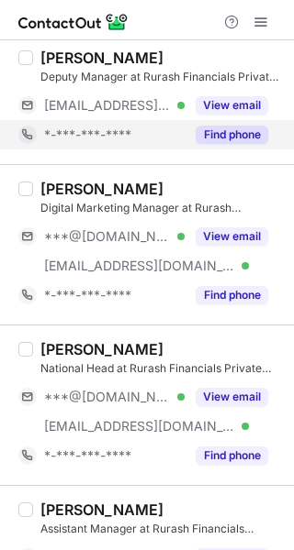
scroll to position [1163, 0]
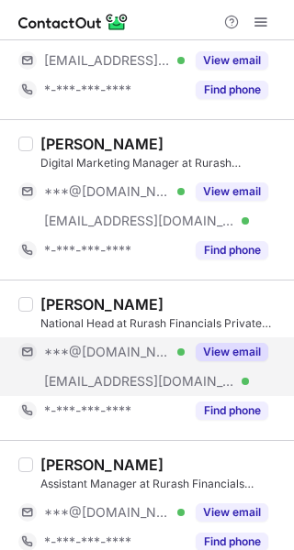
click at [240, 341] on div "View email" at bounding box center [225, 352] width 83 height 29
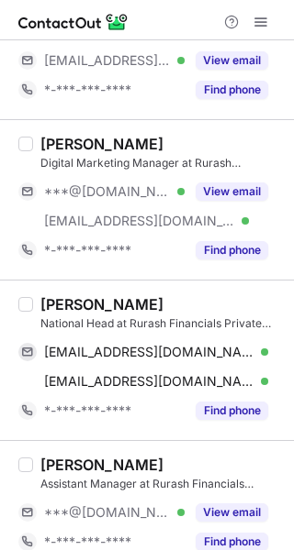
click at [54, 304] on div "Madhav Powar" at bounding box center [101, 304] width 123 height 18
copy div "Madhav"
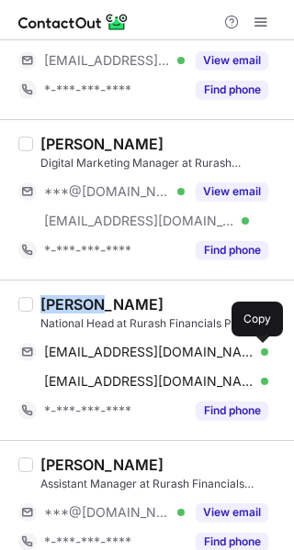
drag, startPoint x: 261, startPoint y: 344, endPoint x: 285, endPoint y: 360, distance: 29.3
click at [261, 344] on button at bounding box center [259, 352] width 18 height 18
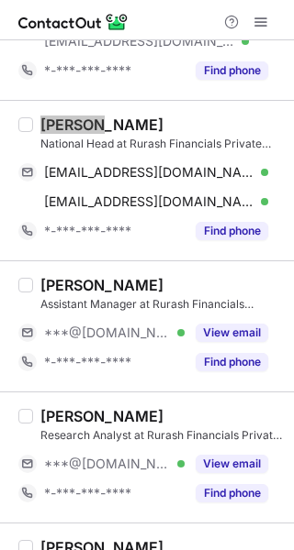
scroll to position [1347, 0]
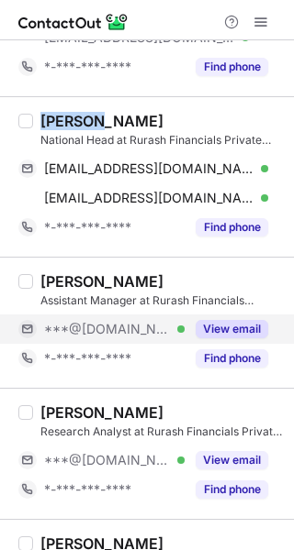
click at [234, 329] on button "View email" at bounding box center [231, 329] width 72 height 18
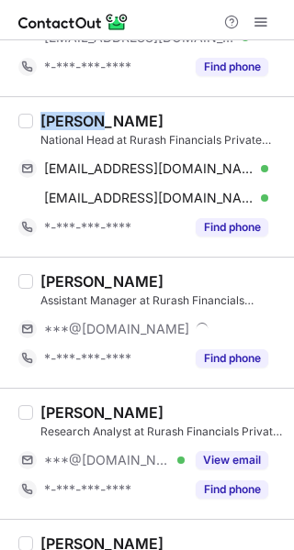
click at [83, 277] on div "Mayank Rathod" at bounding box center [101, 281] width 123 height 18
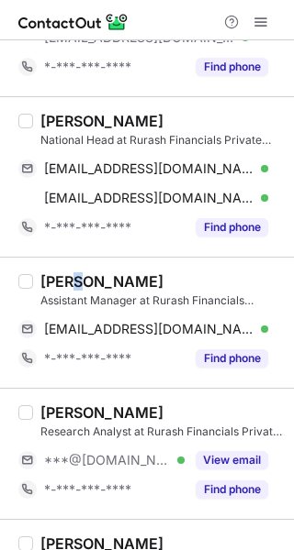
click at [83, 277] on div "Mayank Rathod" at bounding box center [101, 281] width 123 height 18
click at [78, 279] on div "Mayank Rathod" at bounding box center [101, 281] width 123 height 18
click at [77, 279] on div "Mayank Rathod" at bounding box center [101, 281] width 123 height 18
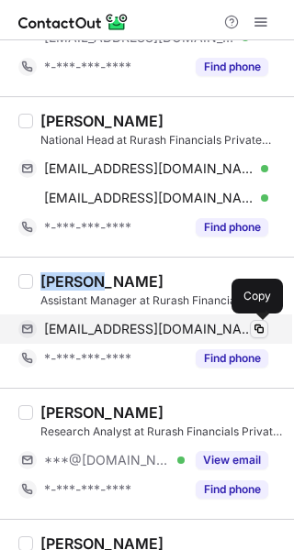
drag, startPoint x: 258, startPoint y: 328, endPoint x: 281, endPoint y: 349, distance: 30.6
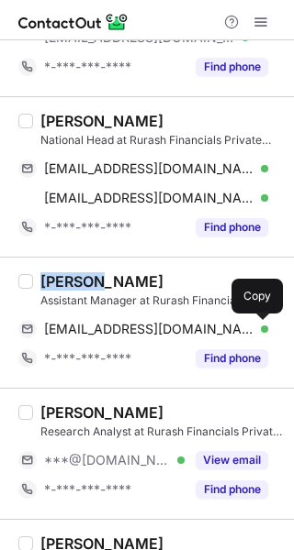
click at [258, 329] on span at bounding box center [258, 329] width 15 height 15
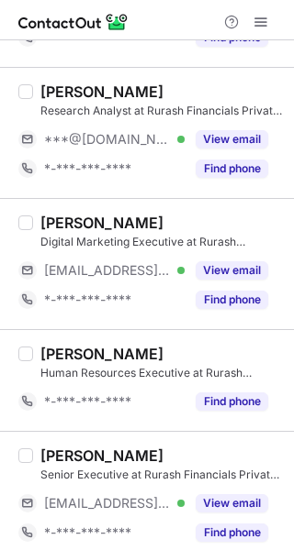
scroll to position [1680, 0]
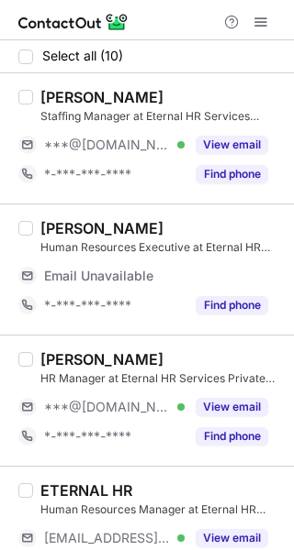
click at [49, 94] on div "Ansh Chopra" at bounding box center [101, 97] width 123 height 18
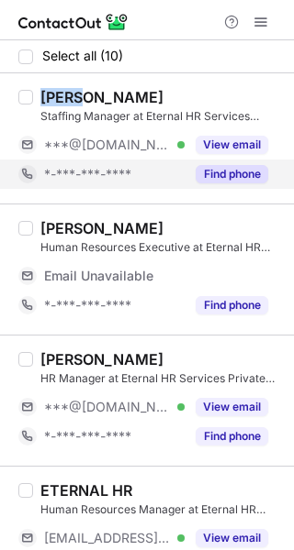
copy div "Ansh"
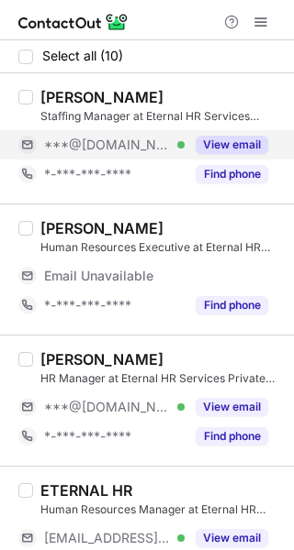
click at [251, 157] on div "View email" at bounding box center [225, 144] width 83 height 29
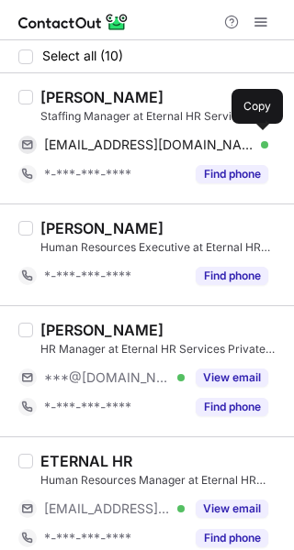
click at [249, 145] on div "chopraansh4@gmail.com Verified" at bounding box center [156, 145] width 224 height 17
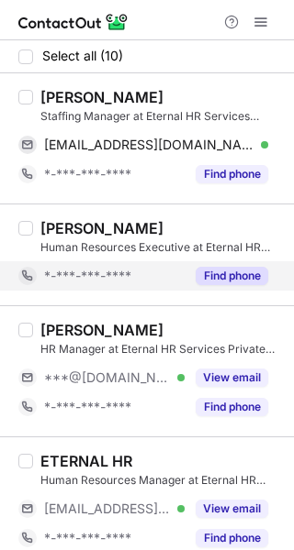
scroll to position [92, 0]
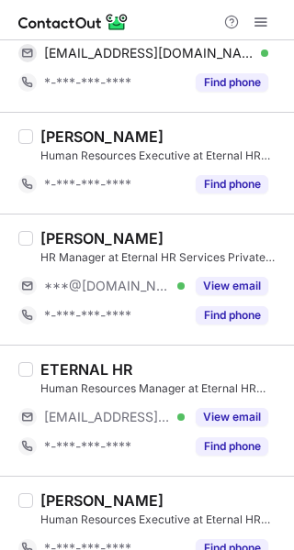
click at [79, 242] on div "Pawan Kumar" at bounding box center [101, 238] width 123 height 18
copy div "Pawan"
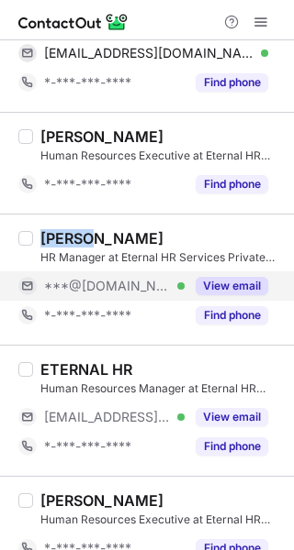
click at [250, 278] on button "View email" at bounding box center [231, 286] width 72 height 18
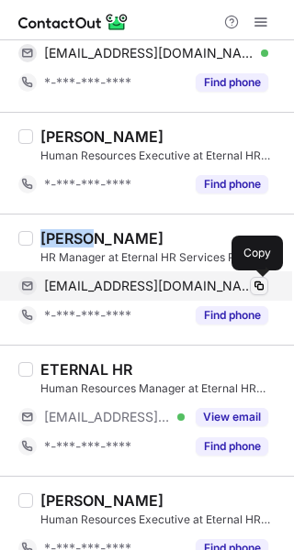
click at [256, 277] on button at bounding box center [259, 286] width 18 height 18
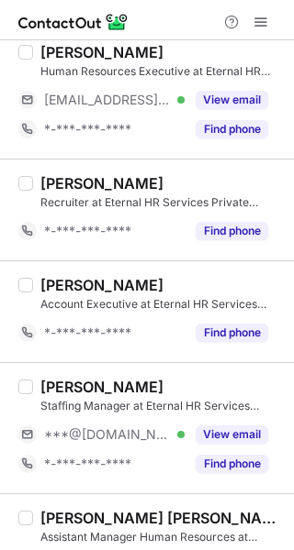
scroll to position [687, 0]
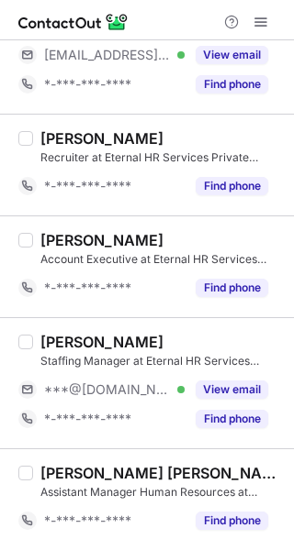
click at [56, 336] on div "Archi Chauhan" at bounding box center [101, 342] width 123 height 18
click at [56, 337] on div "Archi Chauhan" at bounding box center [101, 342] width 123 height 18
copy div "Archi"
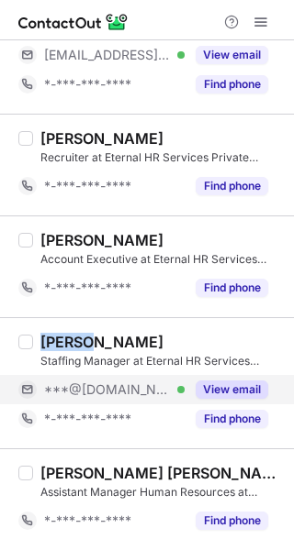
click at [251, 384] on button "View email" at bounding box center [231, 390] width 72 height 18
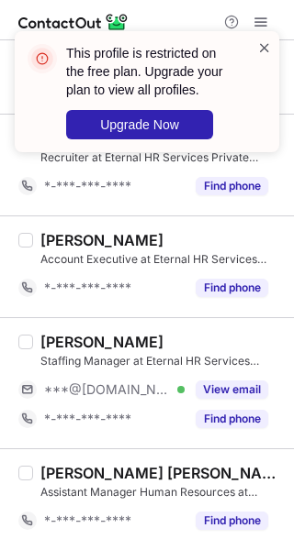
click at [265, 52] on span at bounding box center [264, 48] width 15 height 18
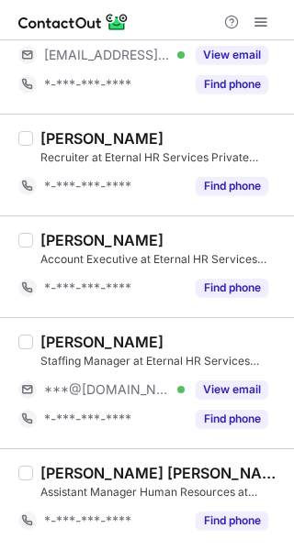
click at [259, 15] on div "This profile is restricted on the free plan. Upgrade your plan to view all prof…" at bounding box center [147, 31] width 294 height 37
click at [255, 16] on span at bounding box center [260, 22] width 15 height 15
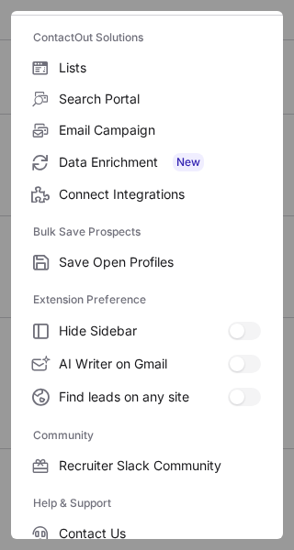
scroll to position [282, 0]
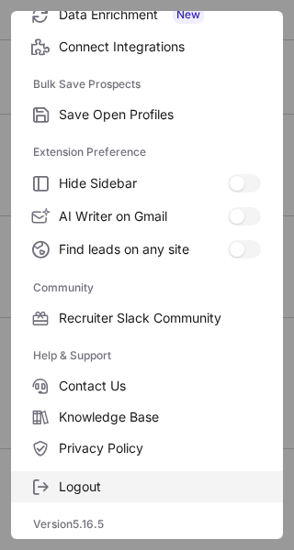
click at [72, 481] on span "Logout" at bounding box center [160, 487] width 202 height 17
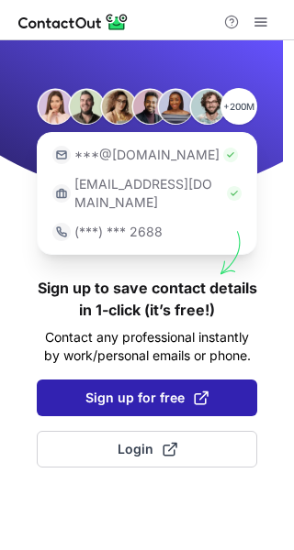
click at [130, 389] on span "Sign up for free" at bounding box center [146, 398] width 123 height 18
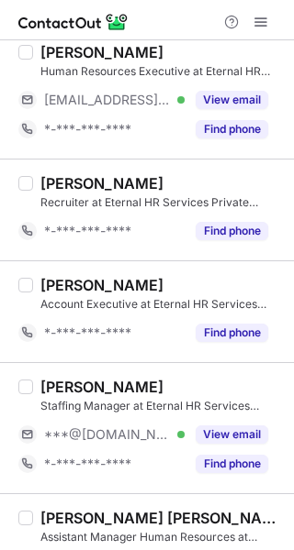
scroll to position [687, 0]
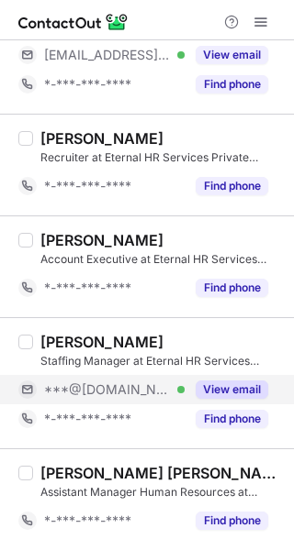
click at [227, 387] on button "View email" at bounding box center [231, 390] width 72 height 18
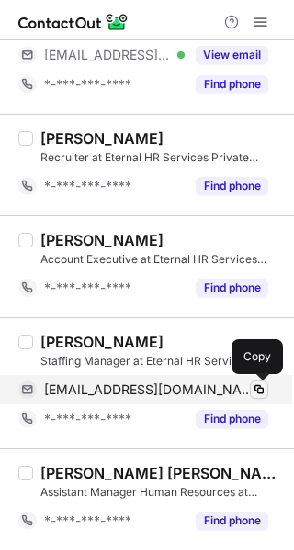
click at [255, 384] on span at bounding box center [258, 390] width 15 height 15
